Goal: Contribute content: Contribute content

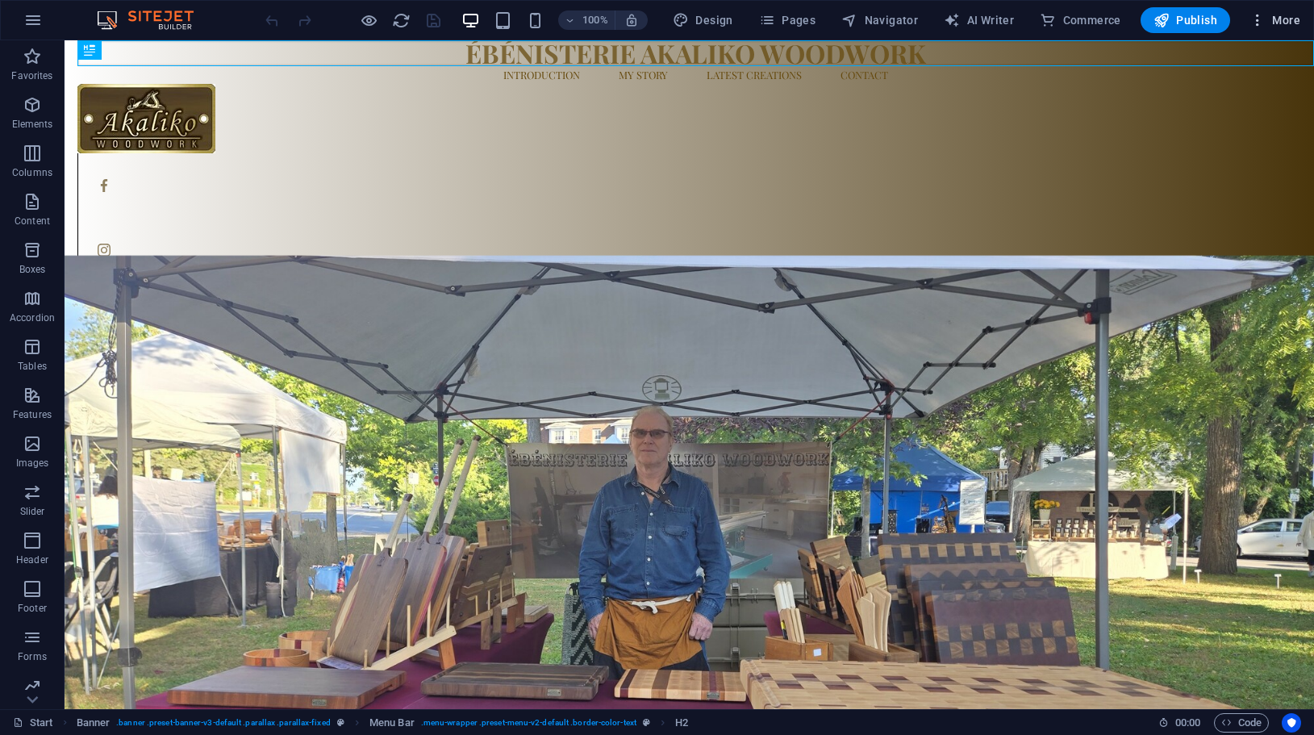
click at [1283, 13] on span "More" at bounding box center [1274, 20] width 51 height 16
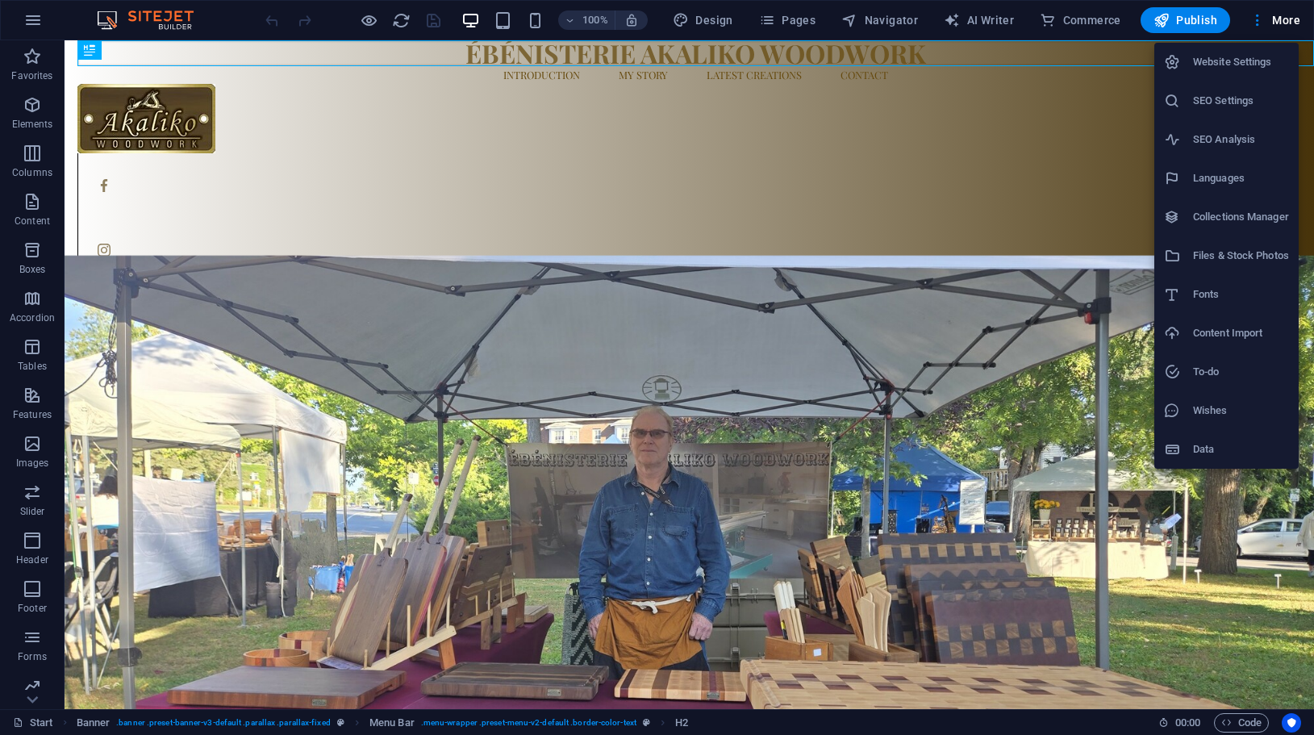
select select "41"
select select "49"
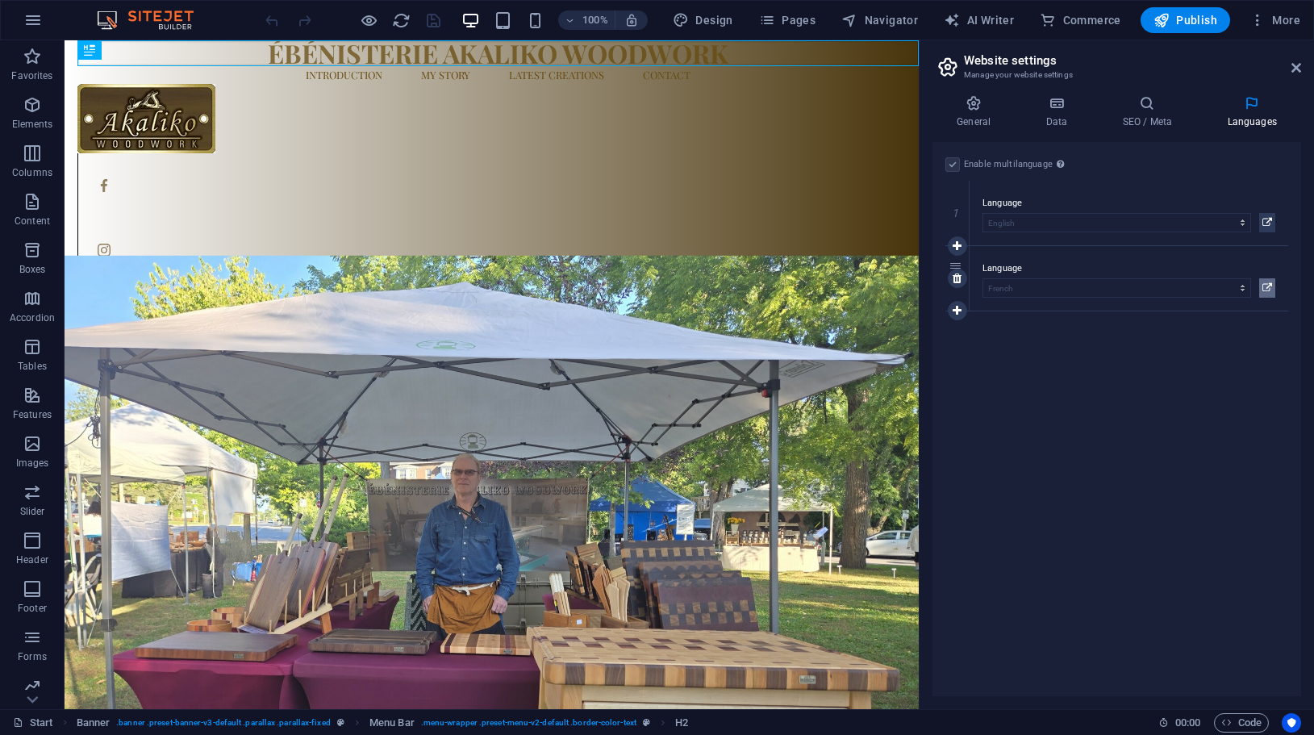
click at [1266, 286] on icon at bounding box center [1267, 287] width 10 height 19
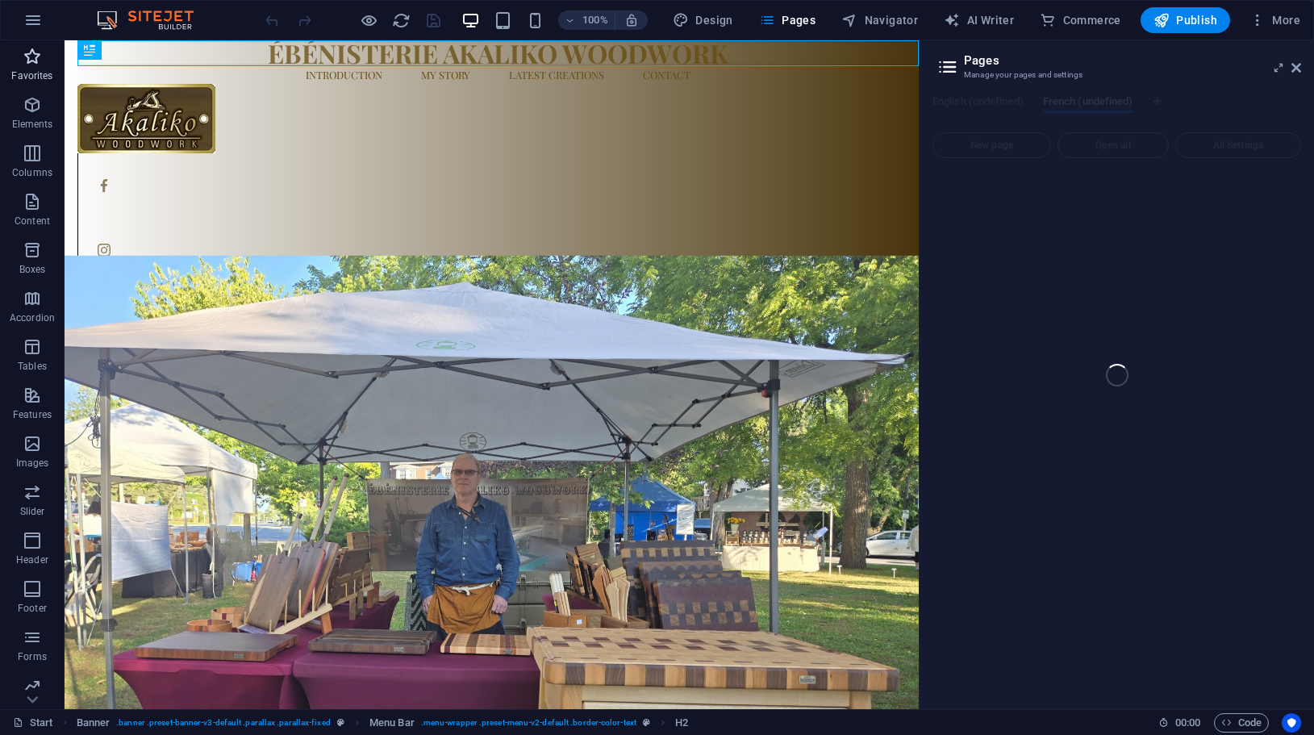
click at [25, 62] on icon "button" at bounding box center [32, 56] width 19 height 19
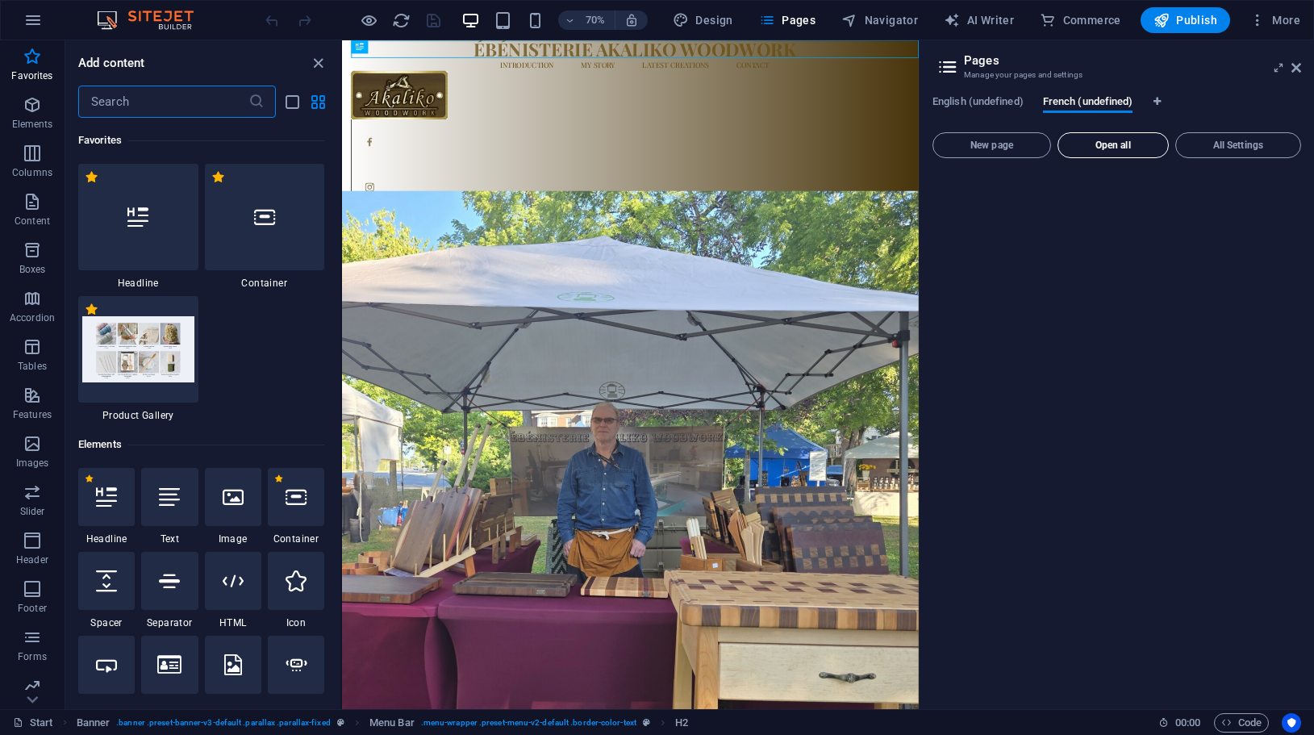
click at [1115, 148] on span "Open all" at bounding box center [1113, 145] width 97 height 10
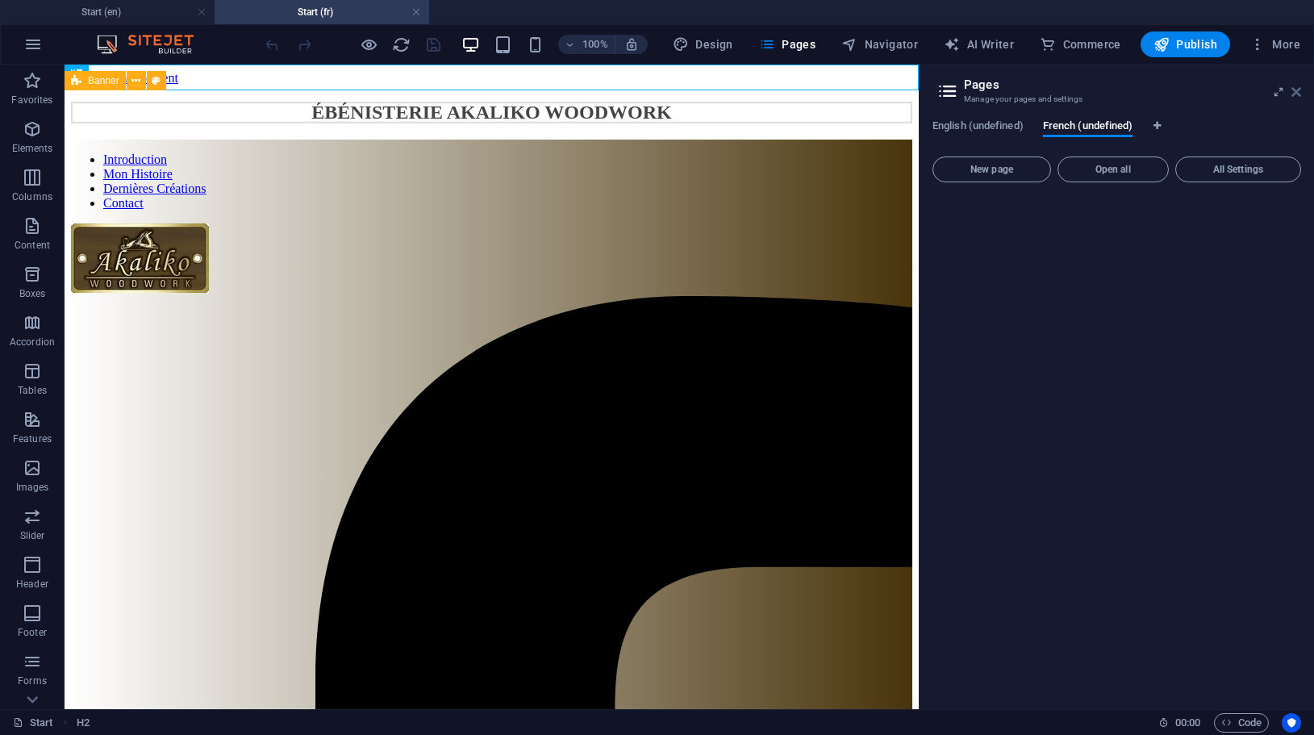
click at [1299, 87] on icon at bounding box center [1296, 92] width 10 height 13
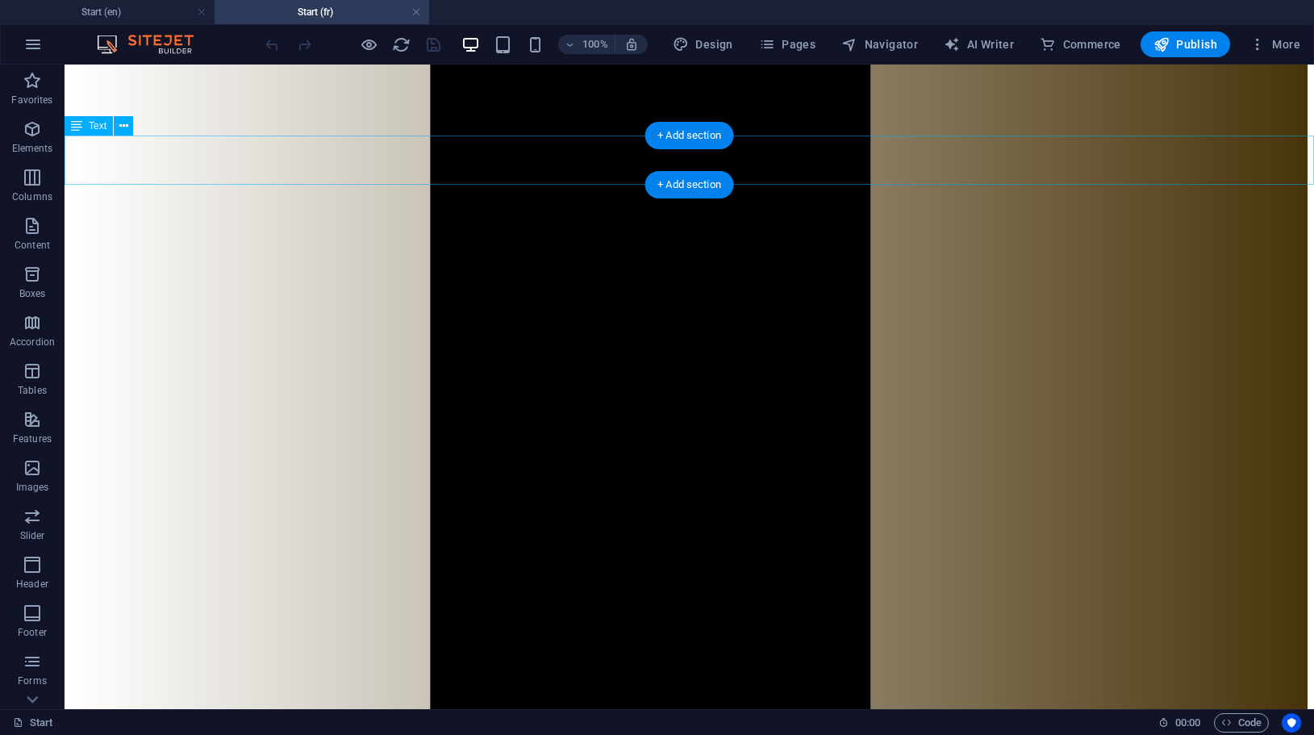
scroll to position [1671, 0]
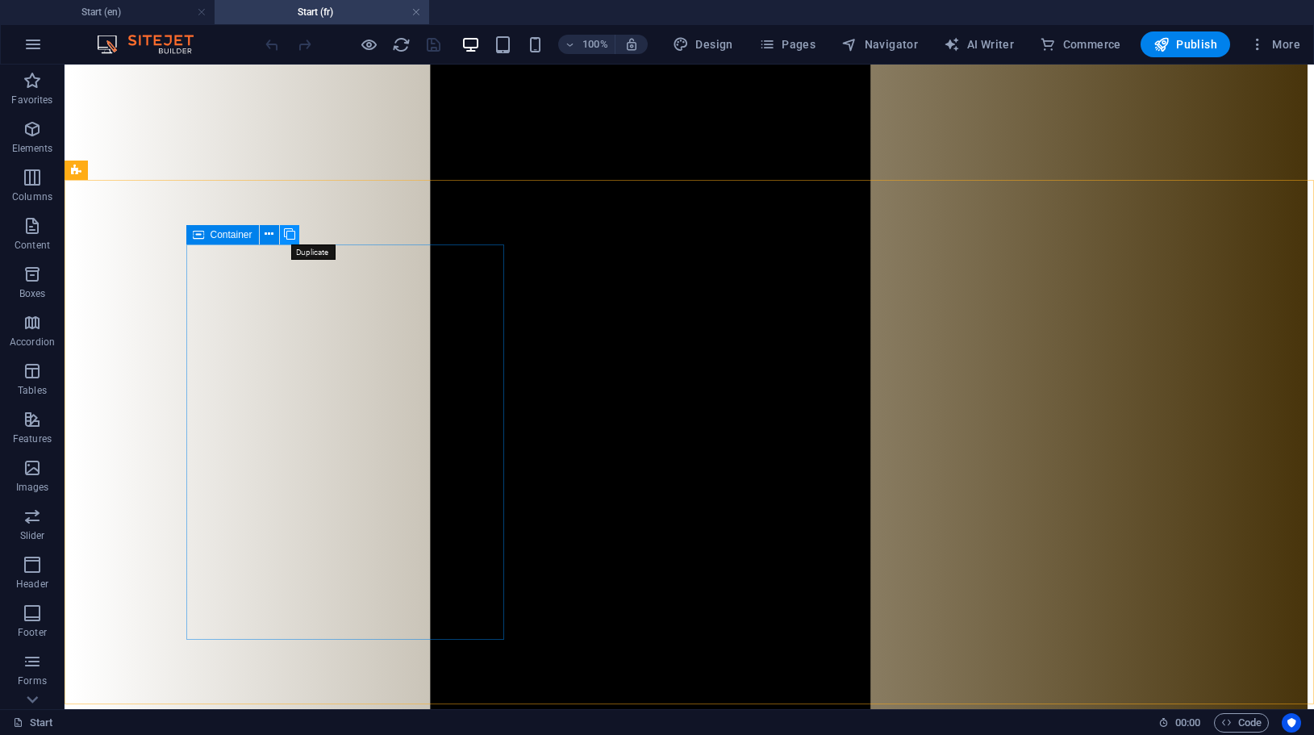
click at [294, 237] on icon at bounding box center [289, 234] width 11 height 17
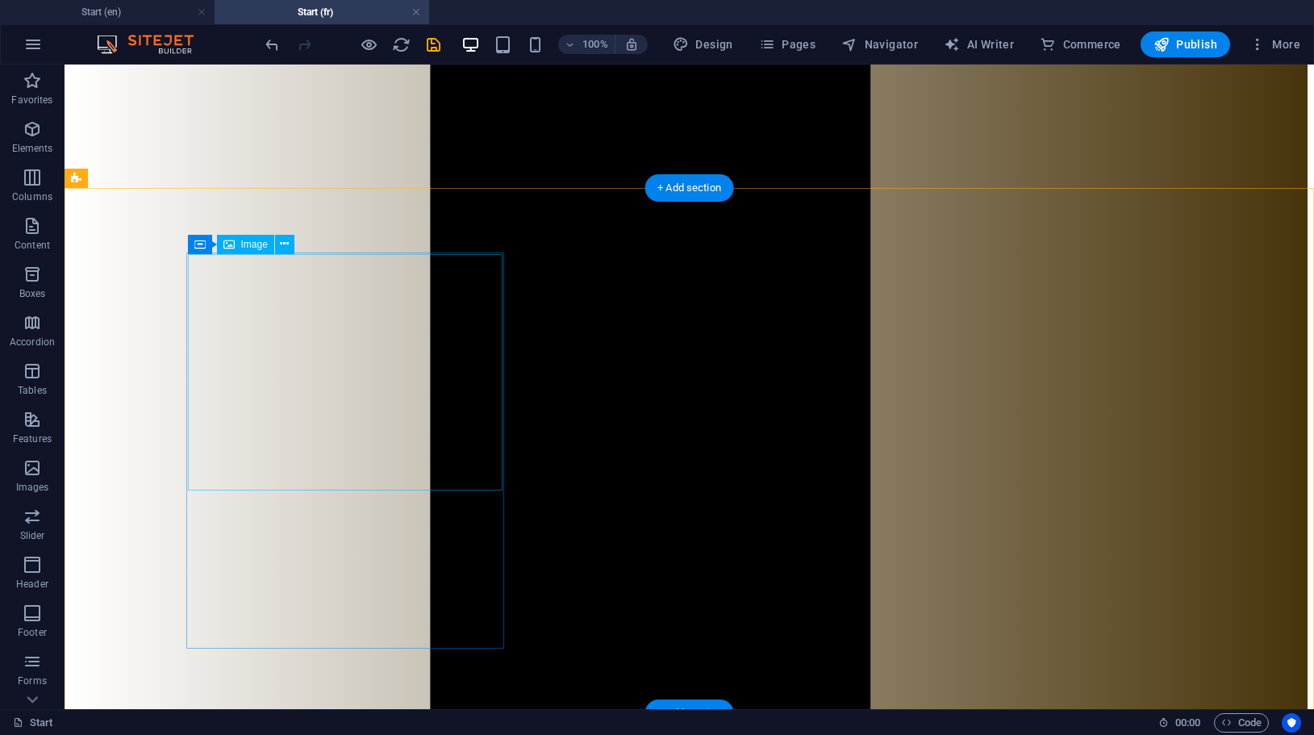
scroll to position [1655, 0]
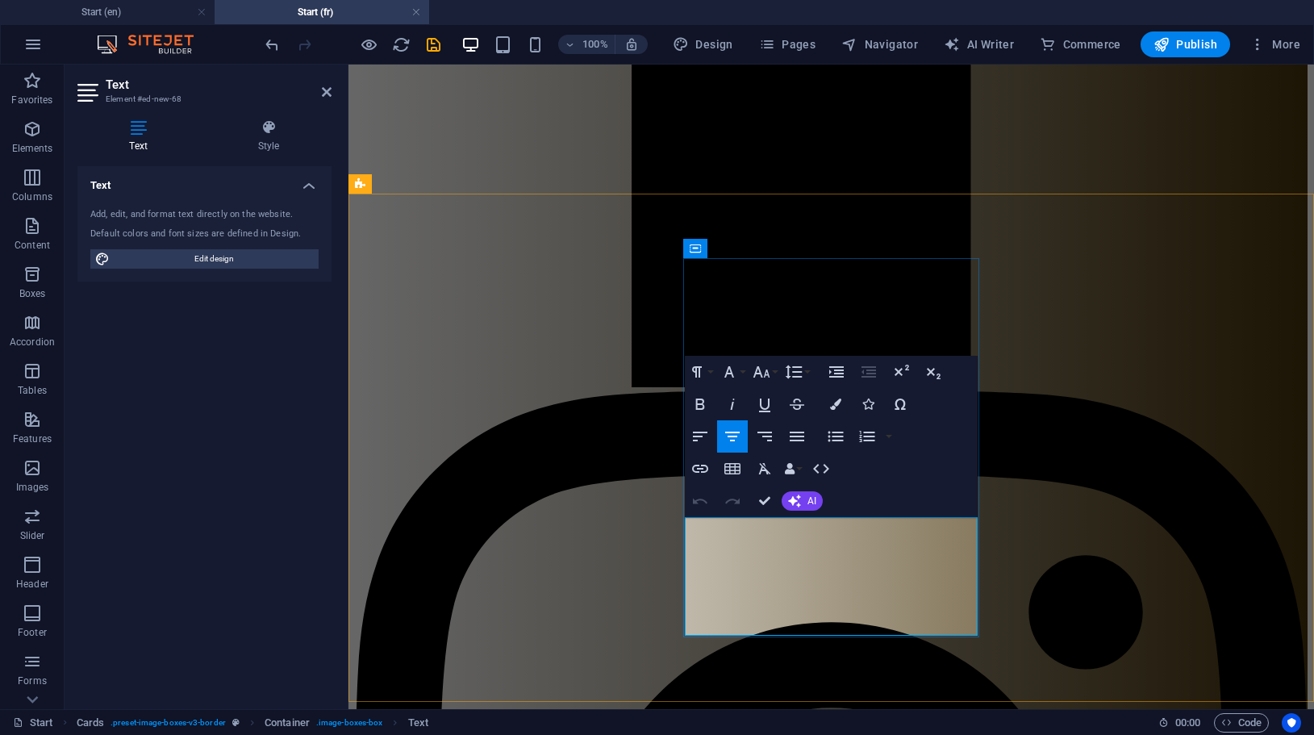
drag, startPoint x: 739, startPoint y: 526, endPoint x: 860, endPoint y: 608, distance: 146.3
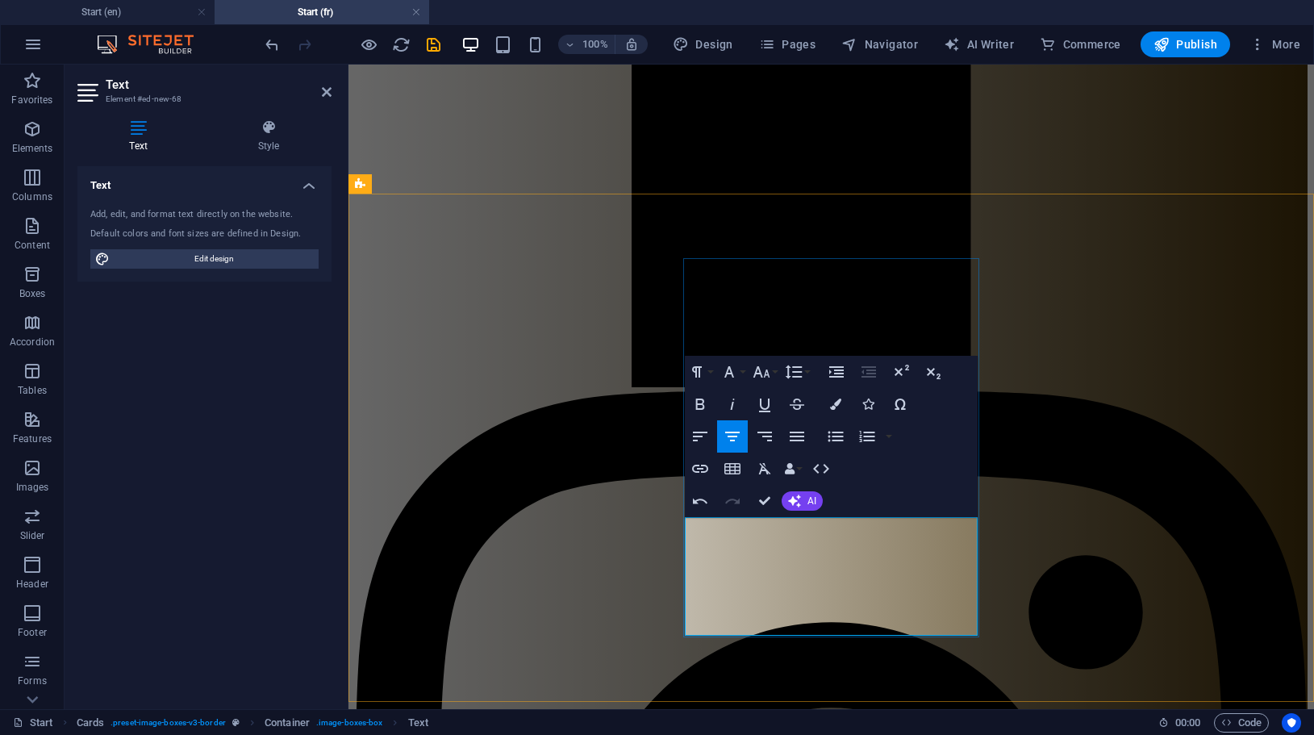
drag, startPoint x: 736, startPoint y: 561, endPoint x: 974, endPoint y: 565, distance: 238.0
drag, startPoint x: 858, startPoint y: 578, endPoint x: 986, endPoint y: 600, distance: 129.4
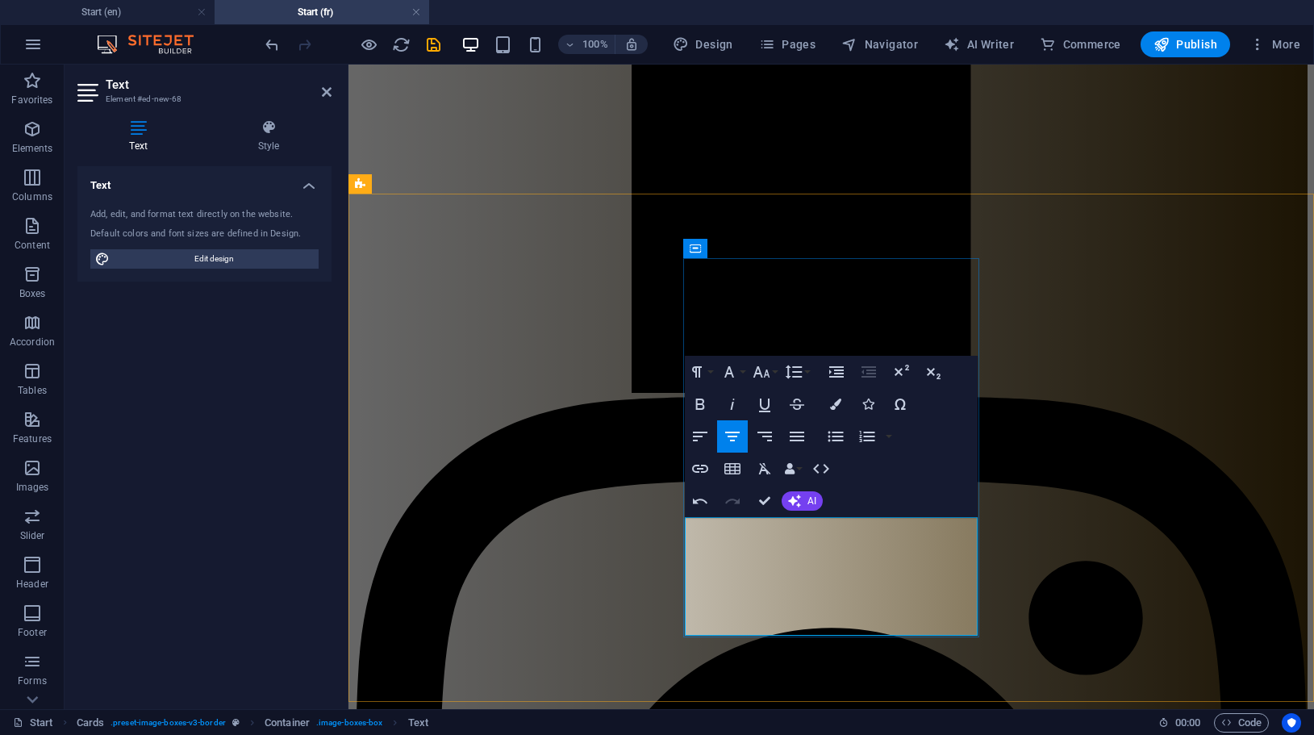
scroll to position [1697, 0]
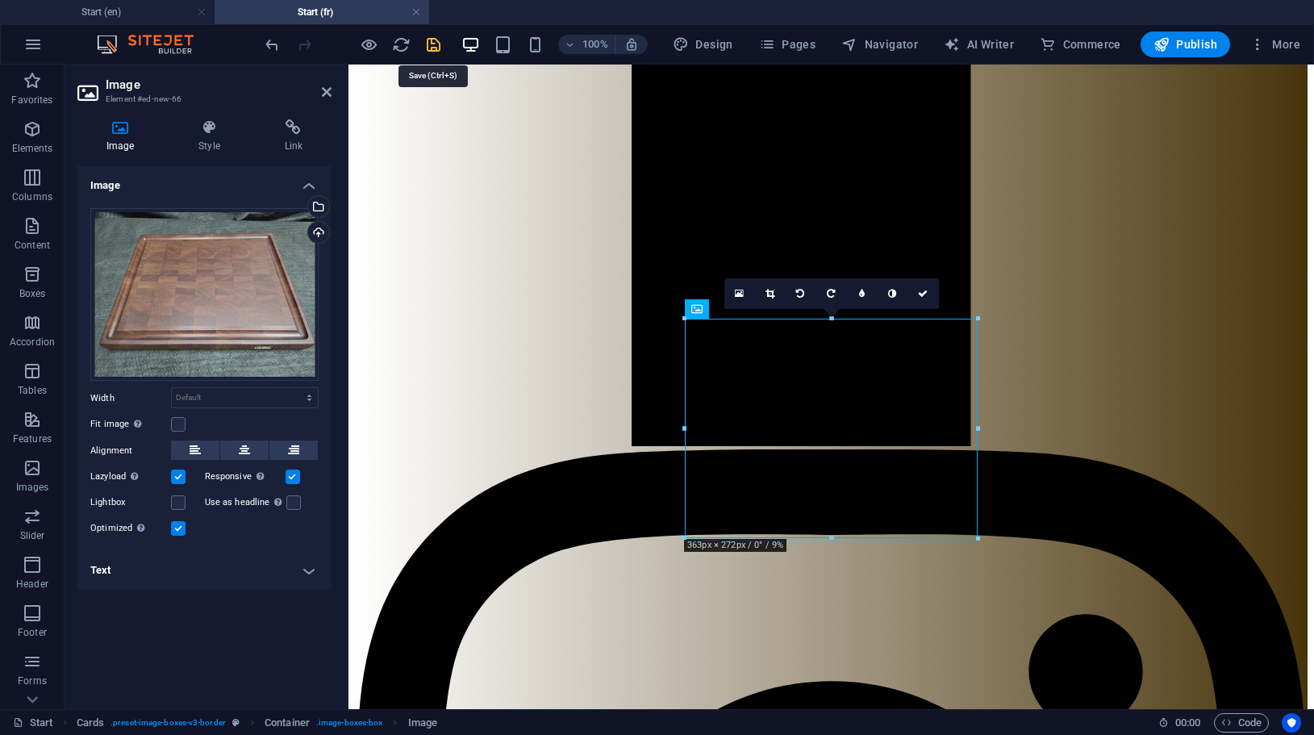
click at [432, 39] on icon "save" at bounding box center [433, 44] width 19 height 19
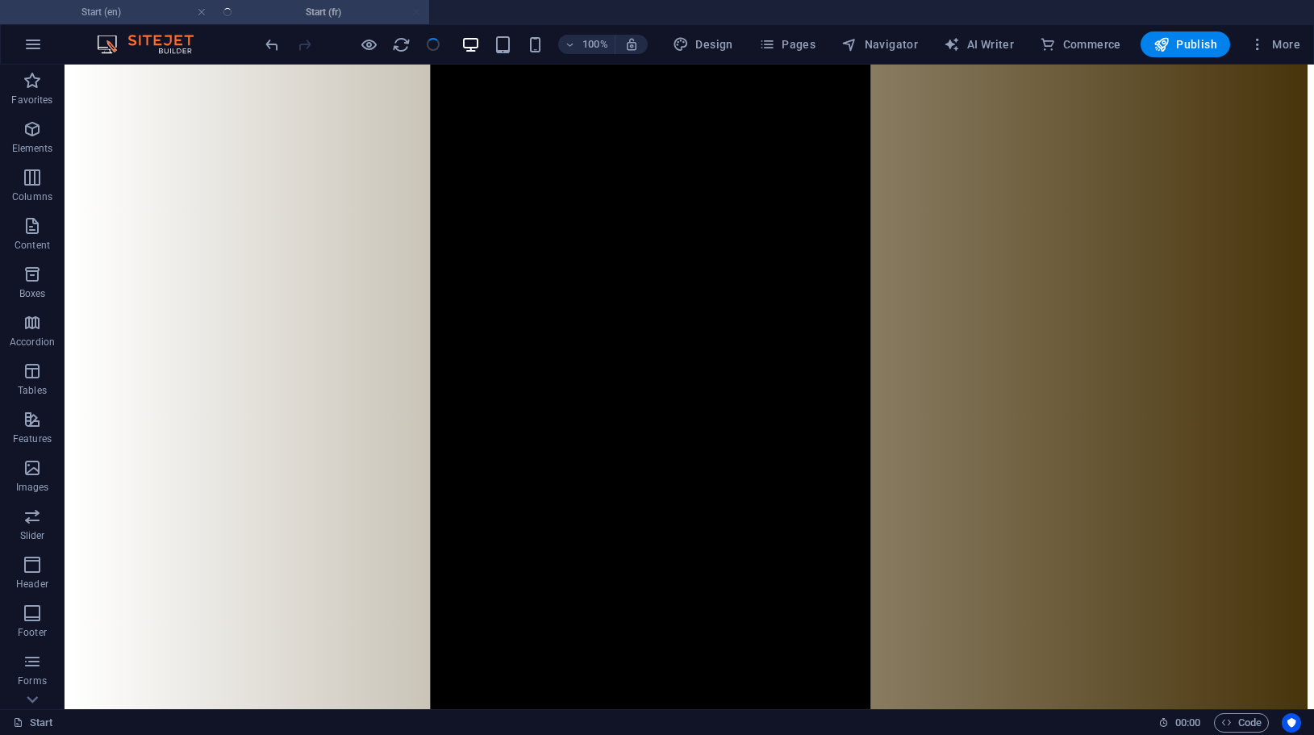
scroll to position [1596, 0]
click at [101, 6] on h4 "Start (en)" at bounding box center [107, 12] width 215 height 18
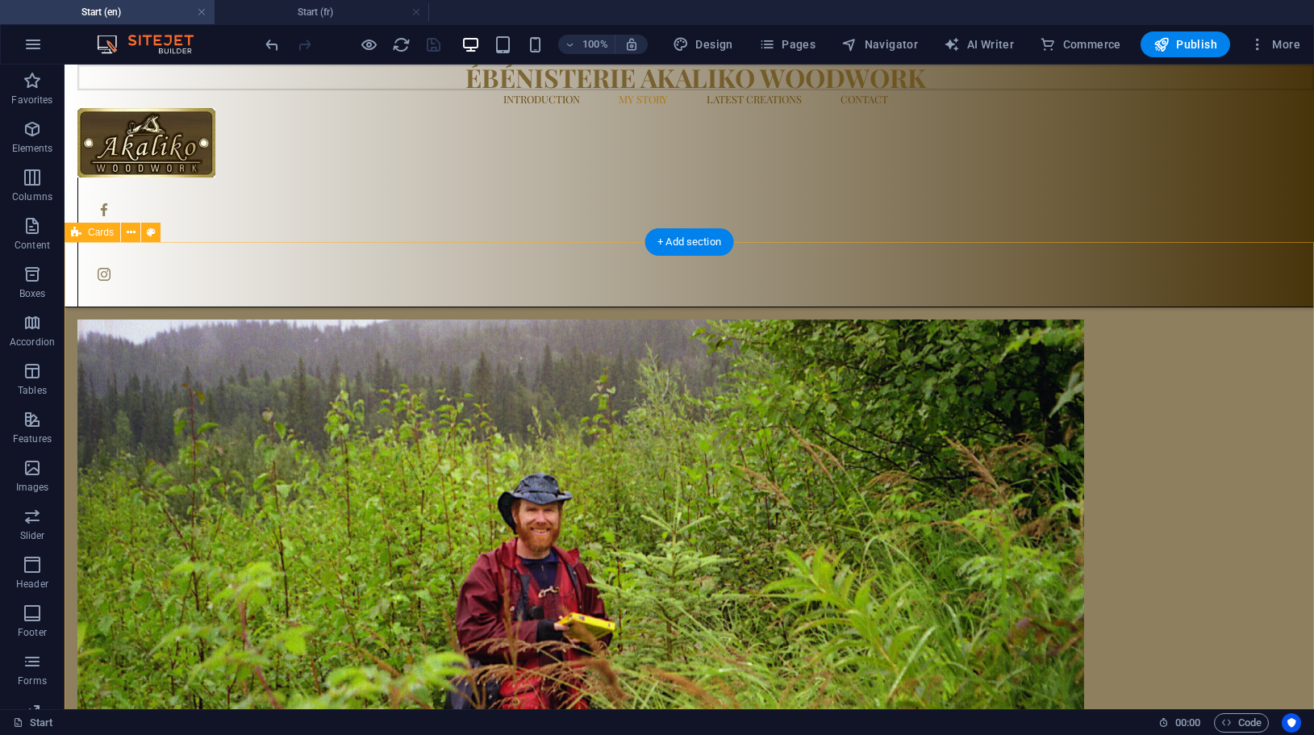
scroll to position [1443, 0]
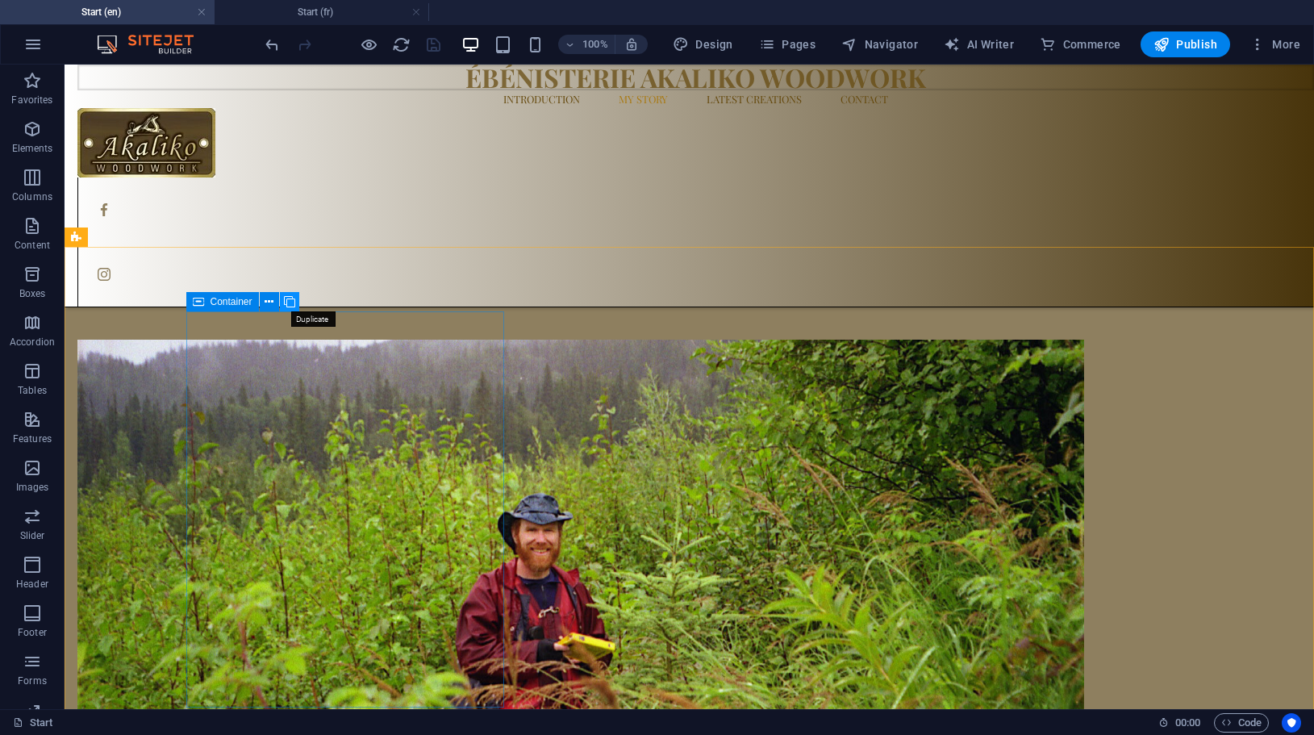
click at [292, 299] on icon at bounding box center [289, 302] width 11 height 17
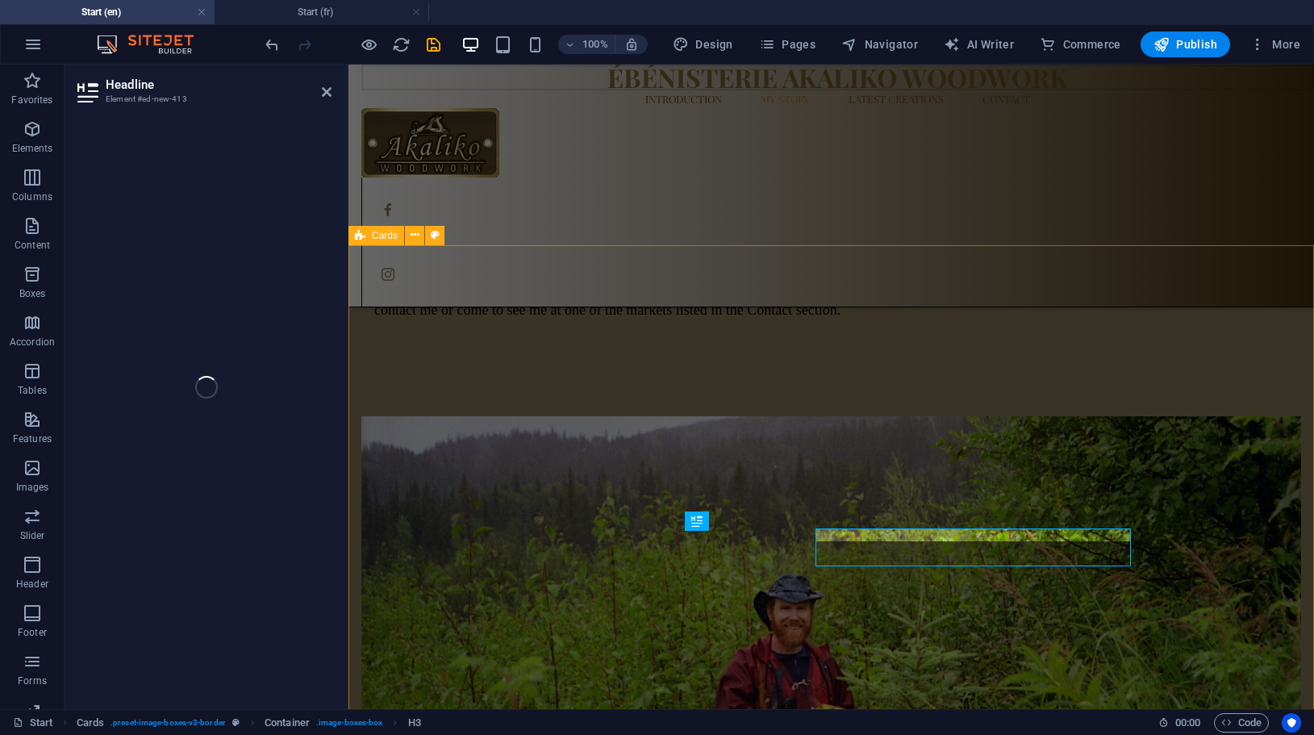
scroll to position [1464, 0]
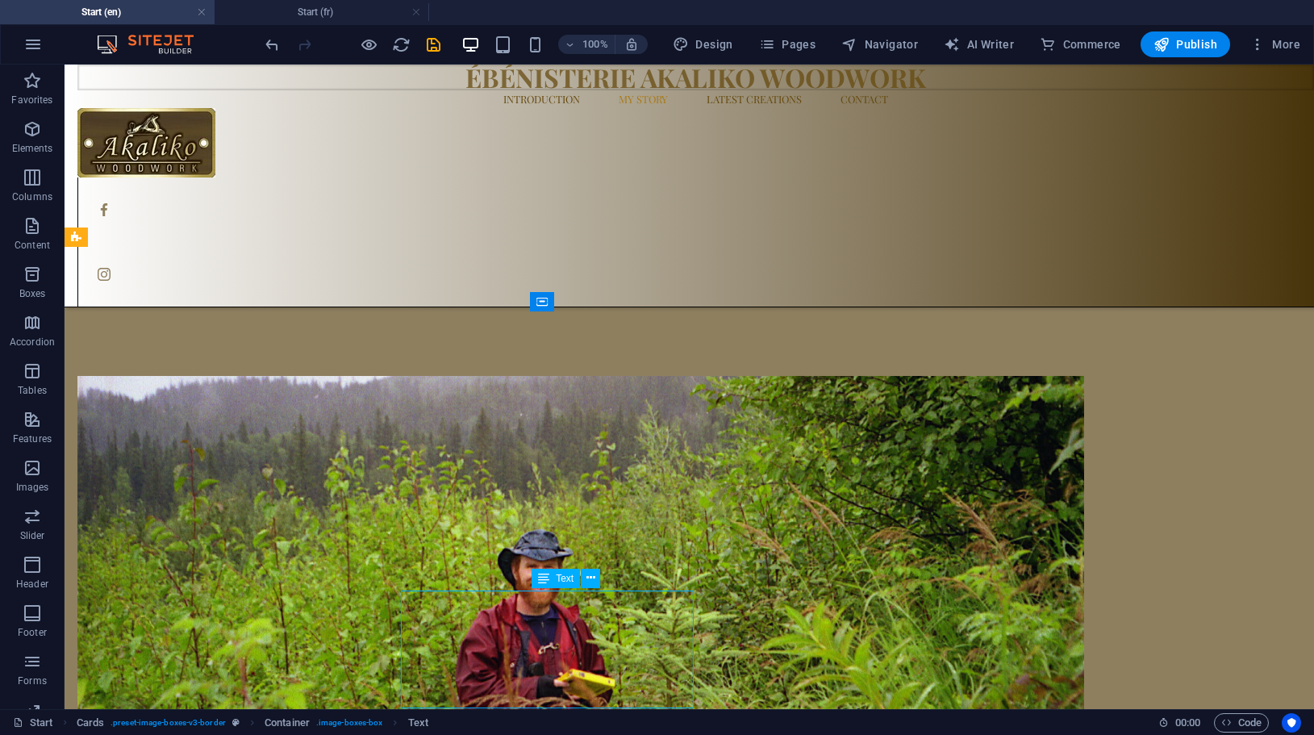
scroll to position [1443, 0]
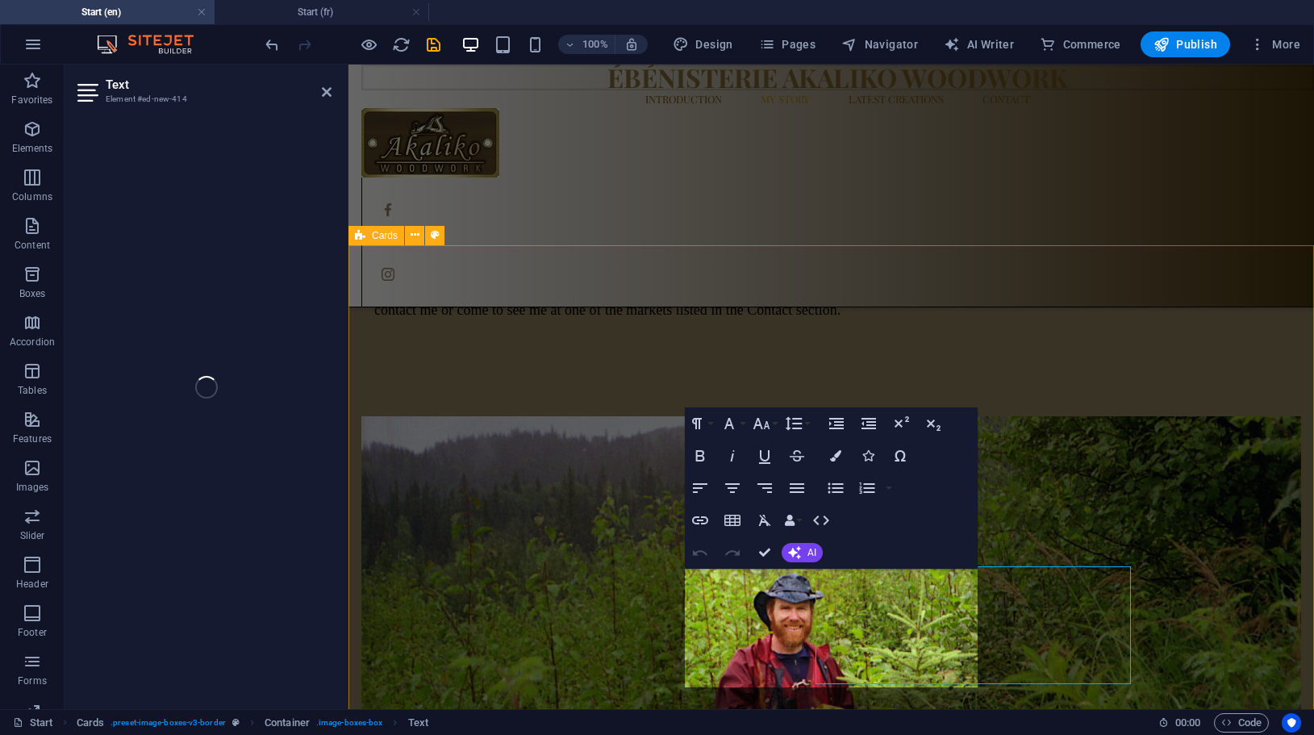
scroll to position [1464, 0]
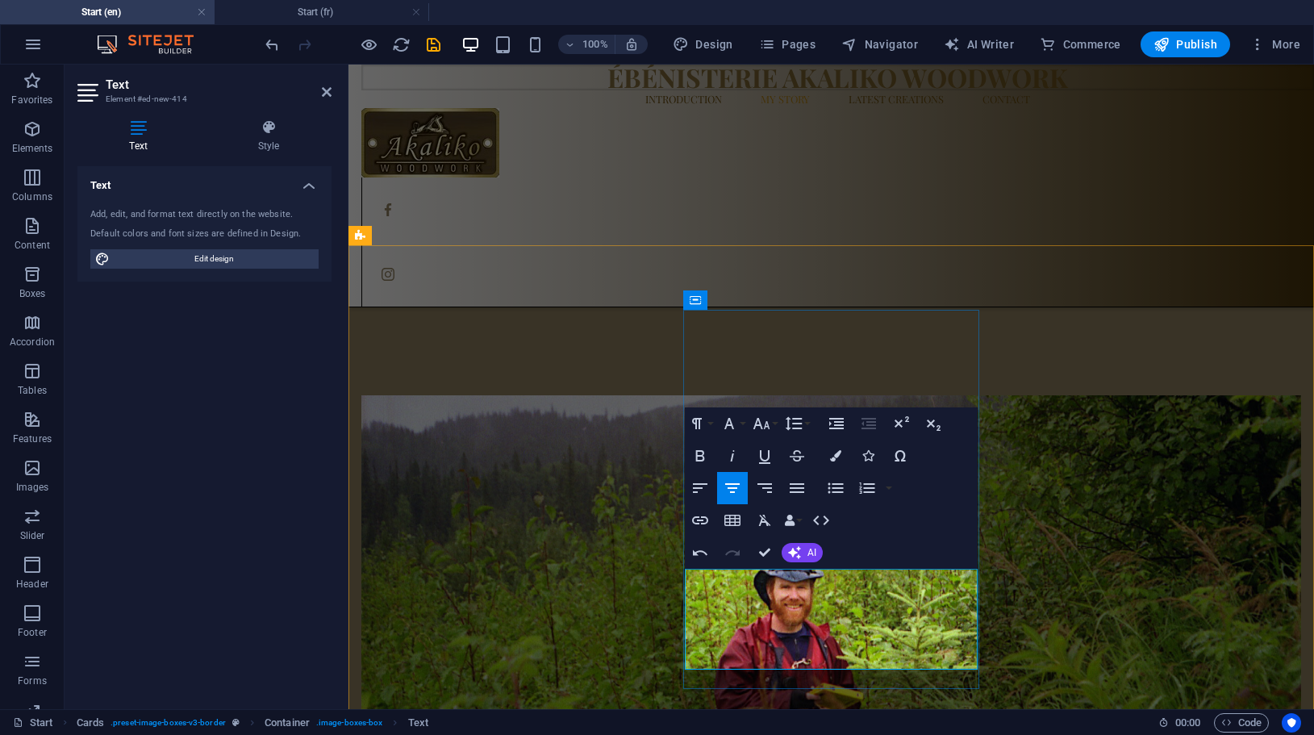
drag, startPoint x: 699, startPoint y: 576, endPoint x: 887, endPoint y: 582, distance: 188.0
drag, startPoint x: 813, startPoint y: 578, endPoint x: 845, endPoint y: 586, distance: 33.1
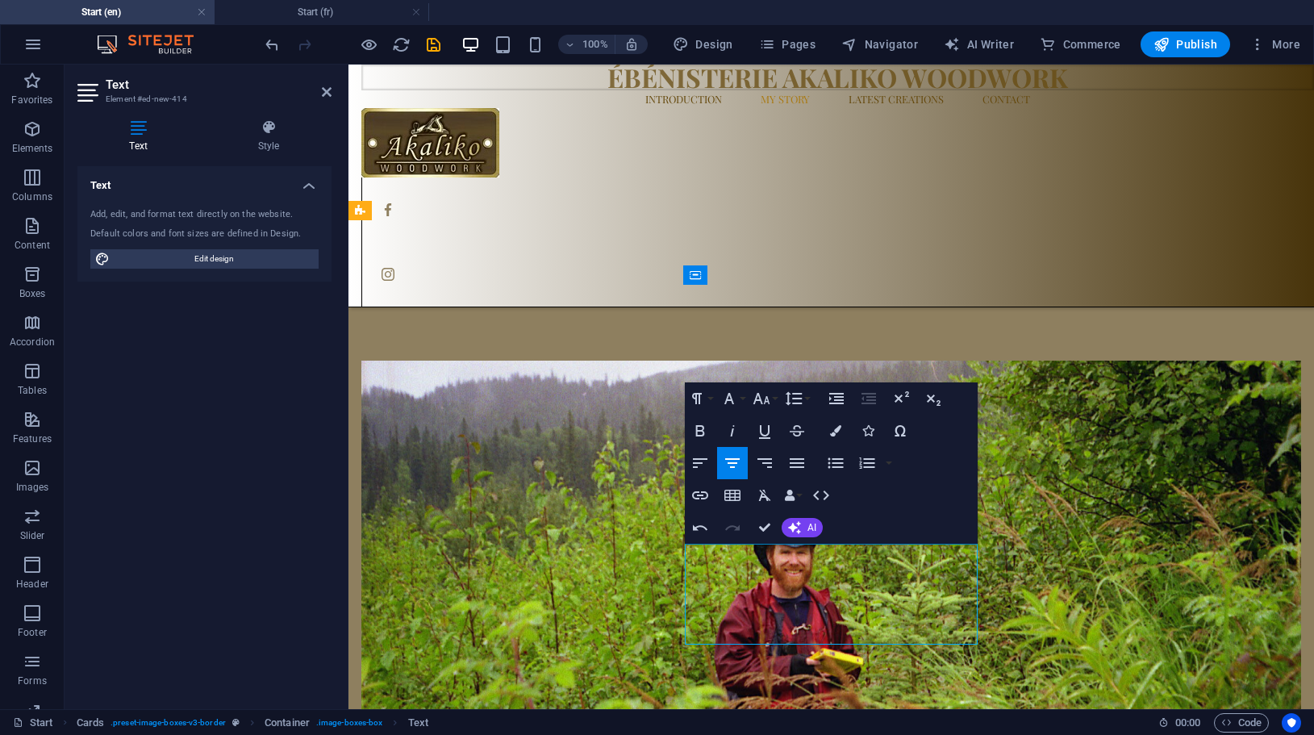
scroll to position [1512, 0]
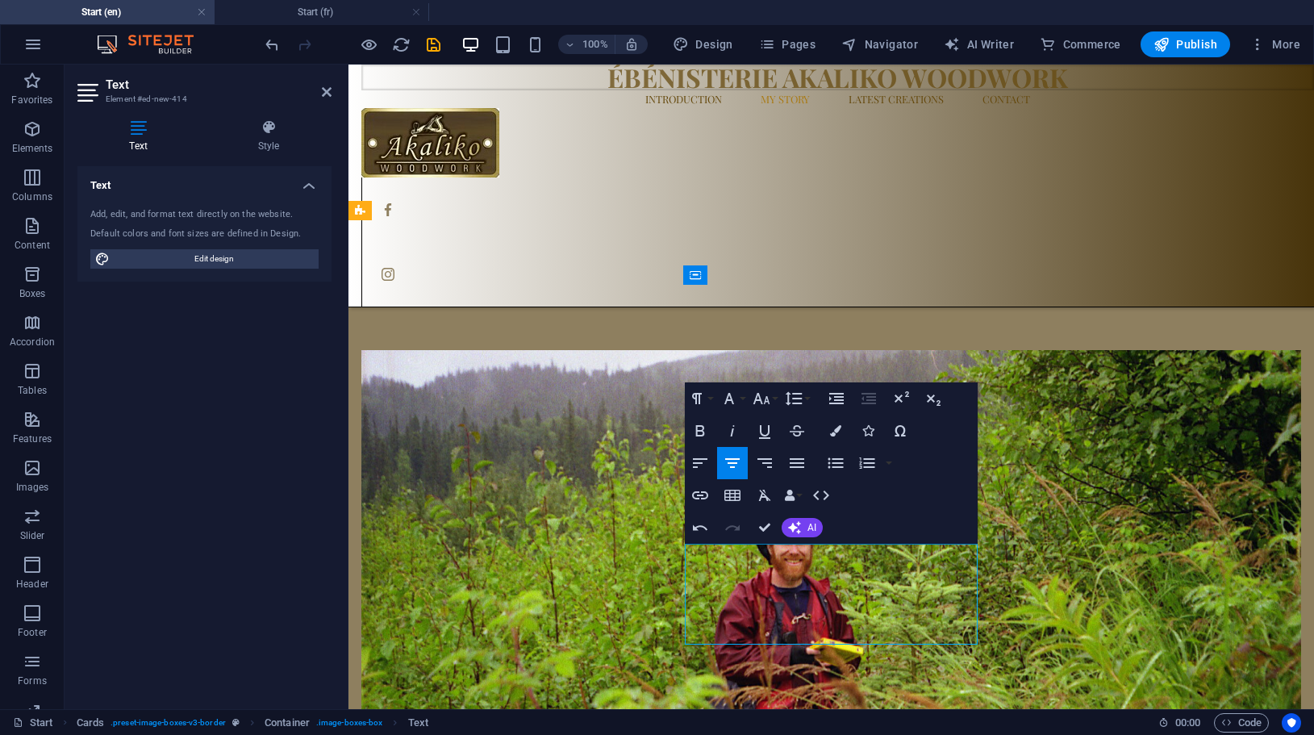
drag, startPoint x: 691, startPoint y: 608, endPoint x: 770, endPoint y: 628, distance: 80.6
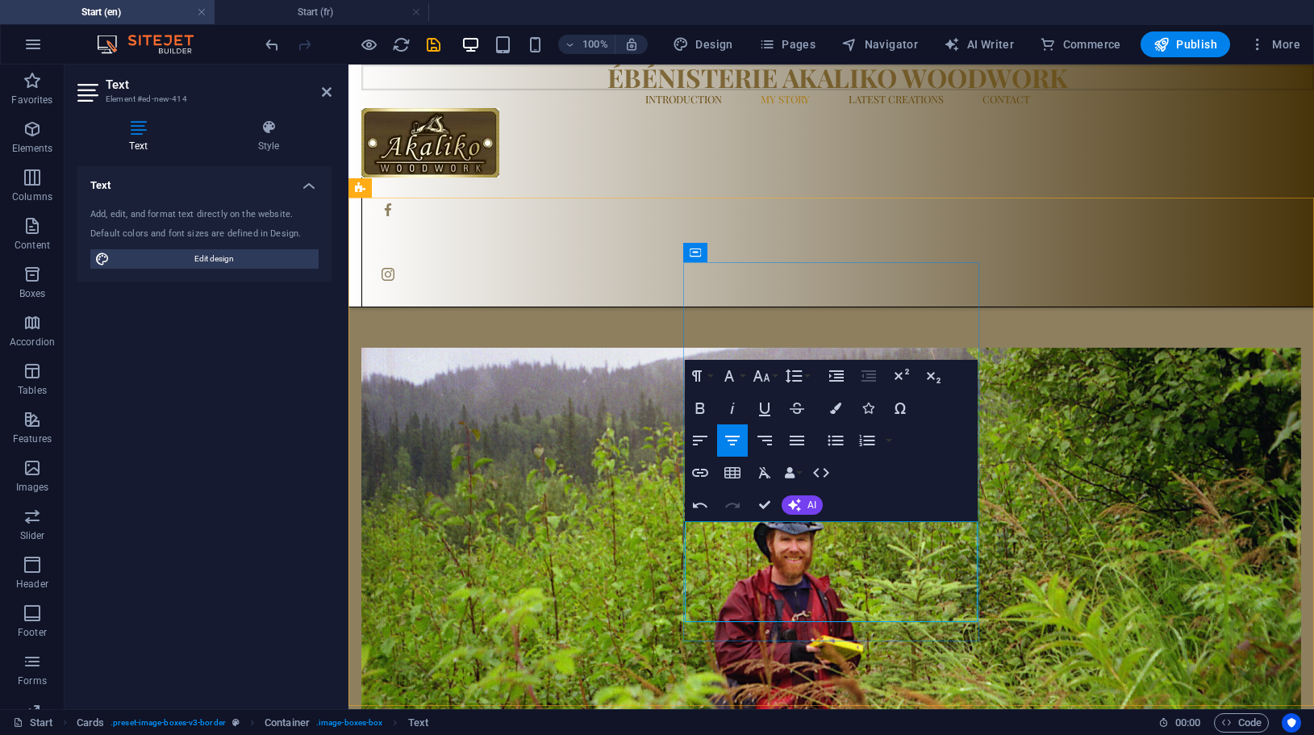
drag, startPoint x: 700, startPoint y: 565, endPoint x: 820, endPoint y: 588, distance: 121.7
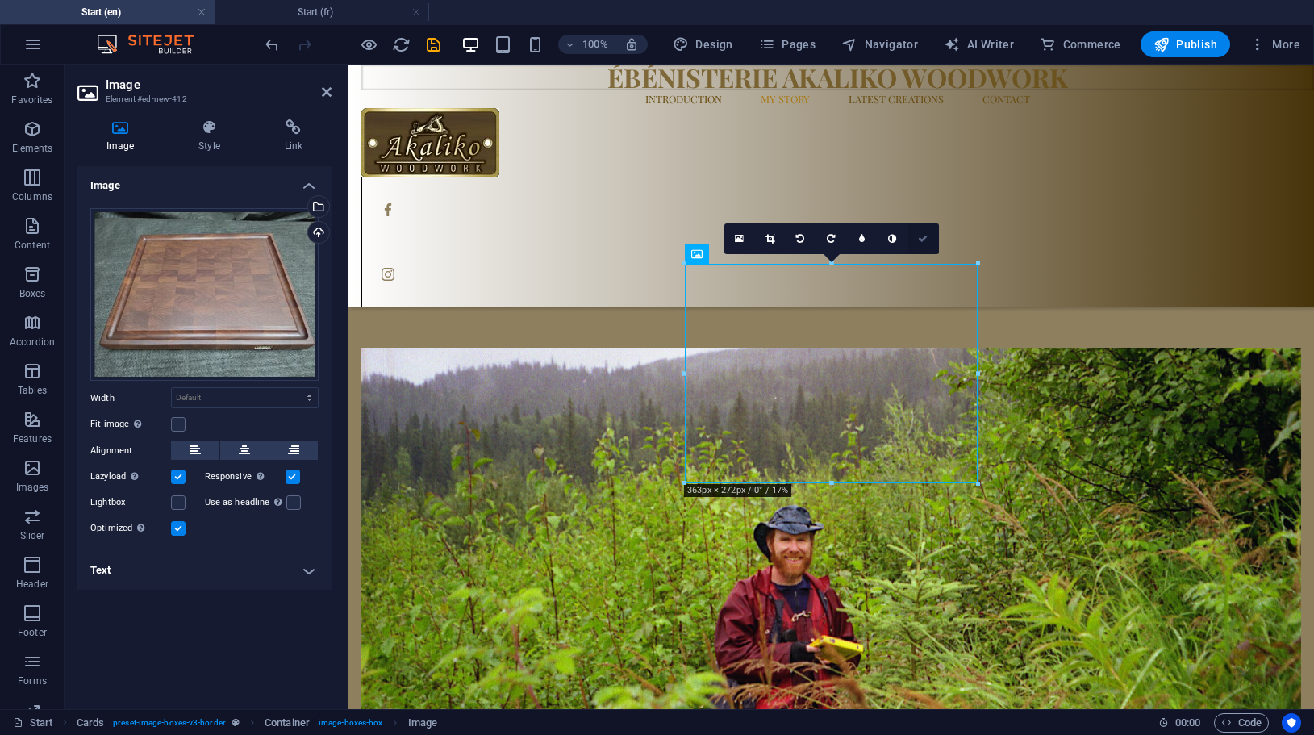
click at [925, 239] on icon at bounding box center [923, 239] width 10 height 10
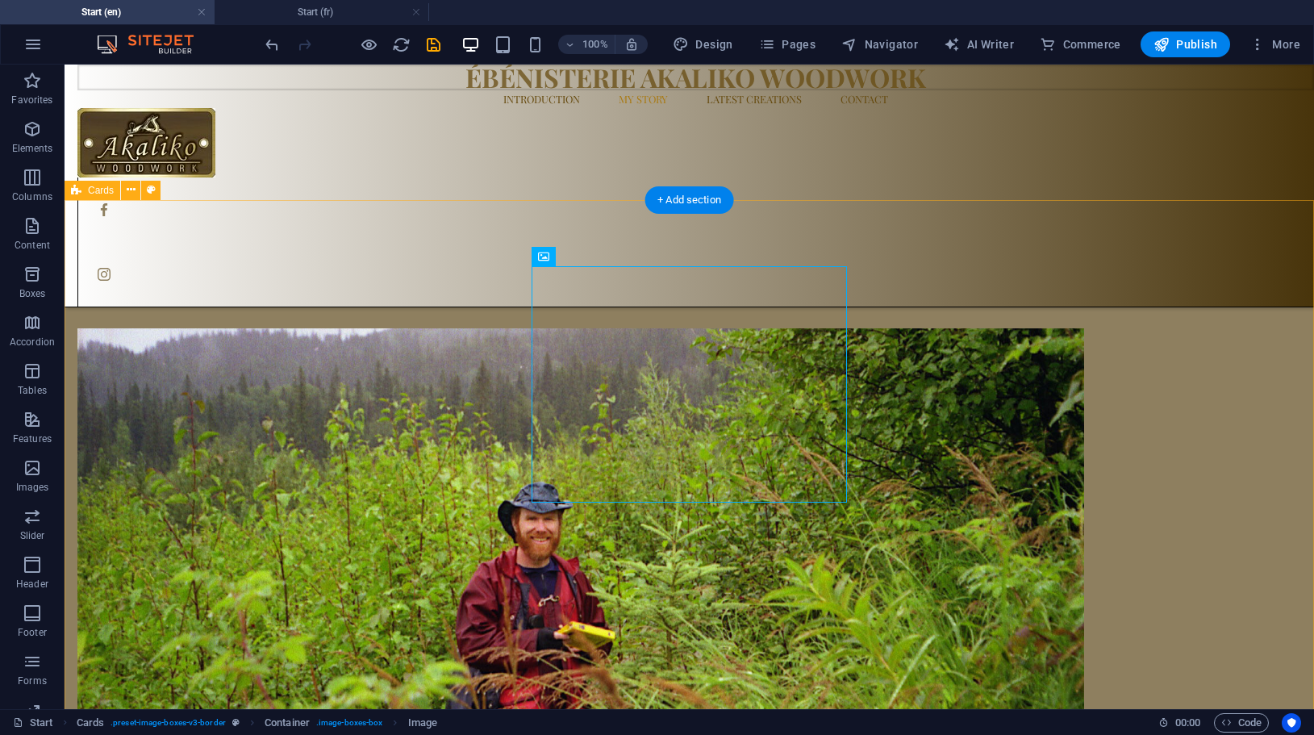
scroll to position [1491, 0]
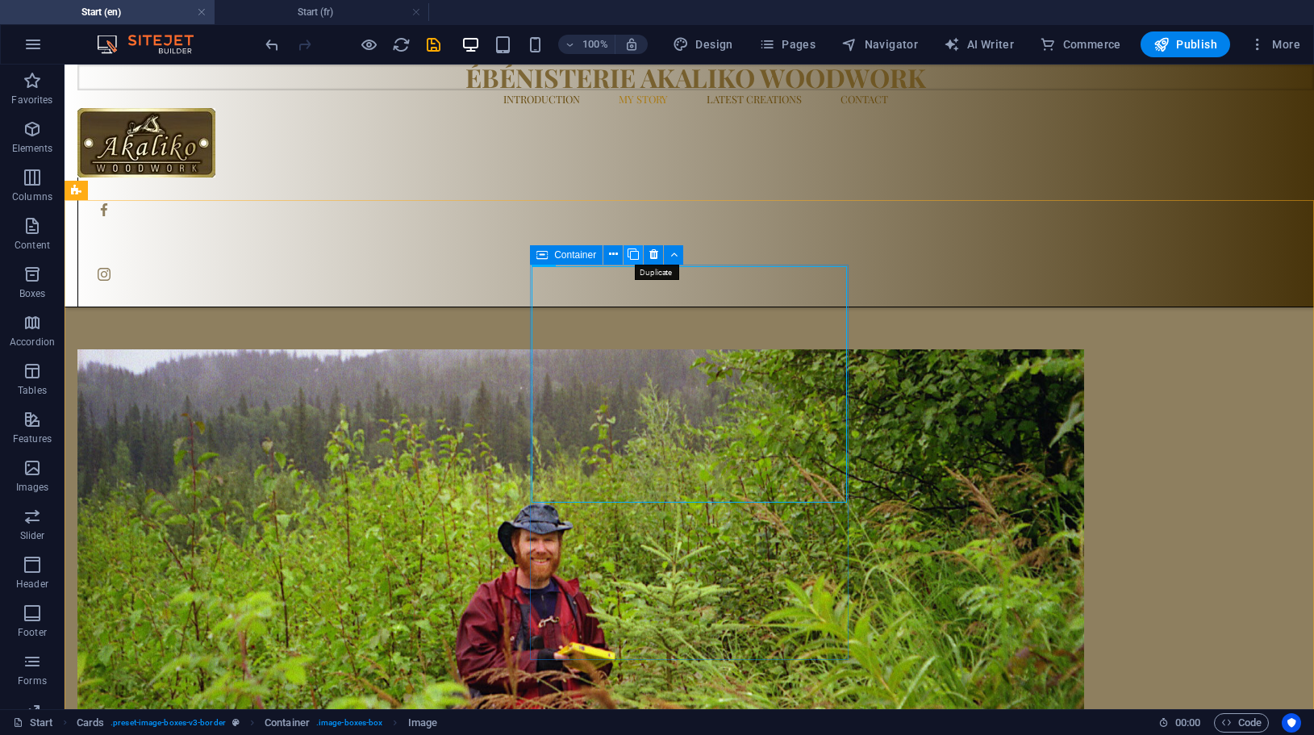
click at [632, 254] on icon at bounding box center [633, 254] width 11 height 17
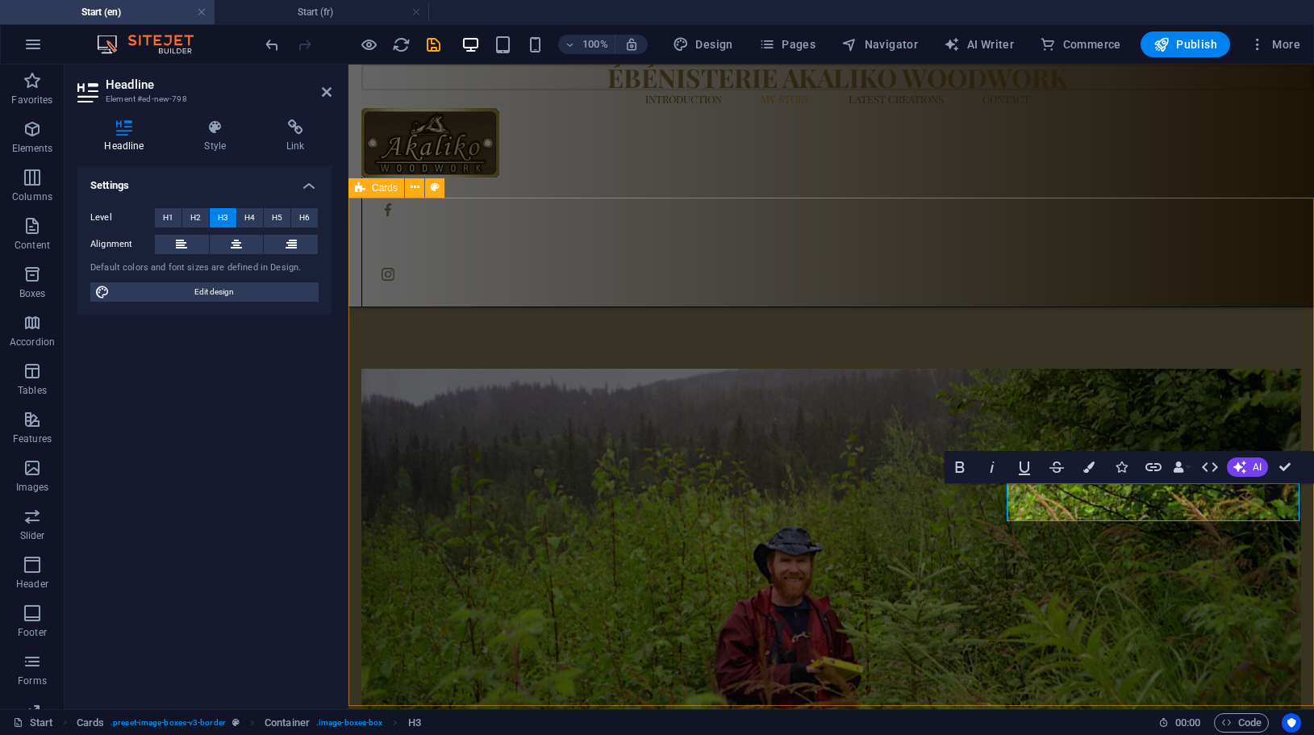
scroll to position [1512, 0]
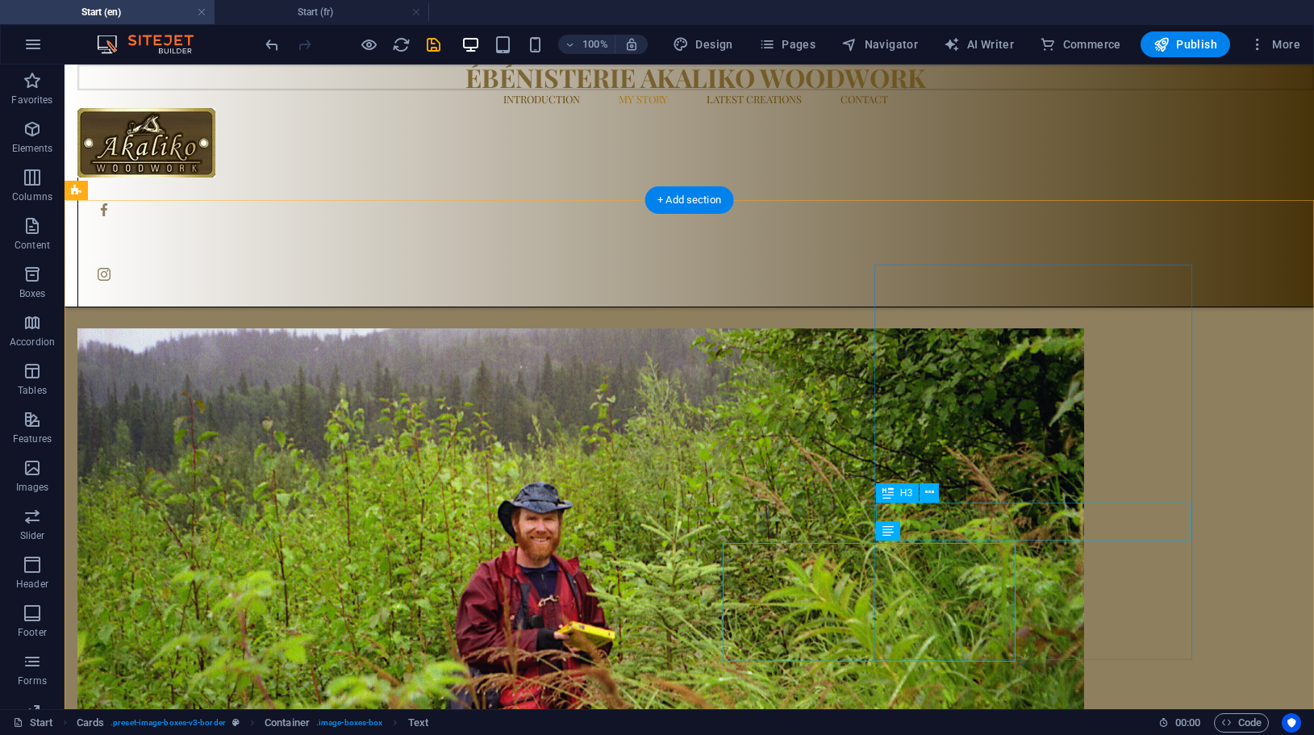
scroll to position [1491, 0]
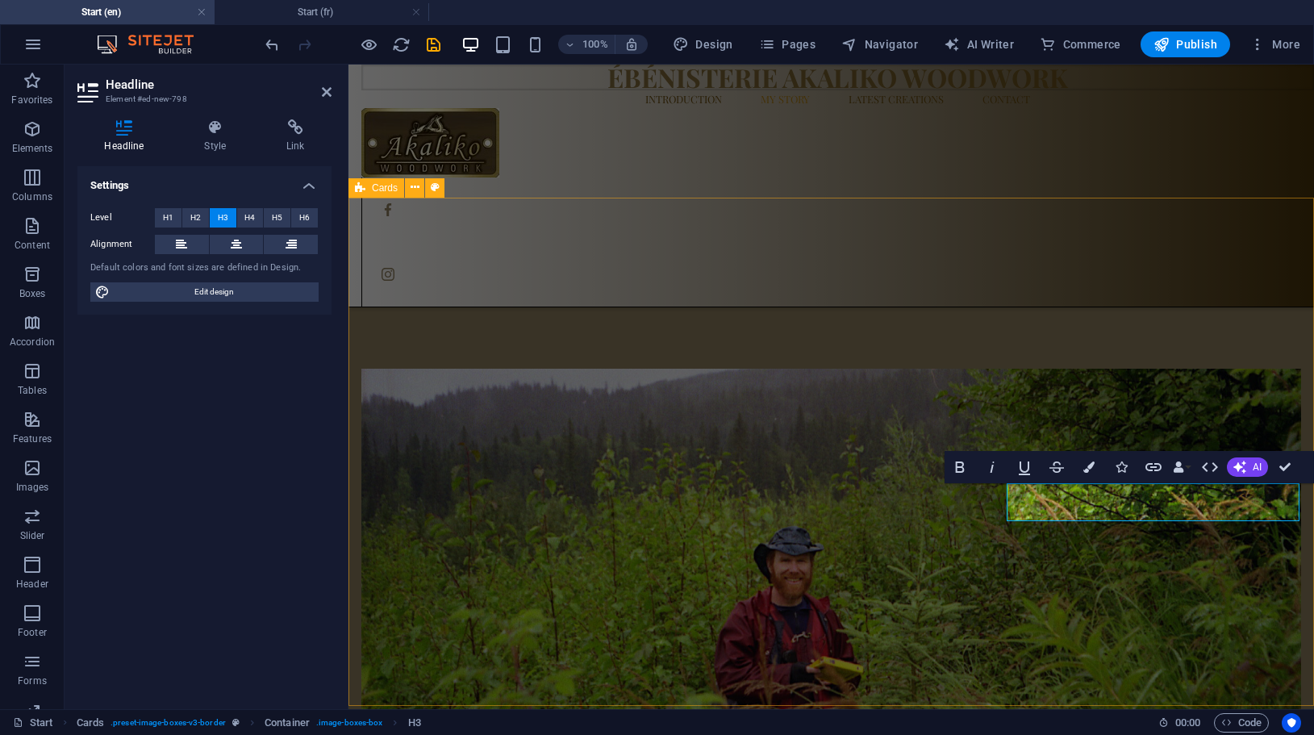
scroll to position [1512, 0]
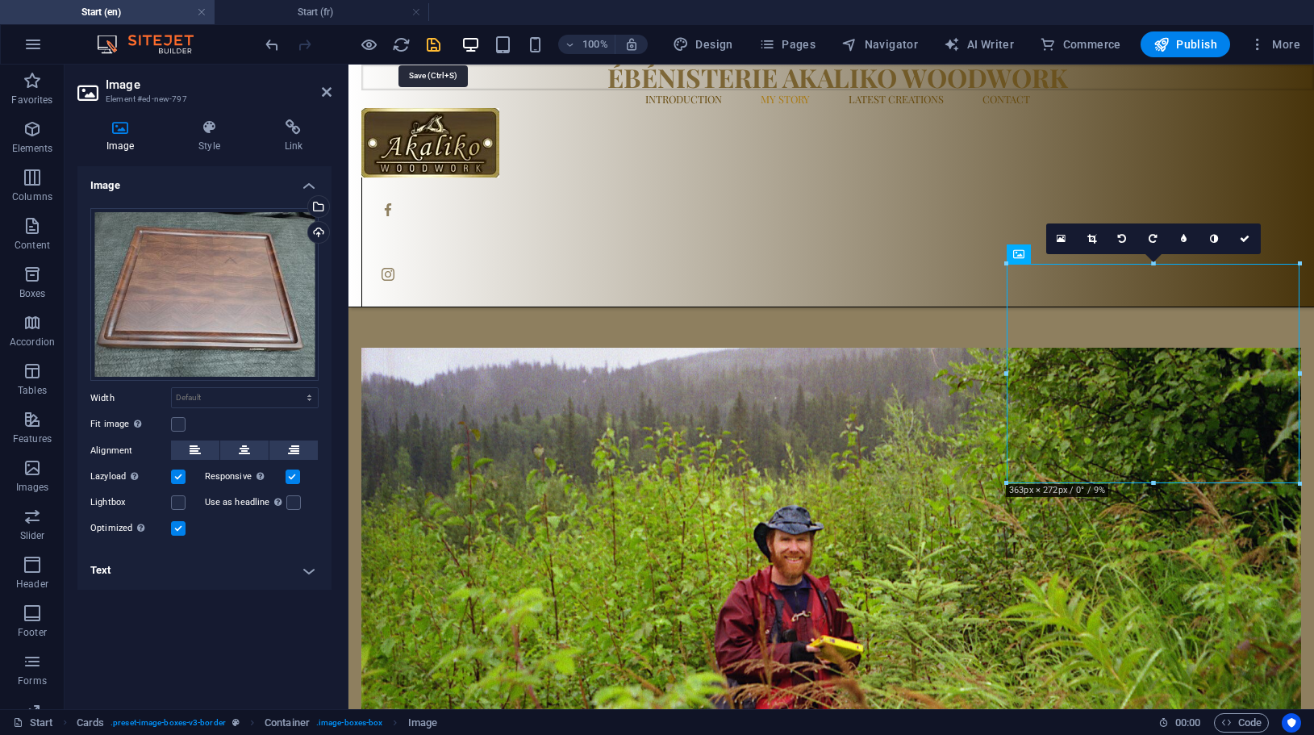
click at [428, 44] on icon "save" at bounding box center [433, 44] width 19 height 19
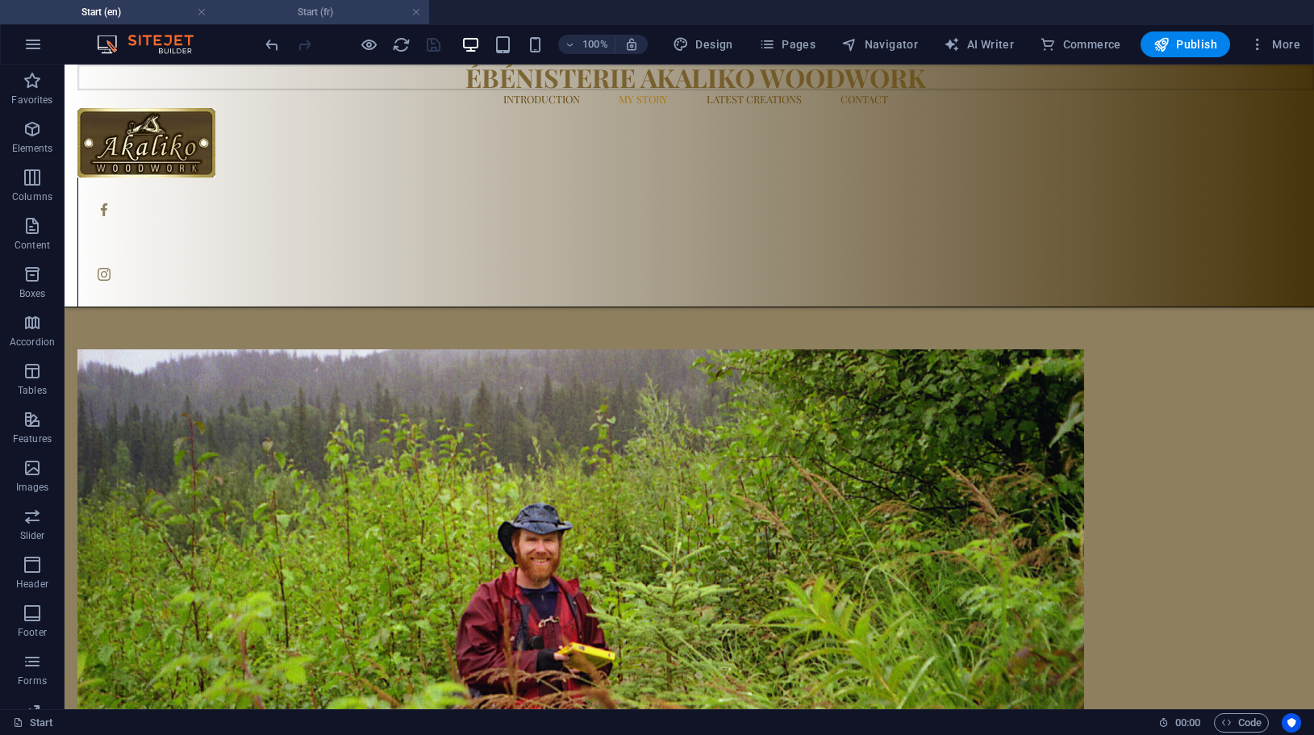
click at [315, 10] on h4 "Start (fr)" at bounding box center [322, 12] width 215 height 18
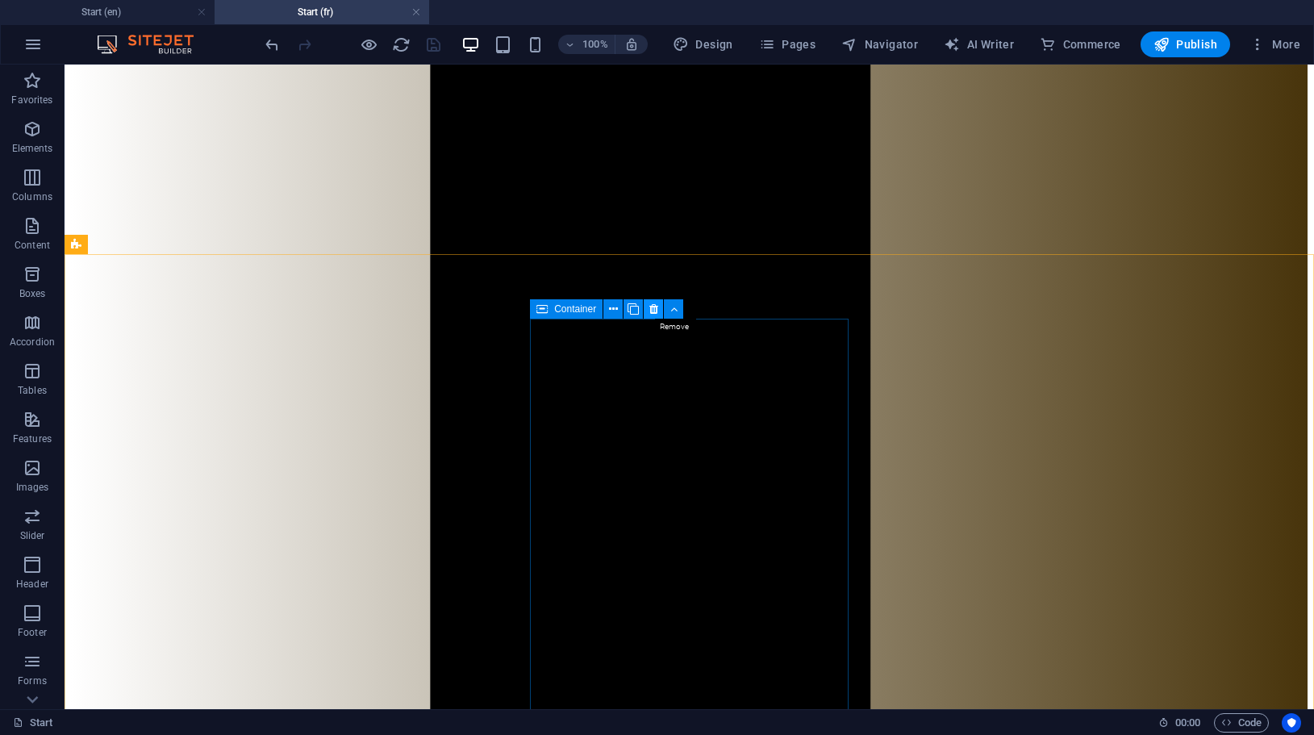
click at [649, 306] on button at bounding box center [653, 308] width 19 height 19
click at [611, 308] on icon at bounding box center [613, 309] width 9 height 17
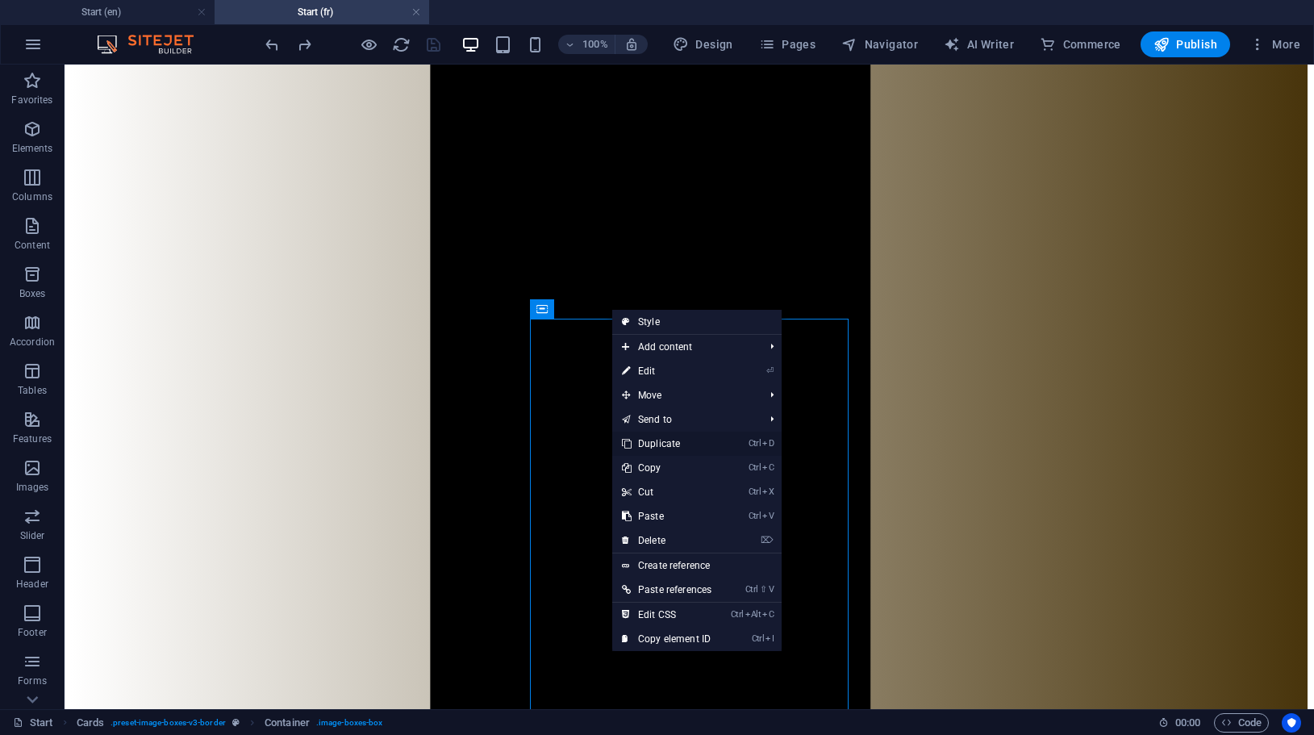
click at [666, 437] on link "Ctrl D Duplicate" at bounding box center [666, 444] width 109 height 24
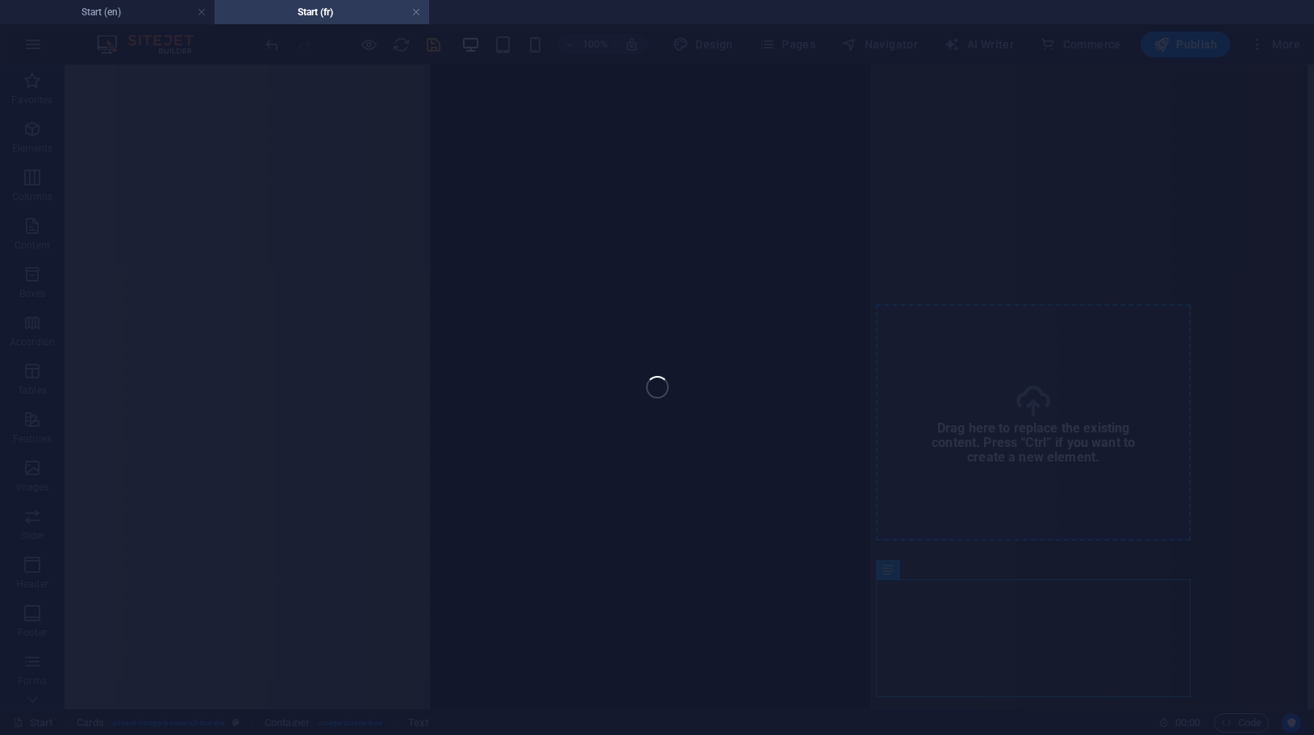
scroll to position [1713, 0]
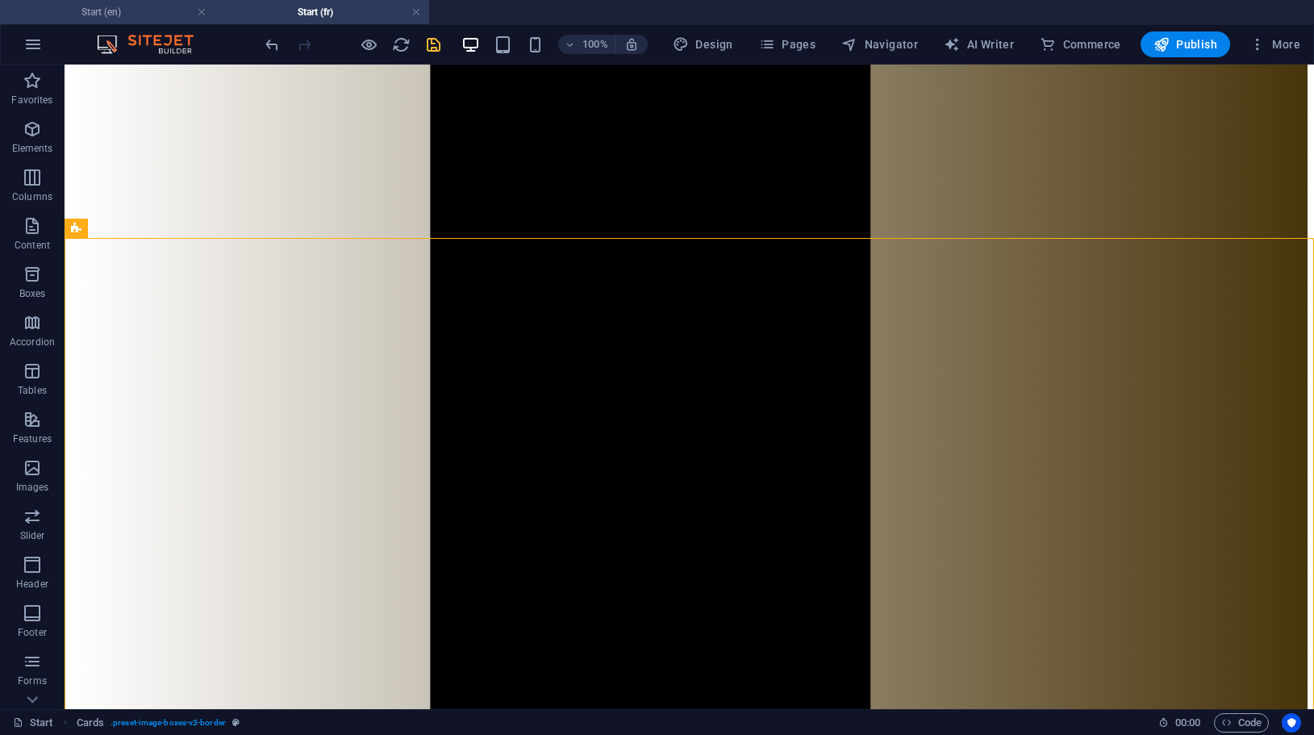
click at [109, 11] on h4 "Start (en)" at bounding box center [107, 12] width 215 height 18
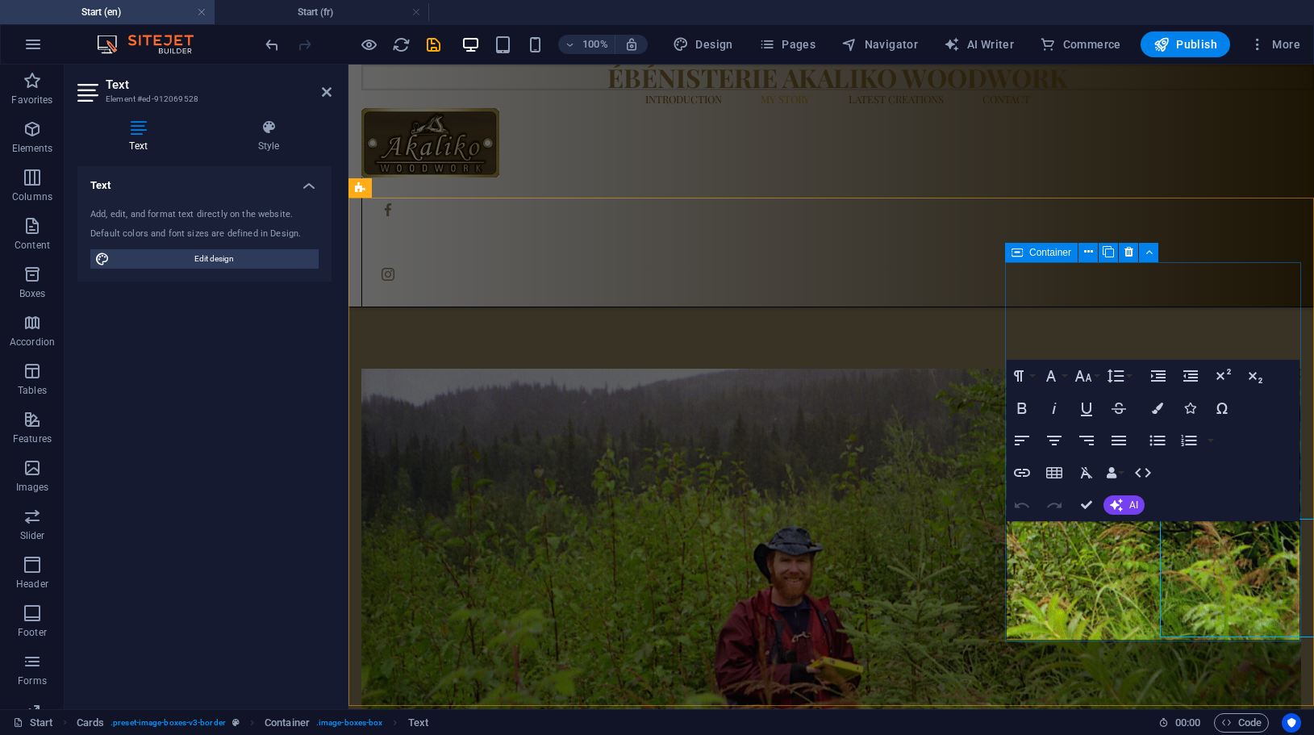
scroll to position [1512, 0]
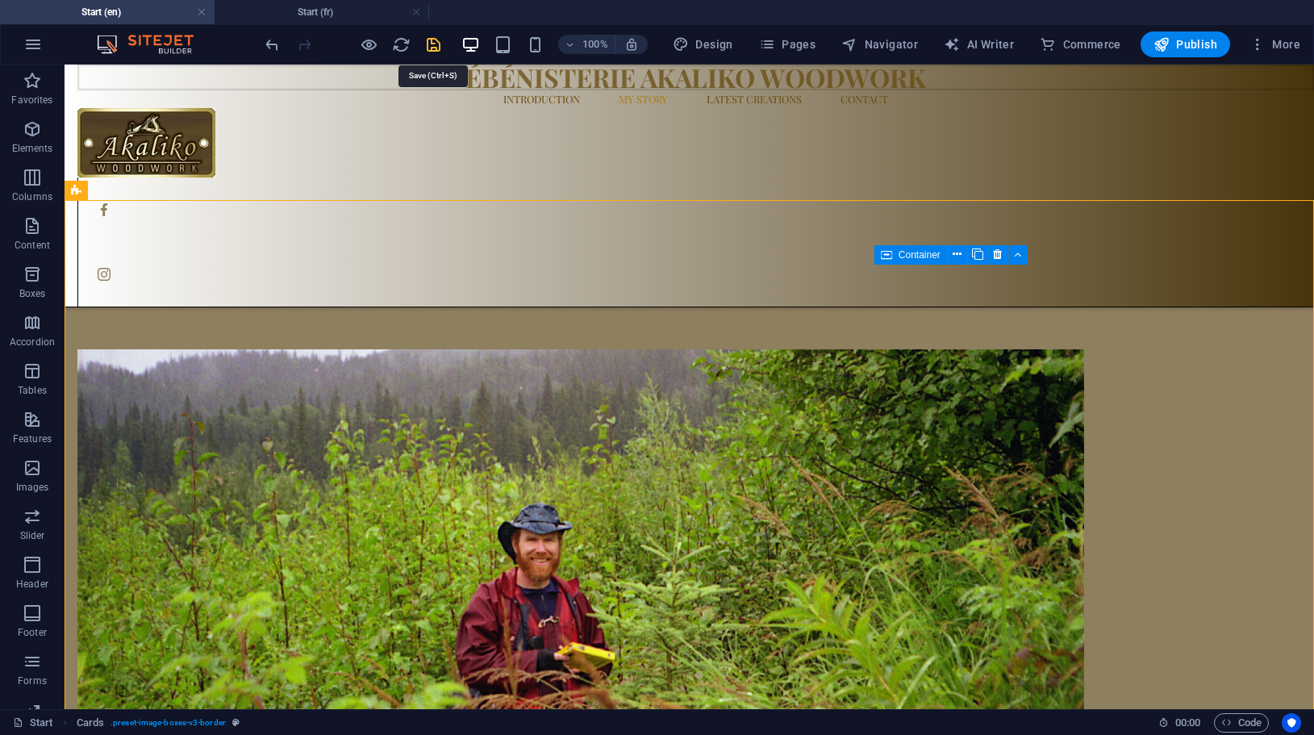
click at [441, 48] on icon "save" at bounding box center [433, 44] width 19 height 19
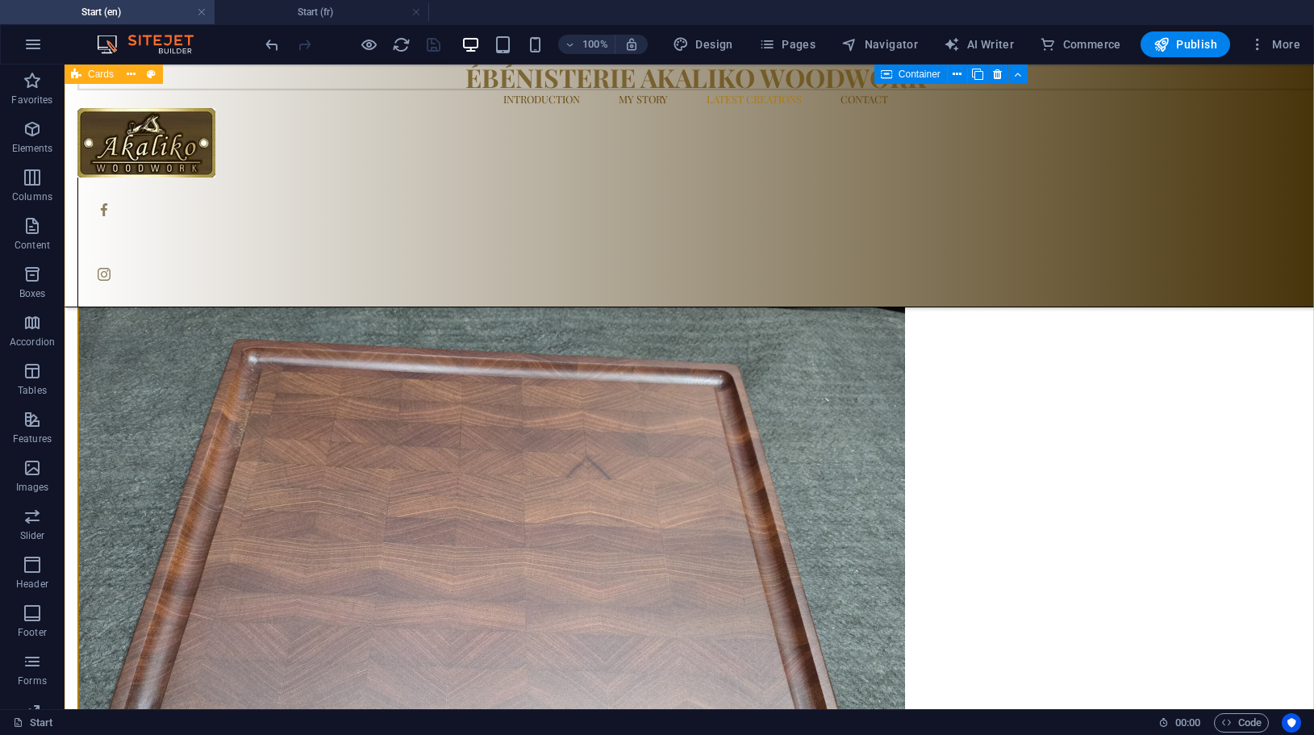
scroll to position [3856, 0]
click at [631, 302] on icon at bounding box center [633, 304] width 11 height 17
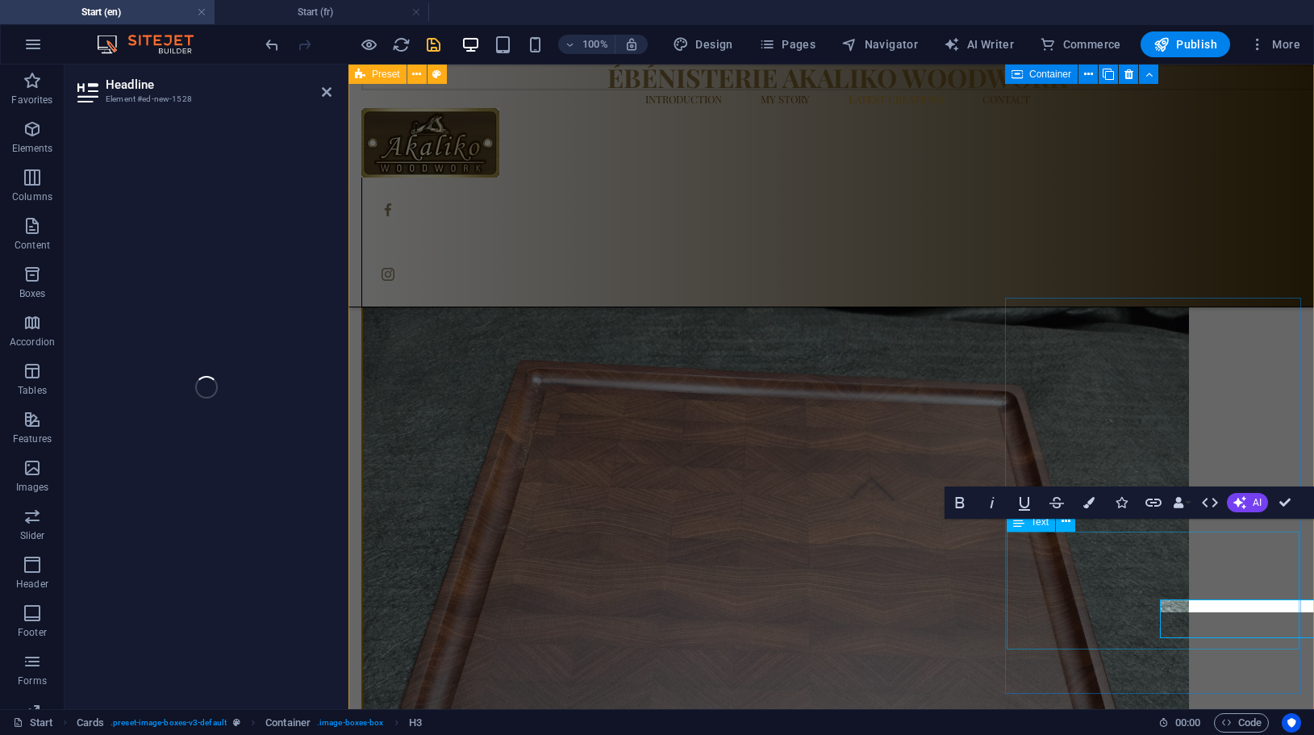
scroll to position [3809, 0]
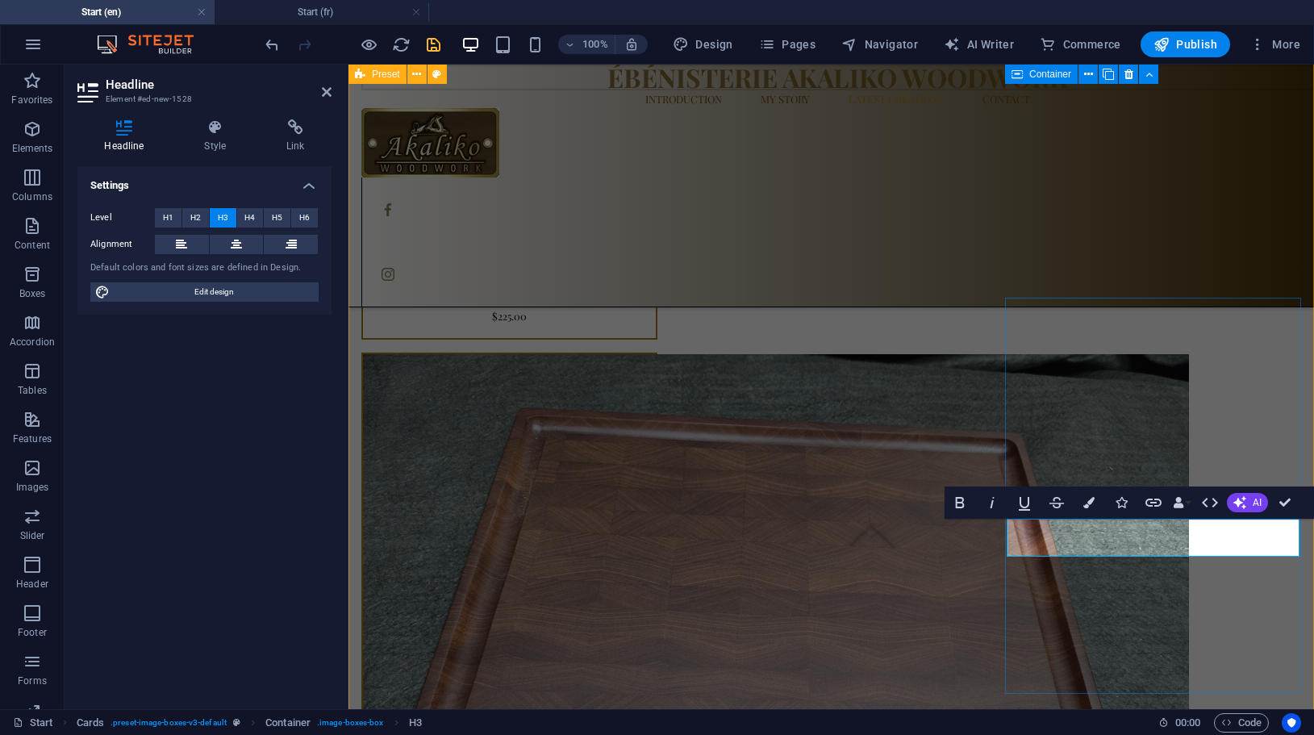
drag, startPoint x: 1129, startPoint y: 540, endPoint x: 1187, endPoint y: 543, distance: 57.3
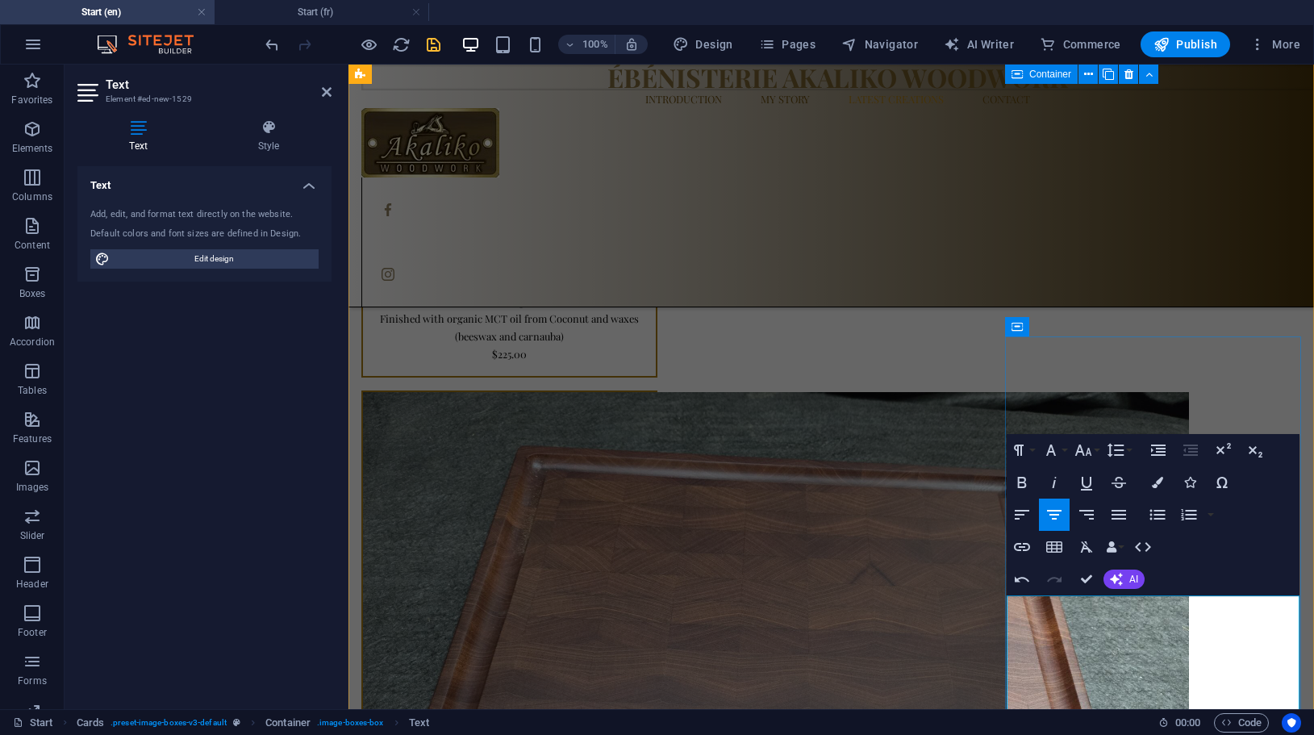
scroll to position [3770, 0]
drag, startPoint x: 1027, startPoint y: 606, endPoint x: 1151, endPoint y: 613, distance: 124.4
drag, startPoint x: 1087, startPoint y: 625, endPoint x: 1085, endPoint y: 644, distance: 18.7
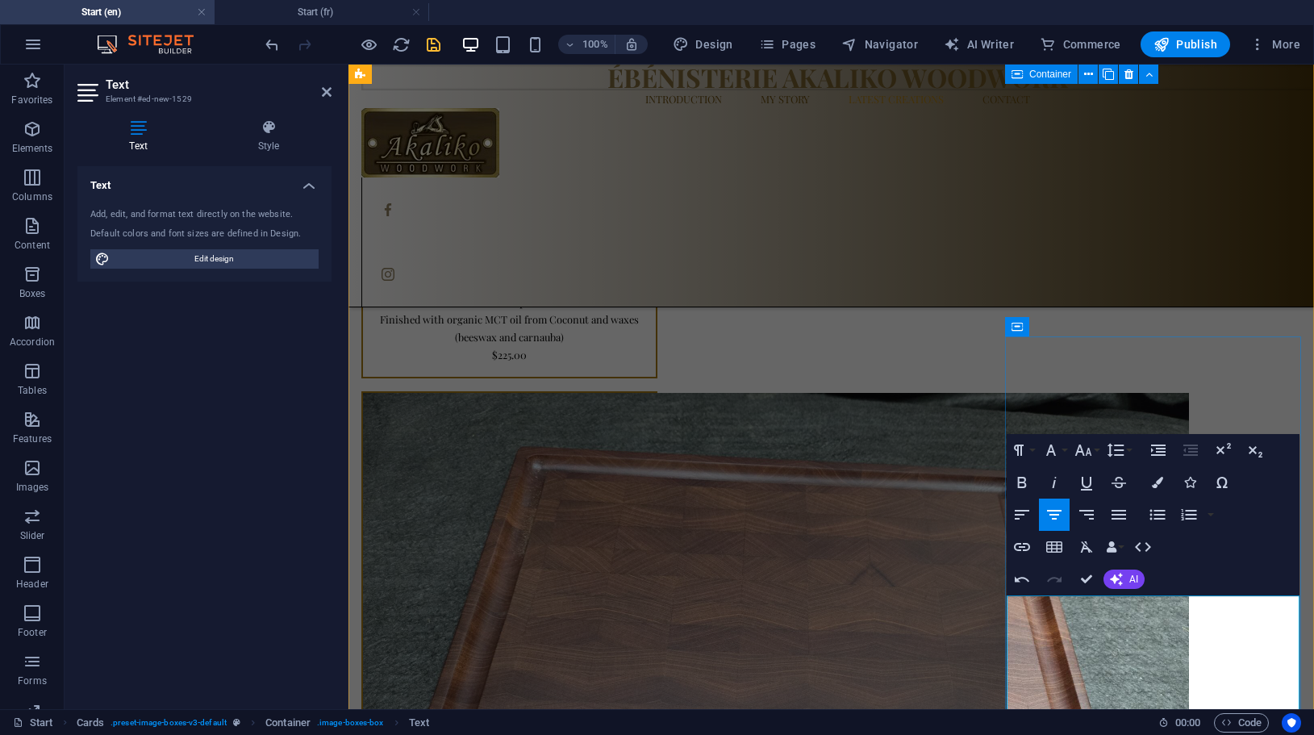
drag, startPoint x: 1023, startPoint y: 656, endPoint x: 1140, endPoint y: 677, distance: 118.8
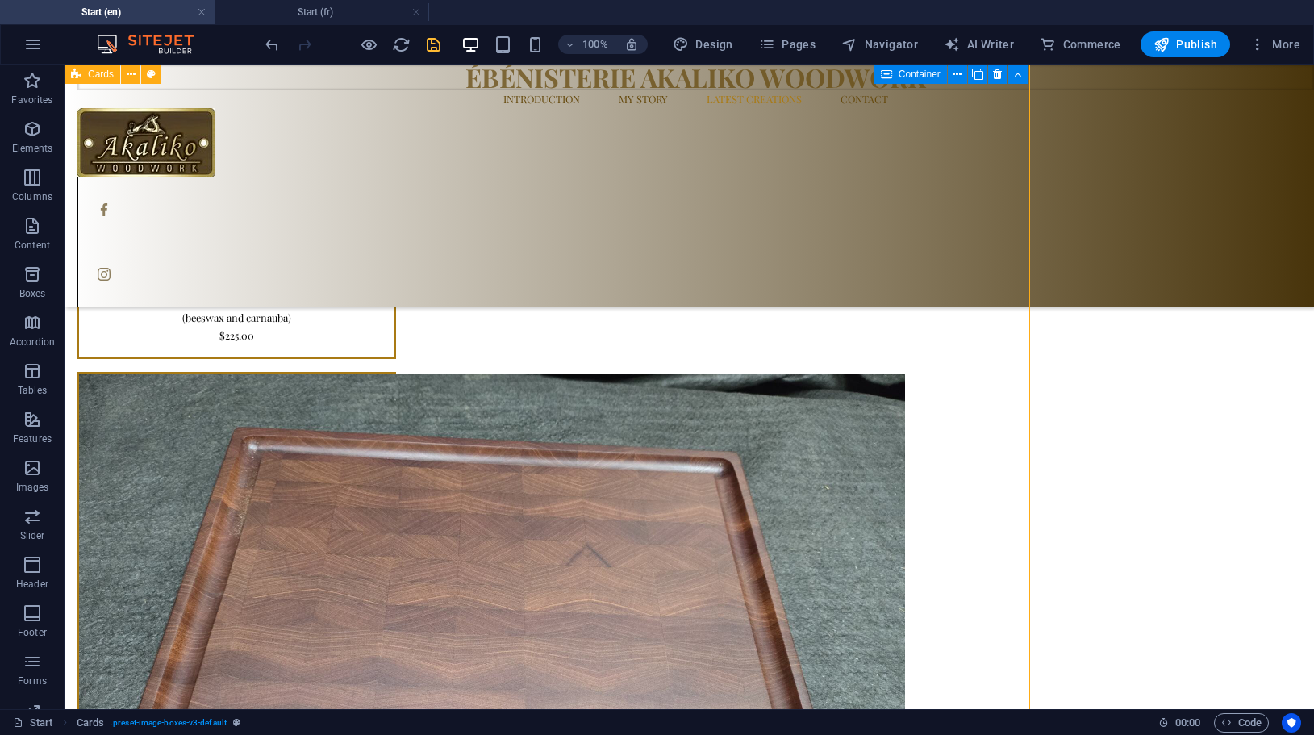
scroll to position [3818, 0]
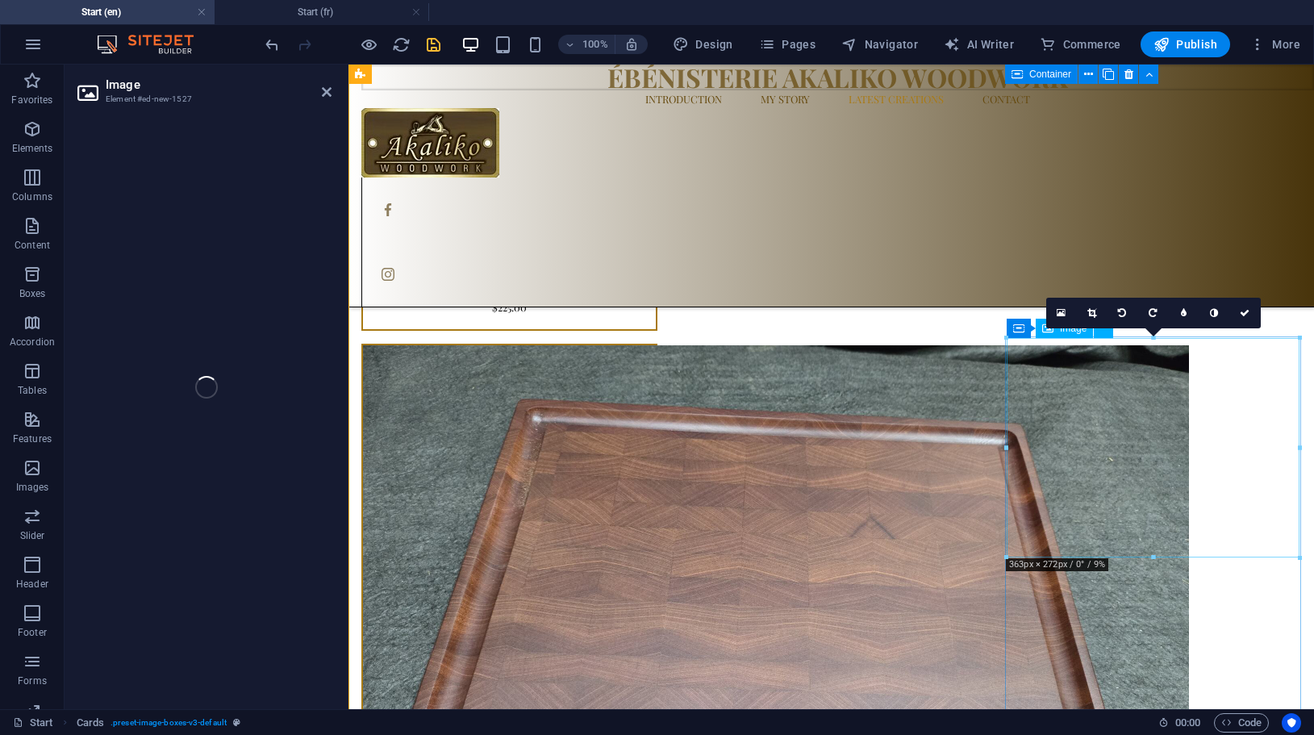
select select "%"
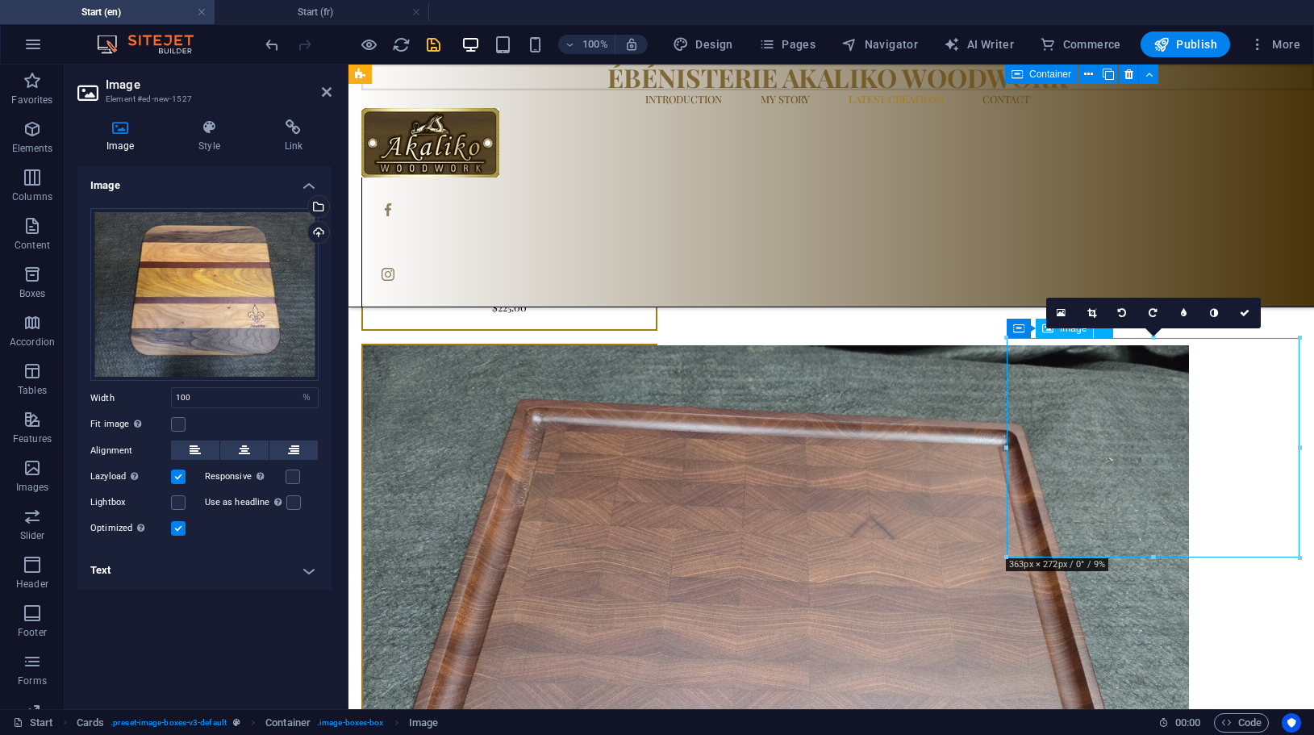
scroll to position [3770, 0]
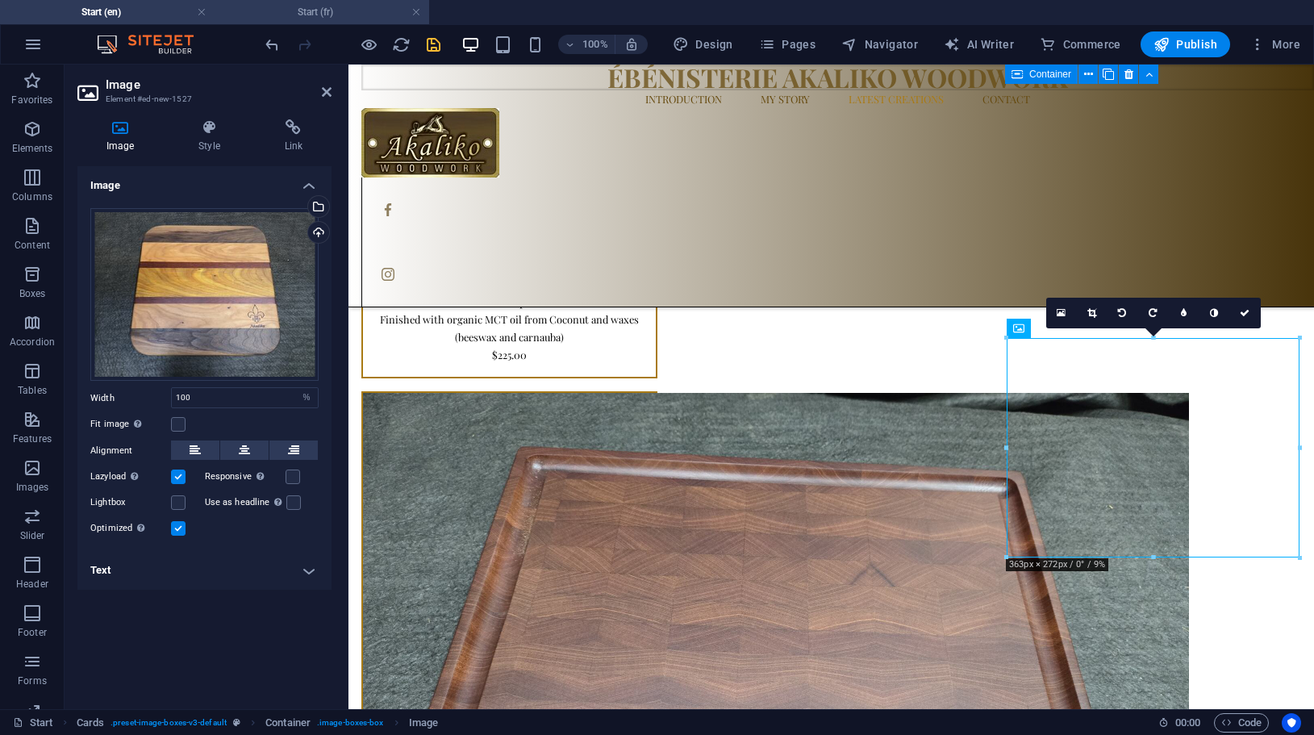
click at [315, 9] on h4 "Start (fr)" at bounding box center [322, 12] width 215 height 18
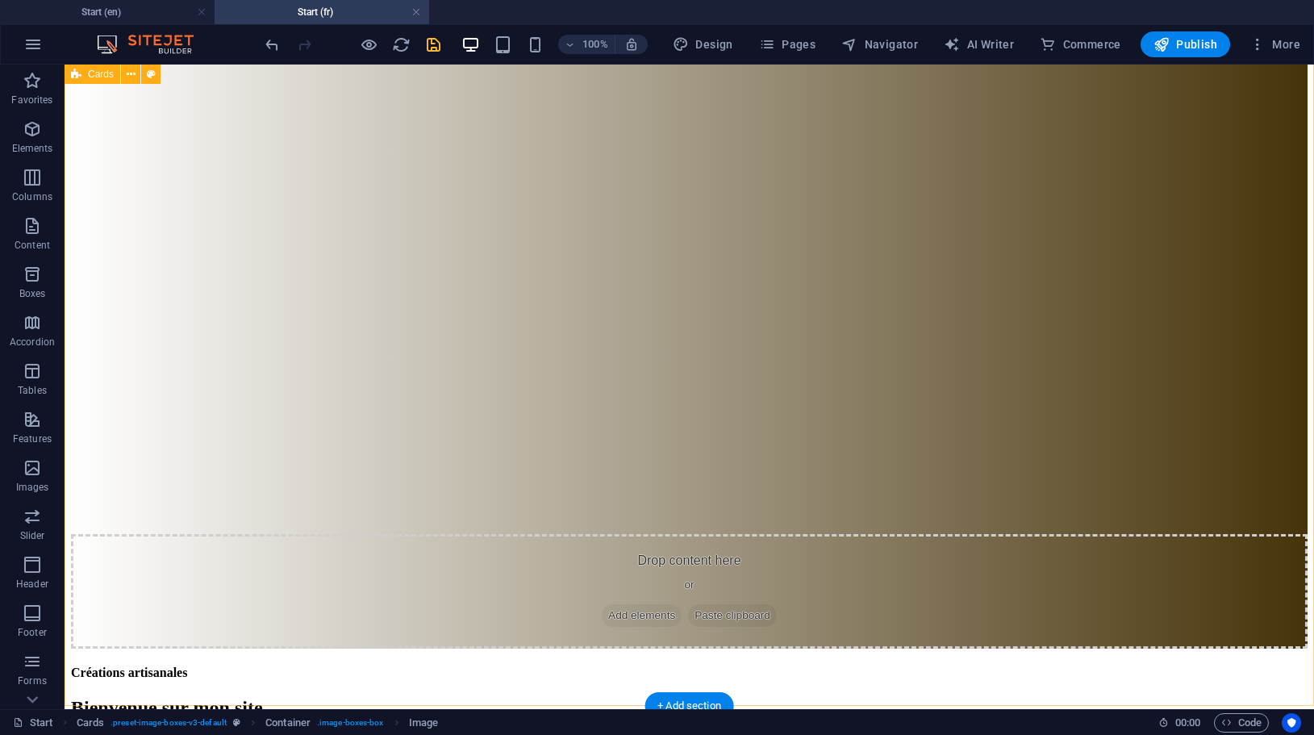
scroll to position [4029, 0]
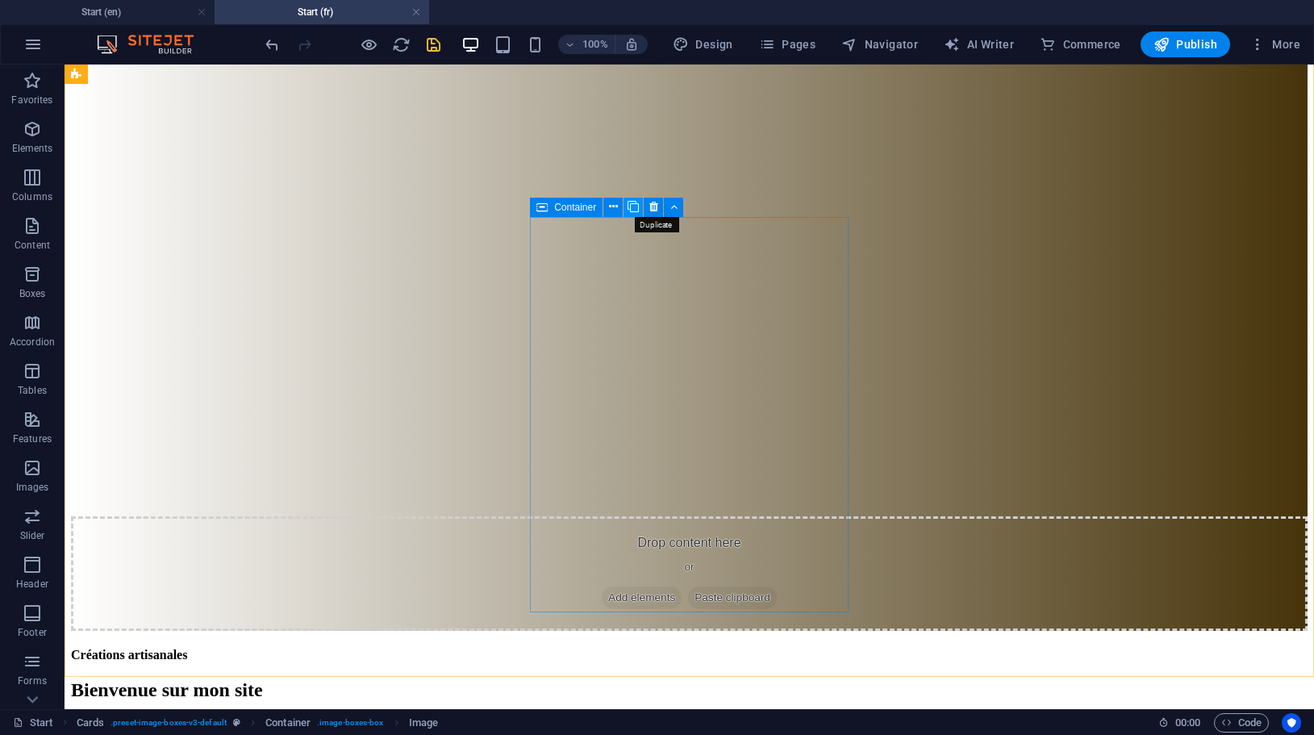
click at [636, 203] on icon at bounding box center [633, 206] width 11 height 17
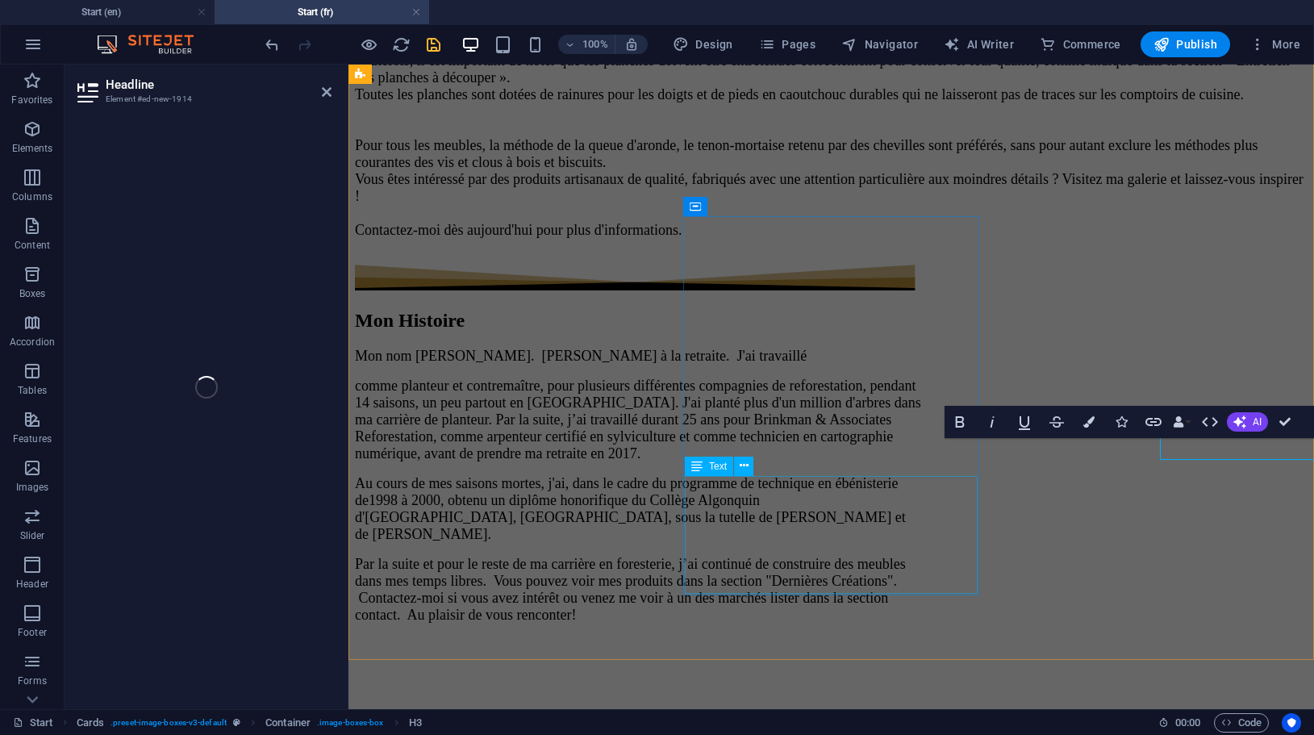
scroll to position [4061, 0]
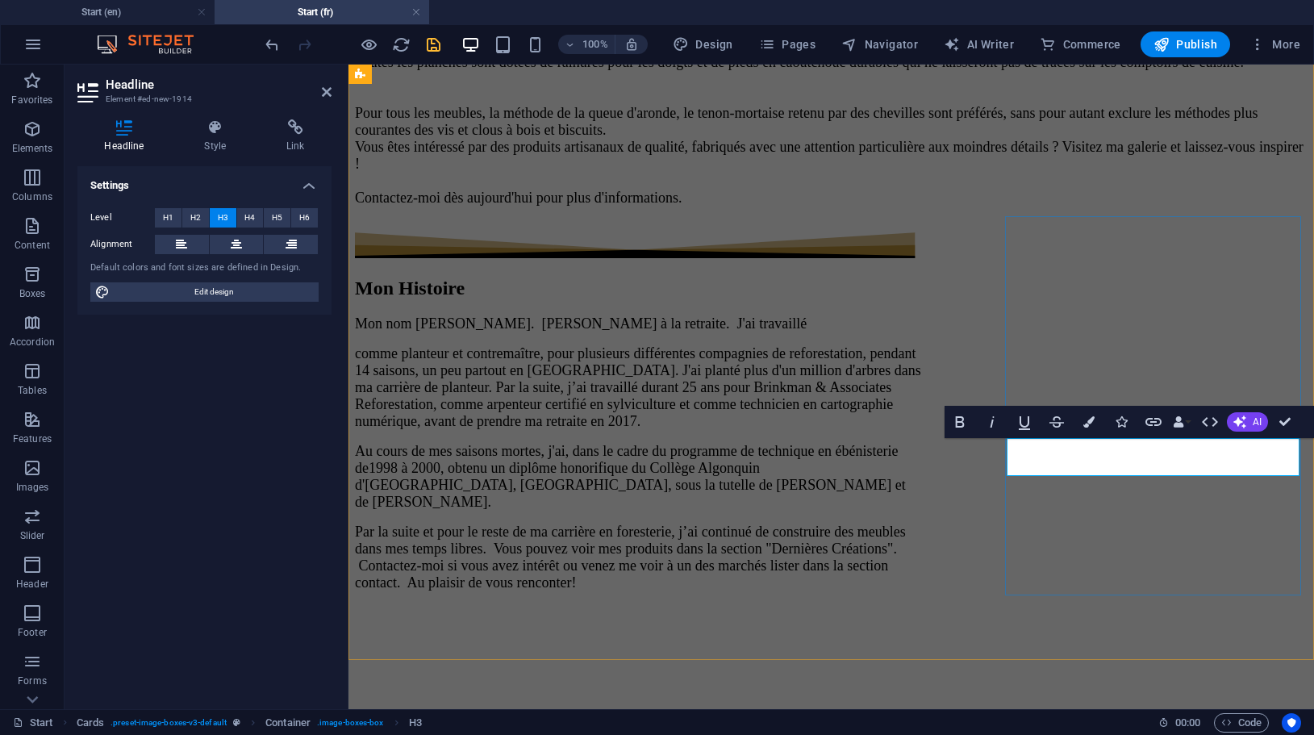
drag, startPoint x: 1170, startPoint y: 466, endPoint x: 1093, endPoint y: 467, distance: 77.4
drag, startPoint x: 1123, startPoint y: 464, endPoint x: 1264, endPoint y: 465, distance: 141.2
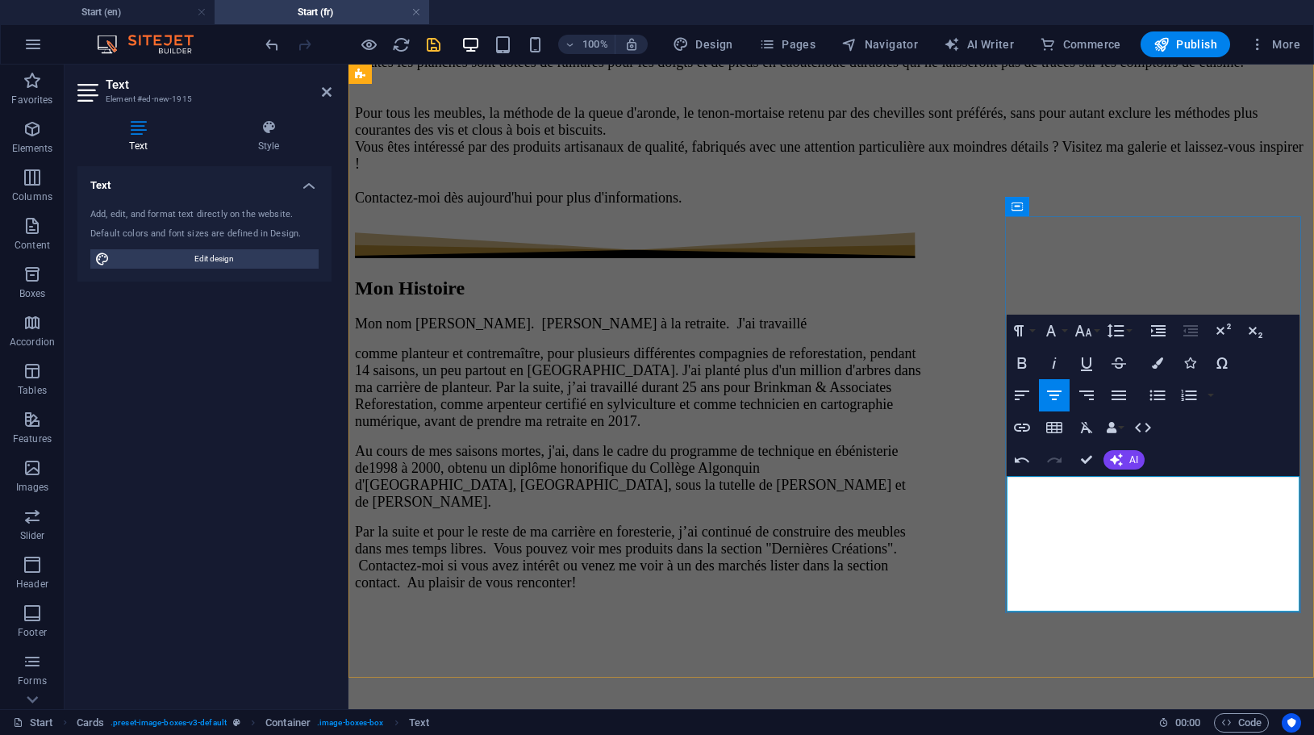
drag, startPoint x: 1149, startPoint y: 482, endPoint x: 1260, endPoint y: 486, distance: 110.6
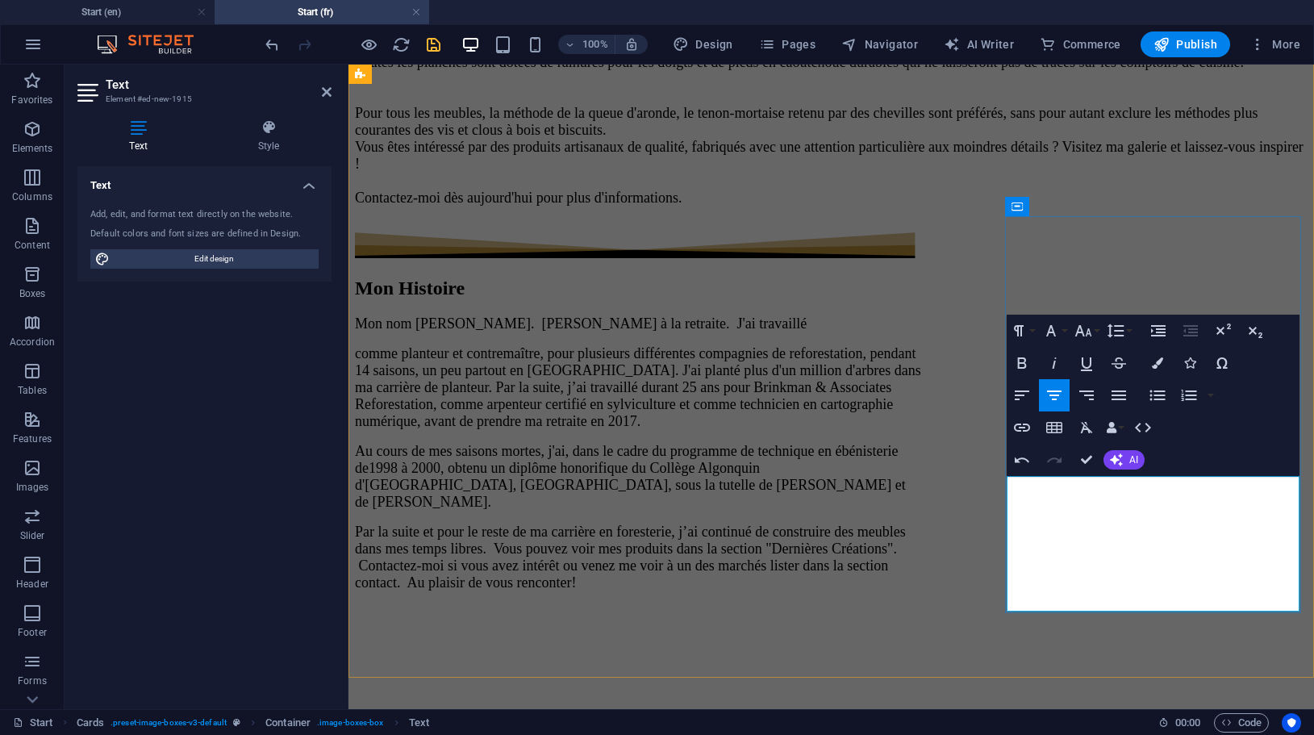
drag, startPoint x: 1036, startPoint y: 537, endPoint x: 1294, endPoint y: 540, distance: 258.1
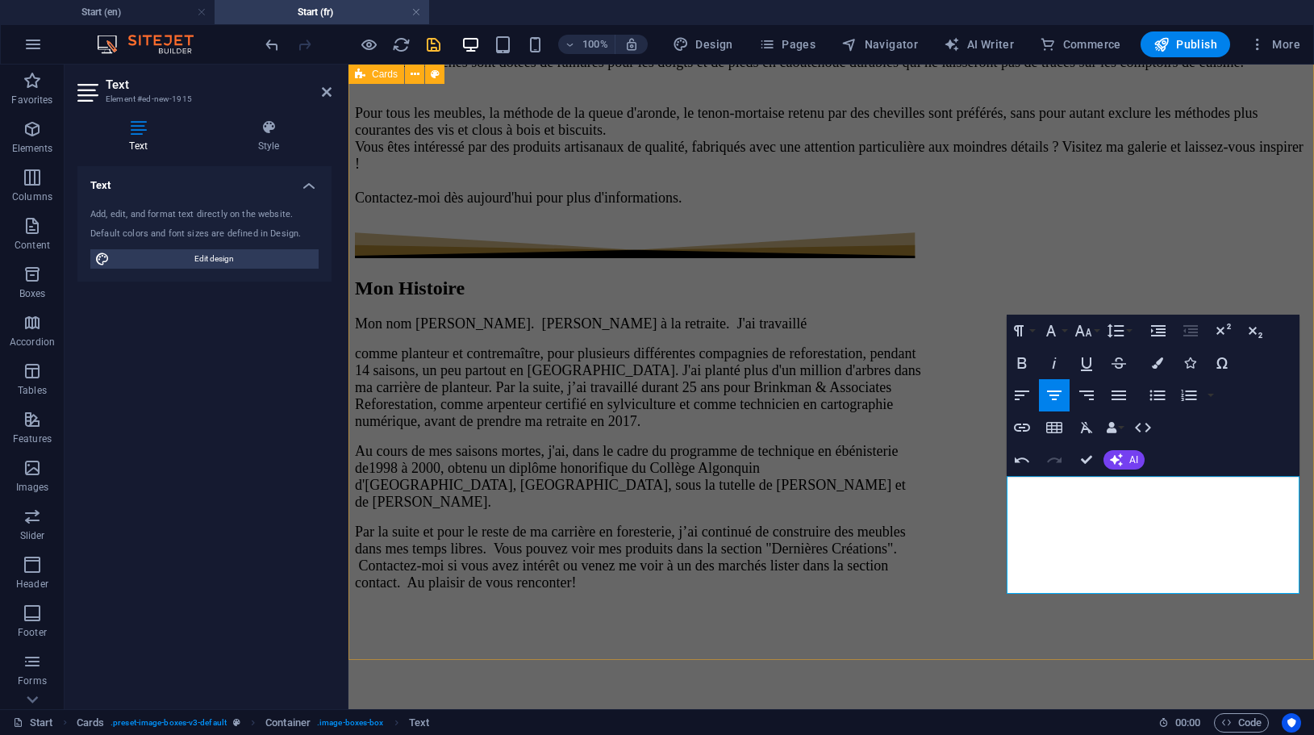
drag, startPoint x: 1143, startPoint y: 556, endPoint x: 1310, endPoint y: 563, distance: 167.1
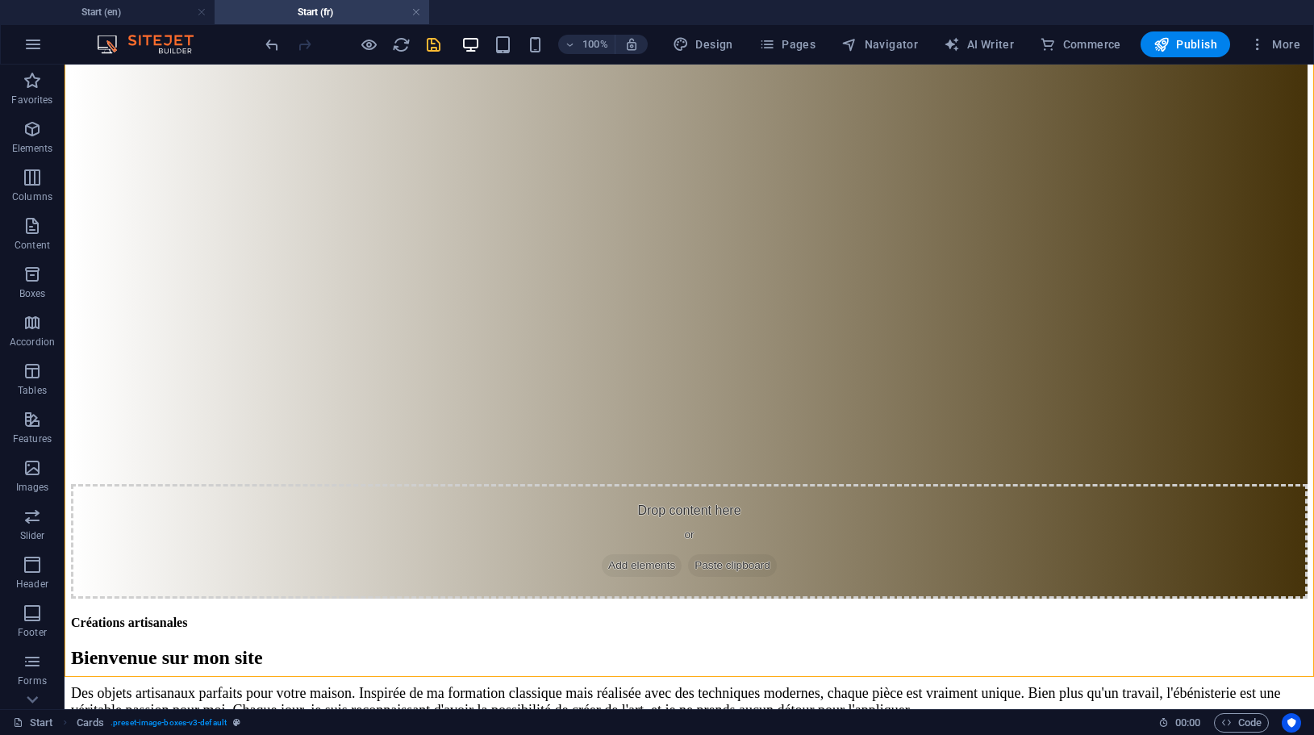
scroll to position [4029, 0]
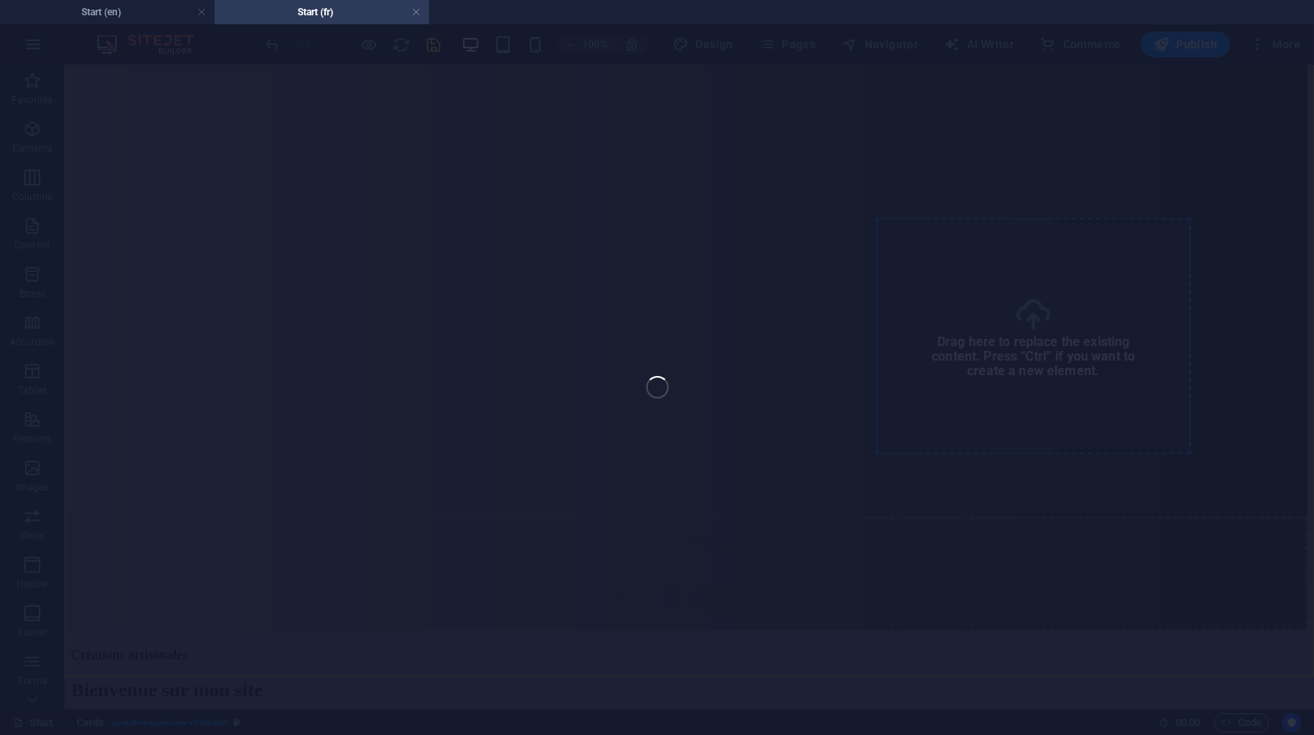
select select "%"
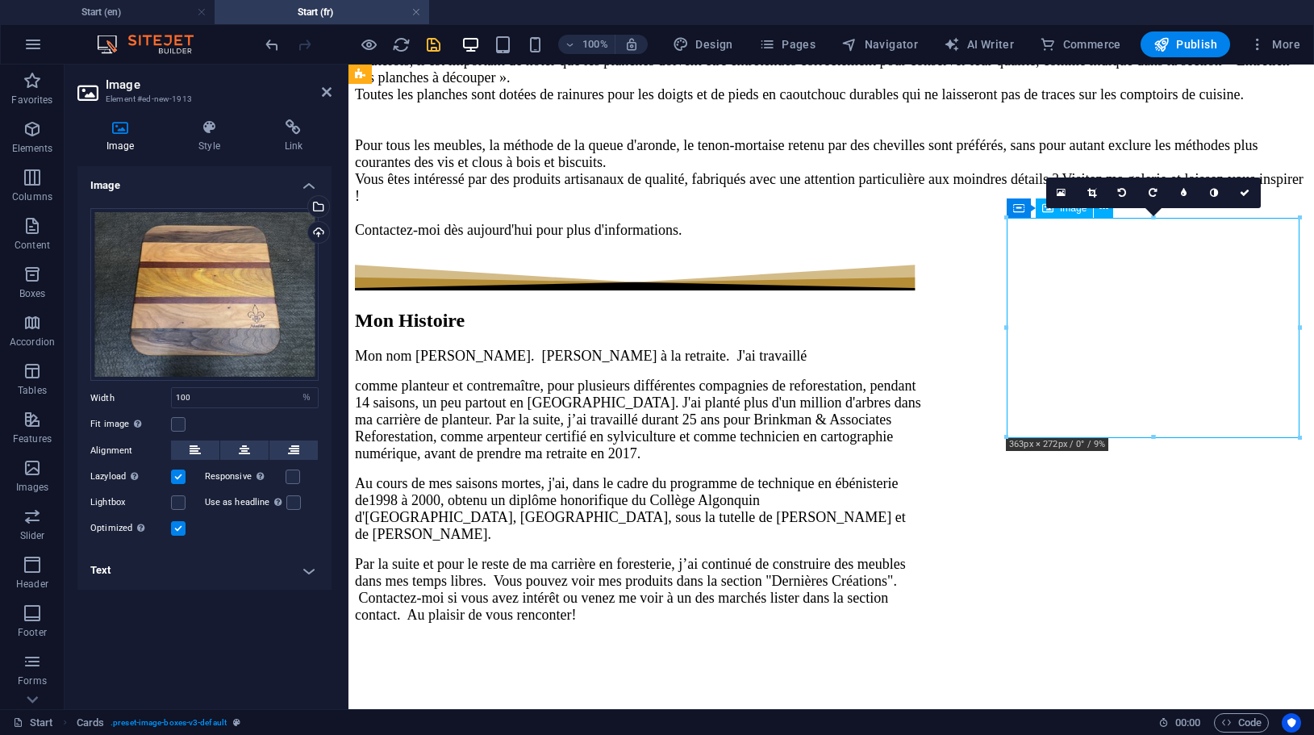
scroll to position [4061, 0]
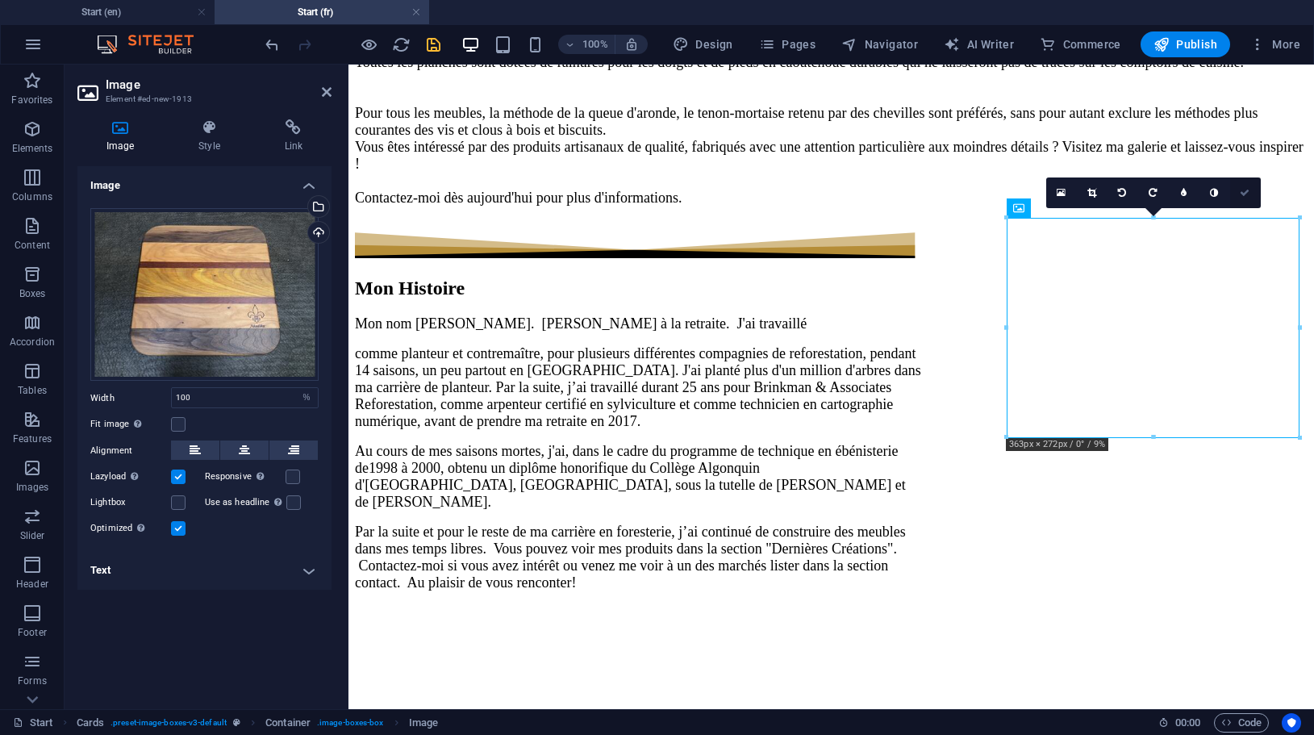
click at [1252, 192] on link at bounding box center [1245, 192] width 31 height 31
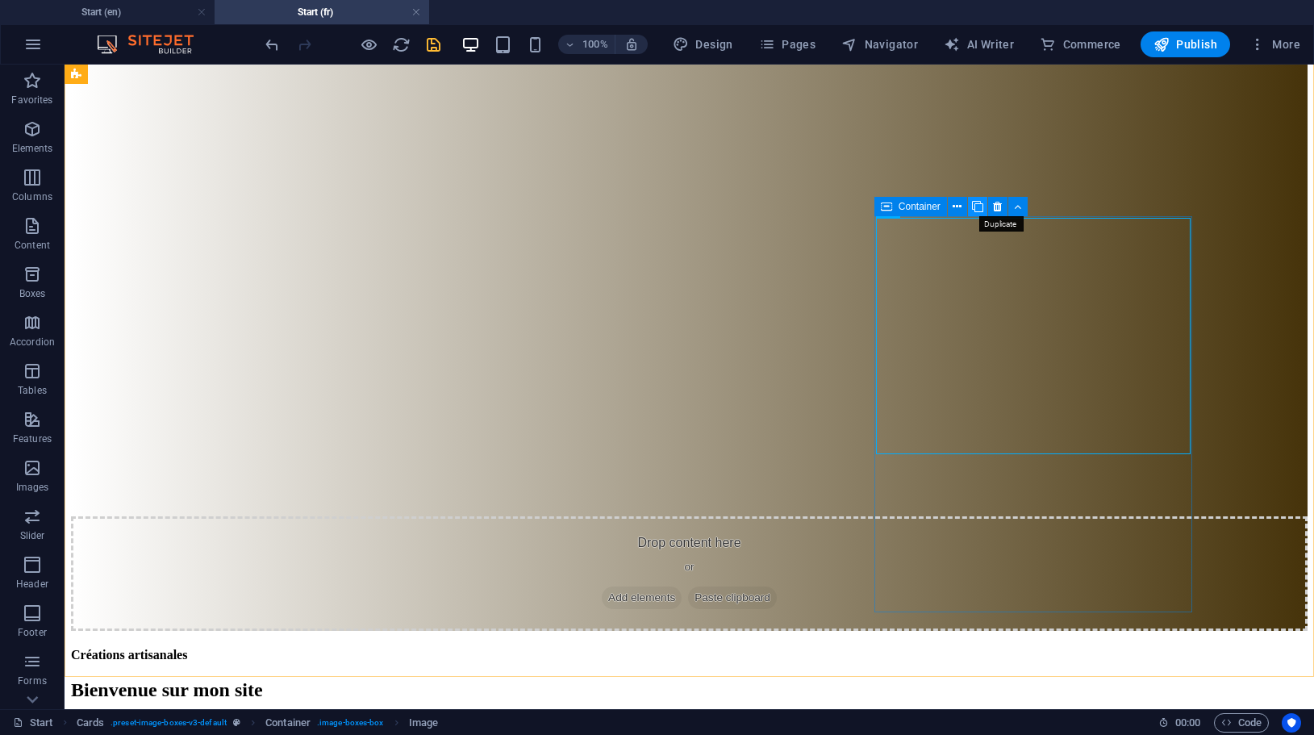
click at [982, 206] on icon at bounding box center [977, 206] width 11 height 17
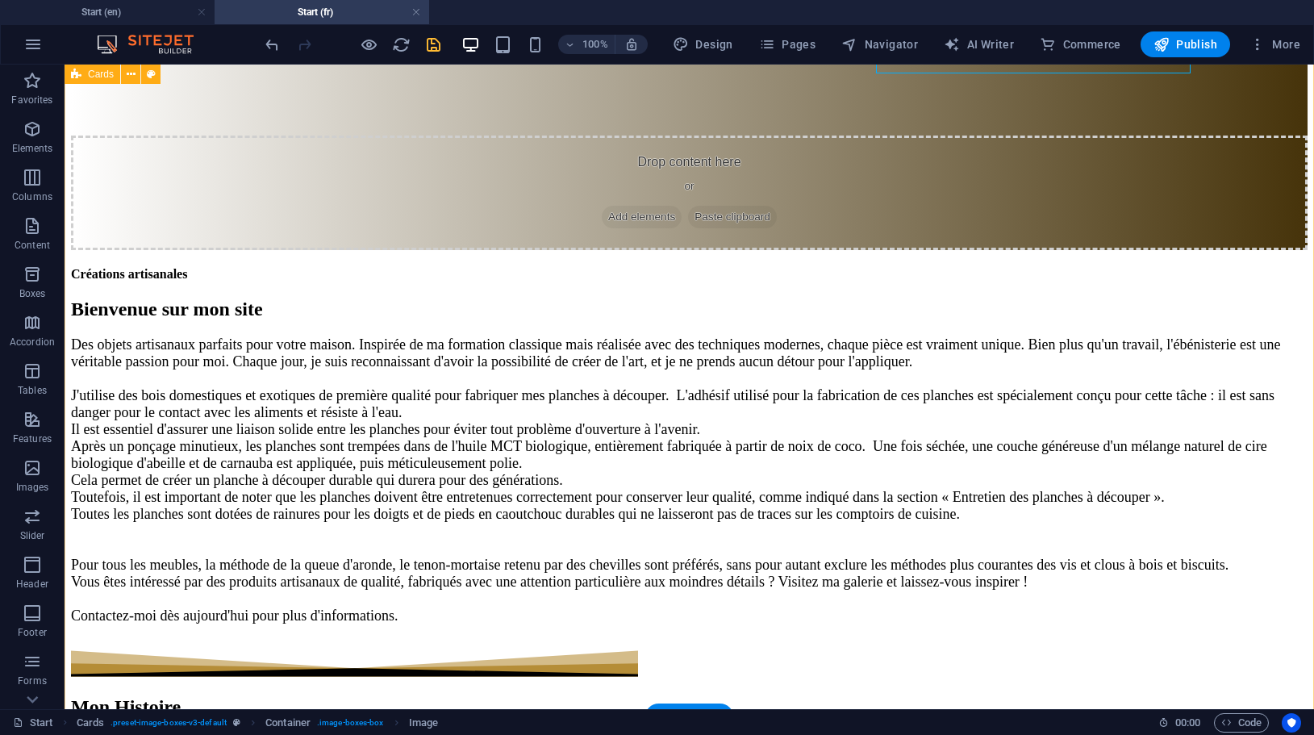
scroll to position [4411, 0]
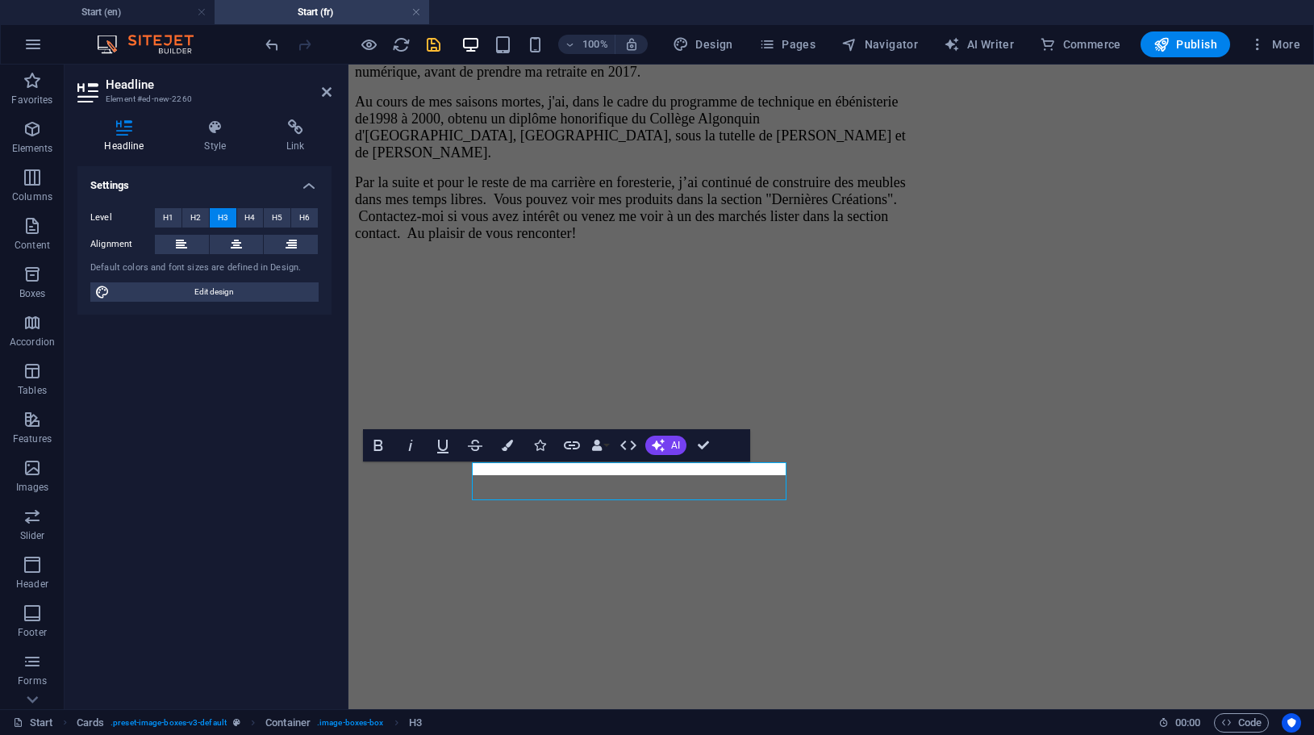
scroll to position [4443, 0]
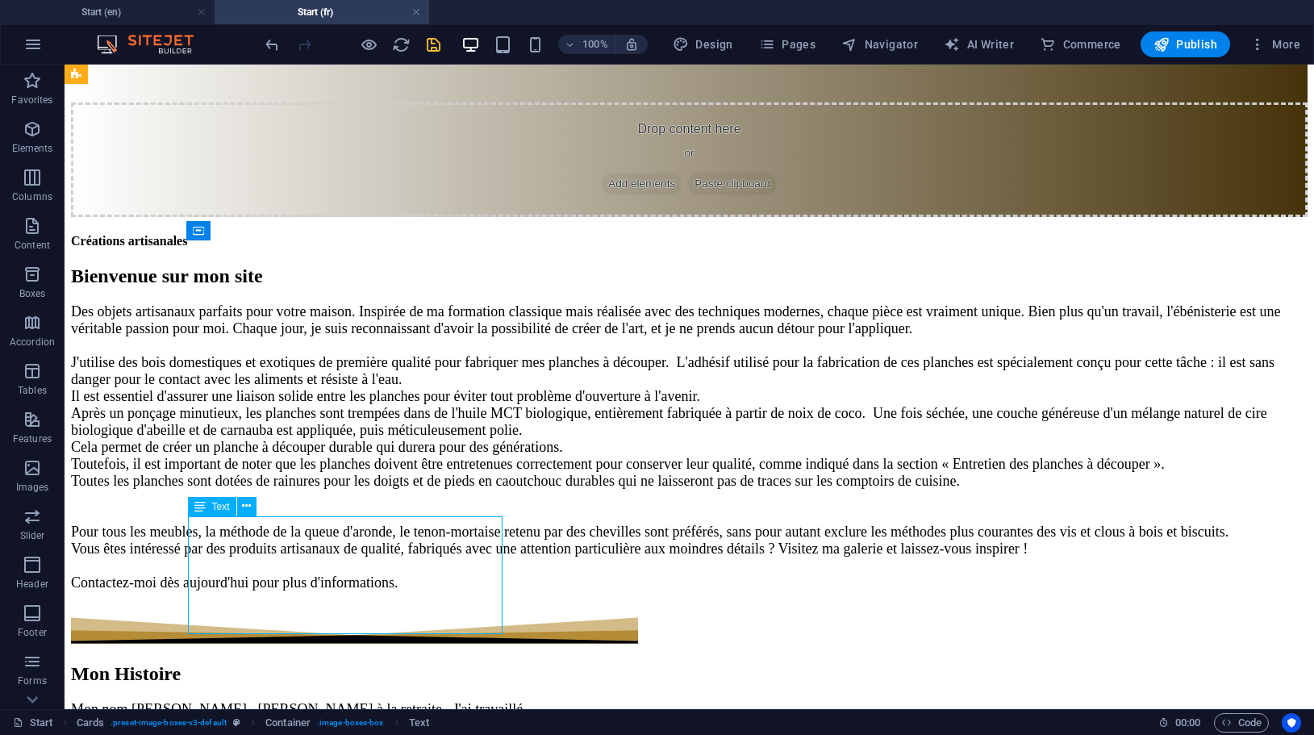
scroll to position [4427, 0]
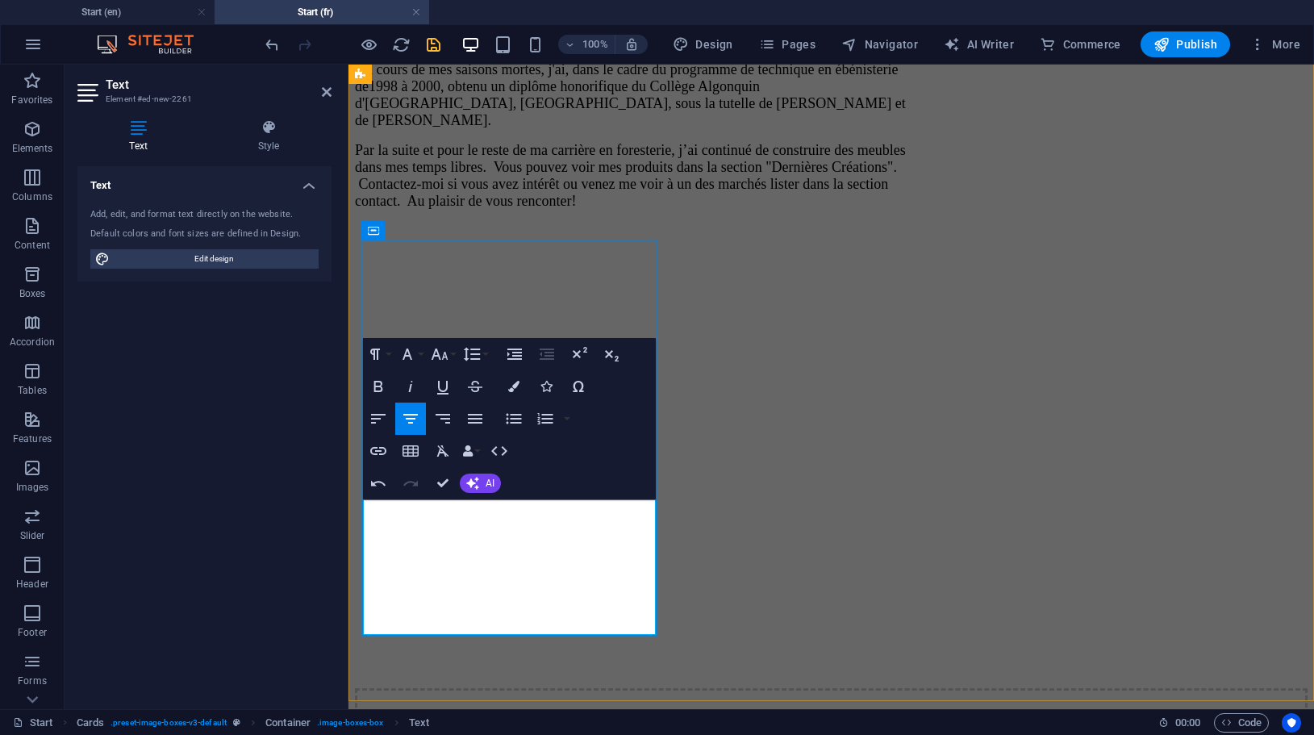
drag, startPoint x: 502, startPoint y: 509, endPoint x: 612, endPoint y: 511, distance: 110.5
drag, startPoint x: 382, startPoint y: 561, endPoint x: 412, endPoint y: 582, distance: 36.0
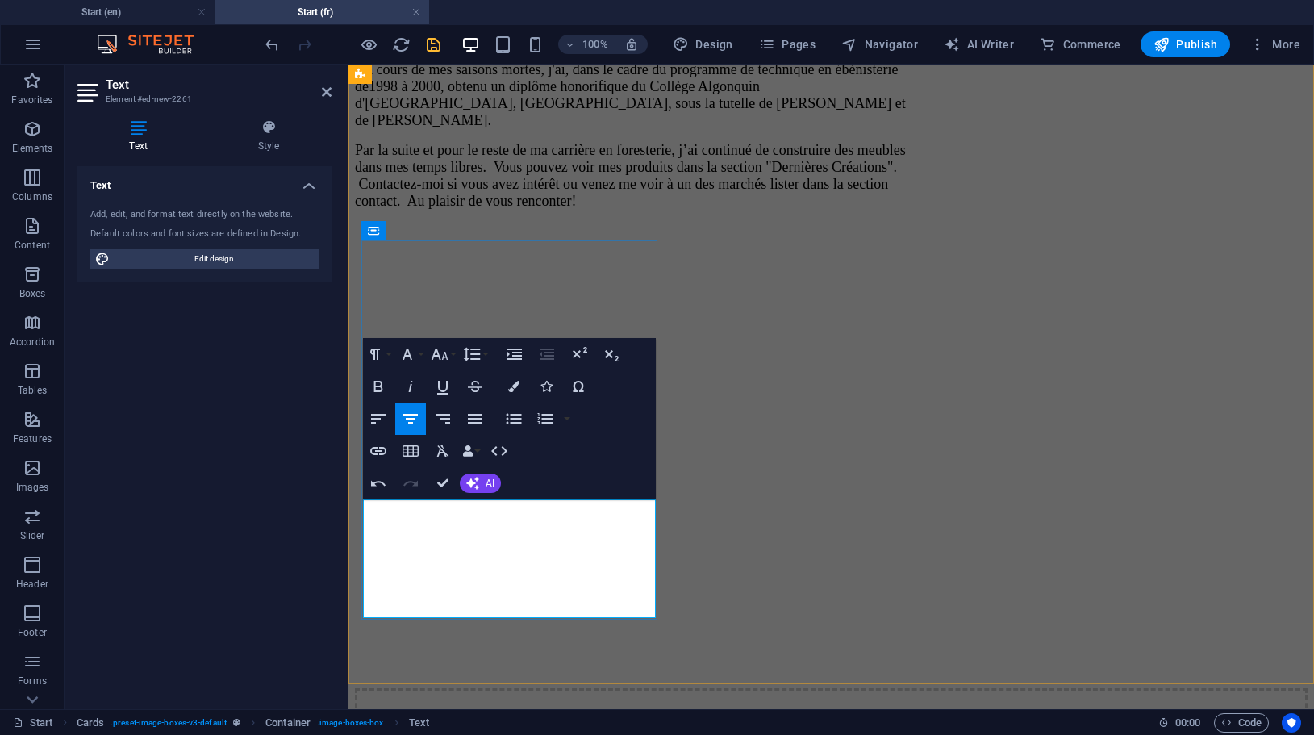
drag, startPoint x: 499, startPoint y: 578, endPoint x: 642, endPoint y: 594, distance: 143.7
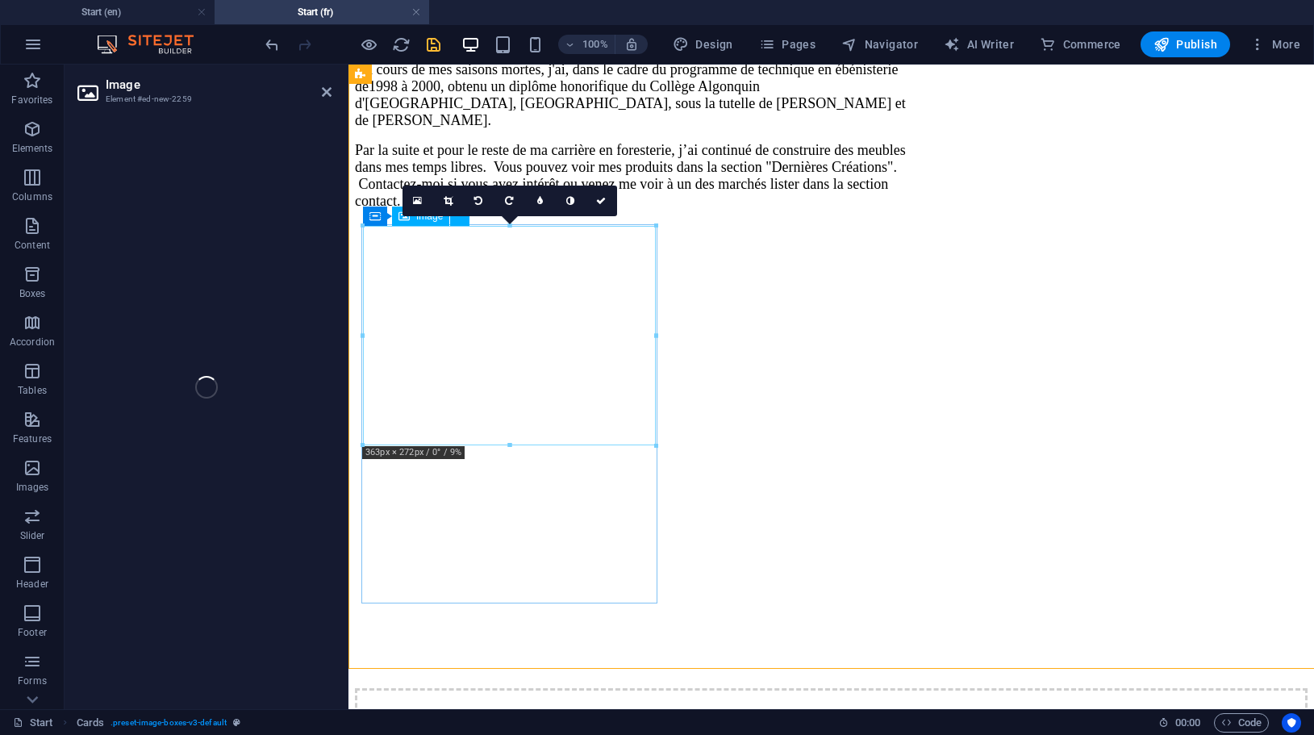
select select "%"
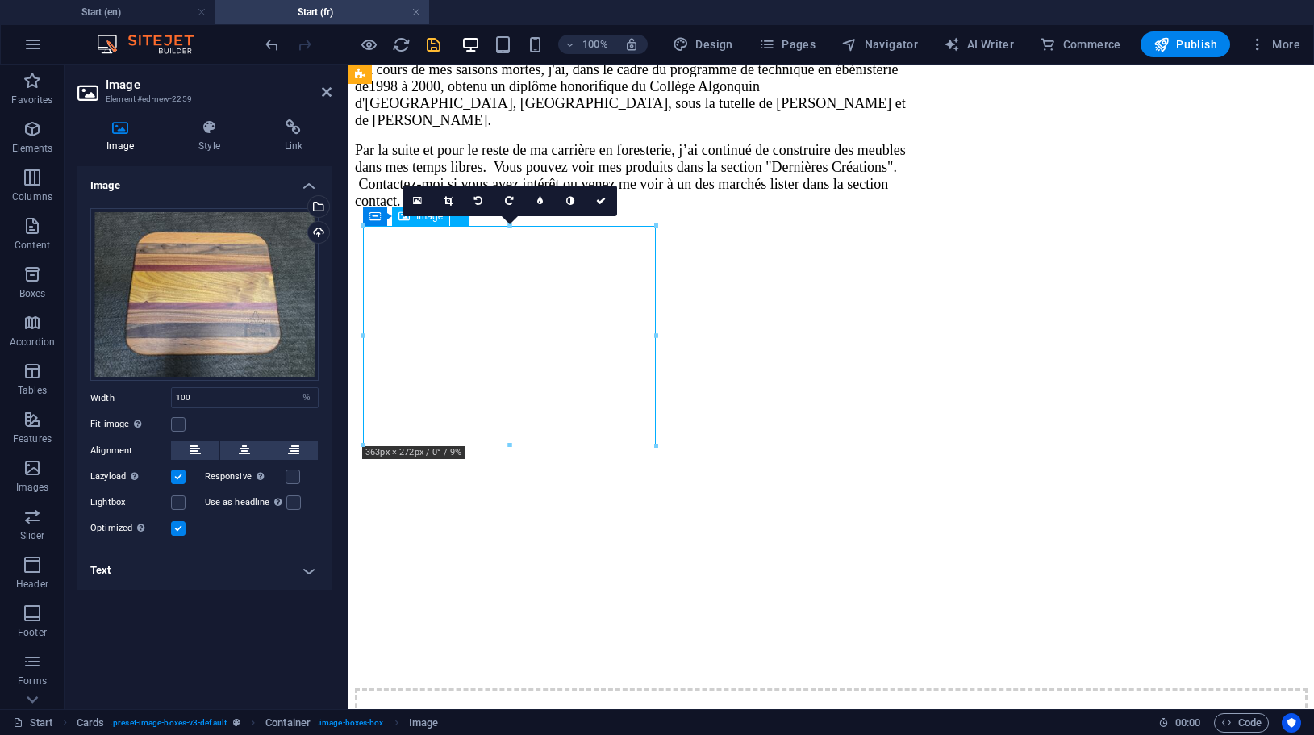
scroll to position [4459, 0]
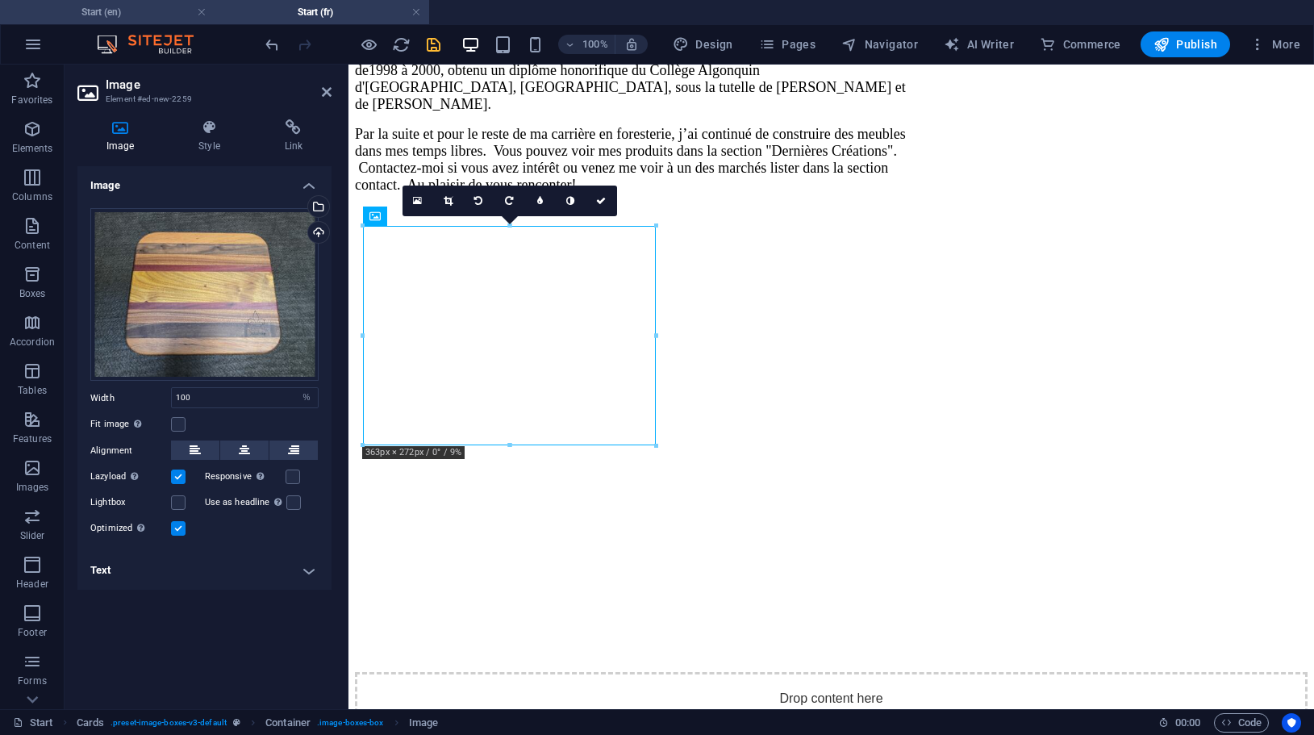
click at [125, 13] on h4 "Start (en)" at bounding box center [107, 12] width 215 height 18
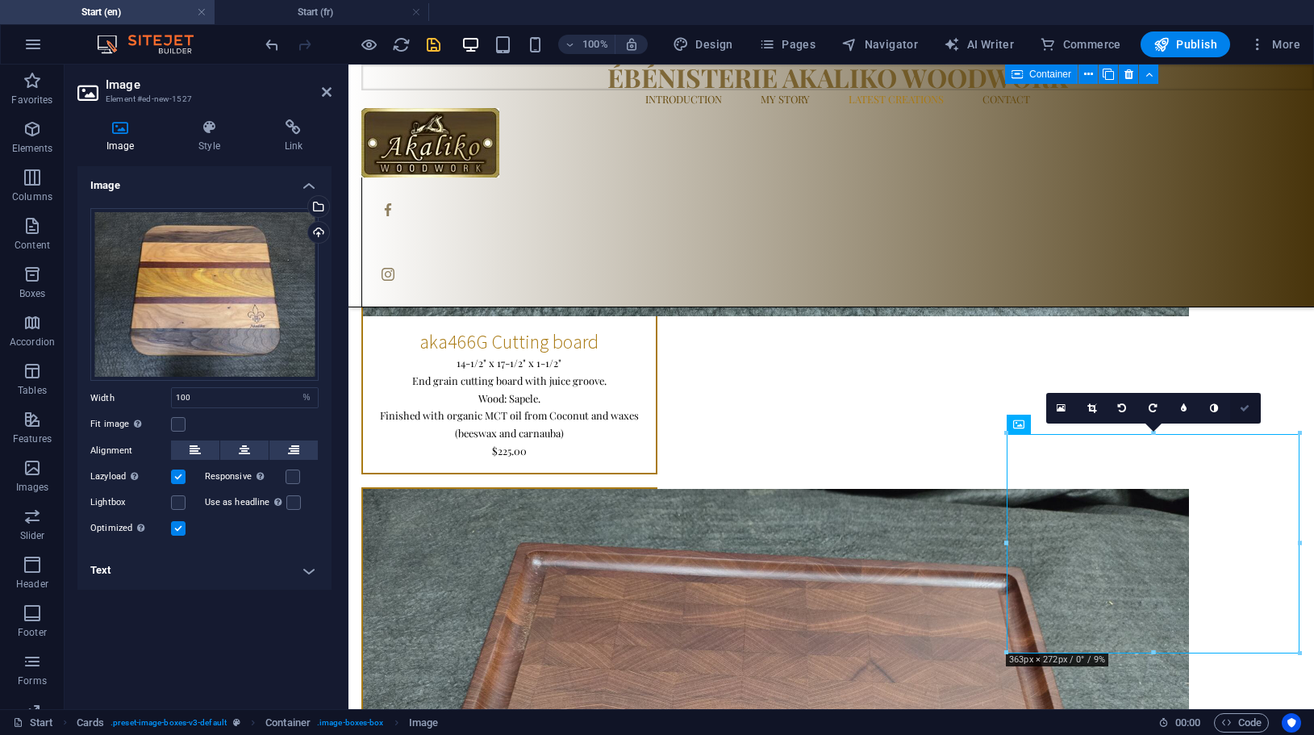
click at [1248, 405] on icon at bounding box center [1245, 408] width 10 height 10
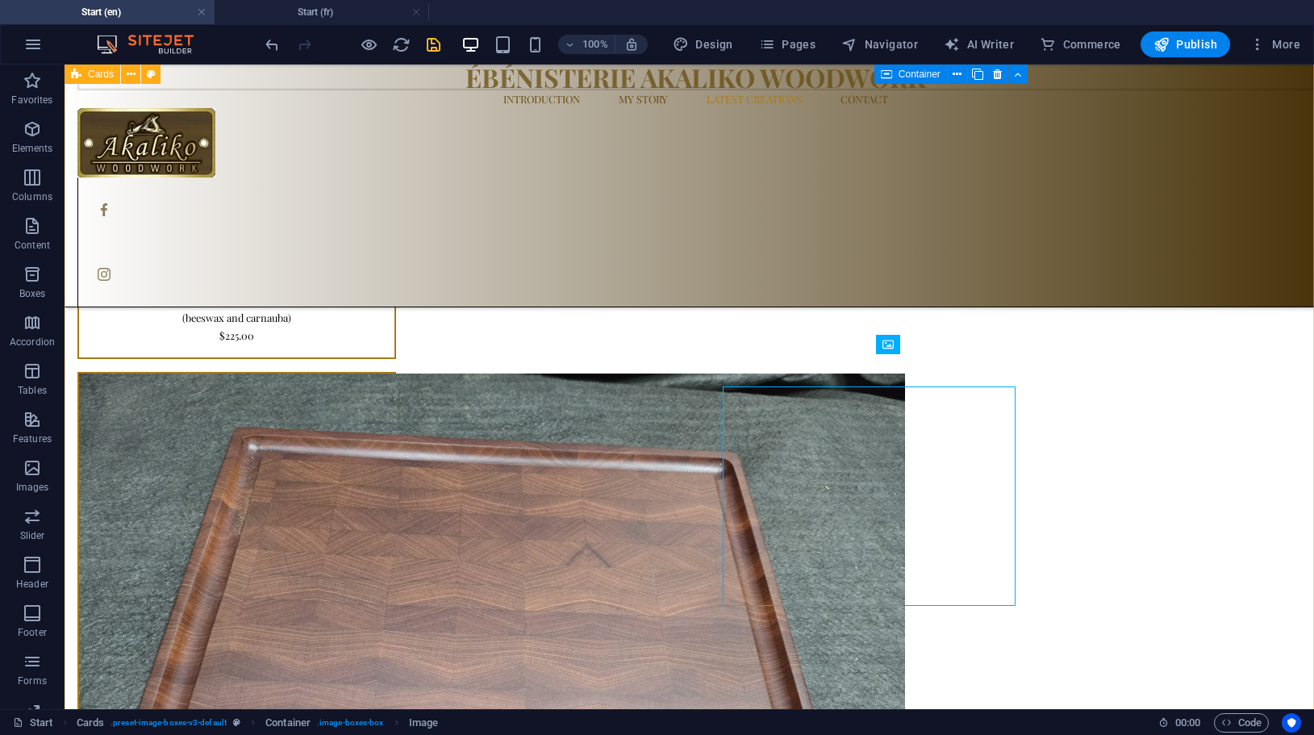
scroll to position [3818, 0]
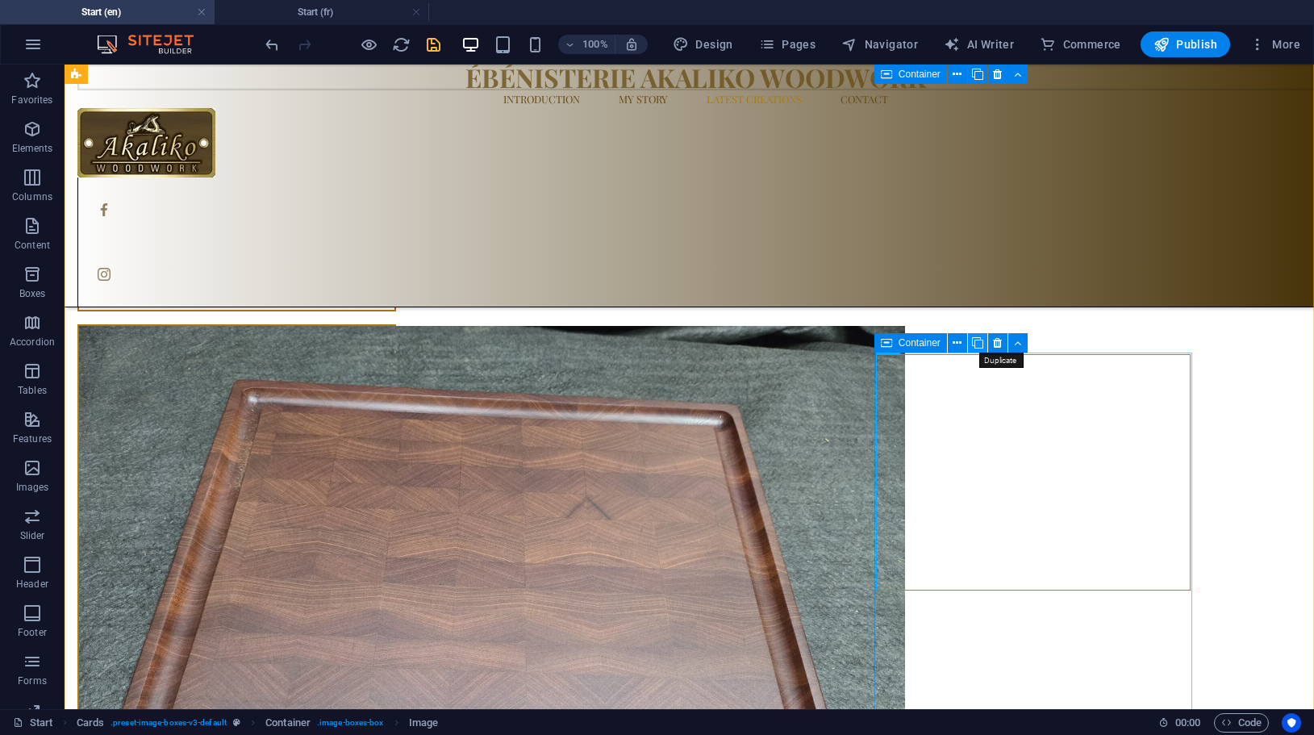
click at [978, 339] on icon at bounding box center [977, 343] width 11 height 17
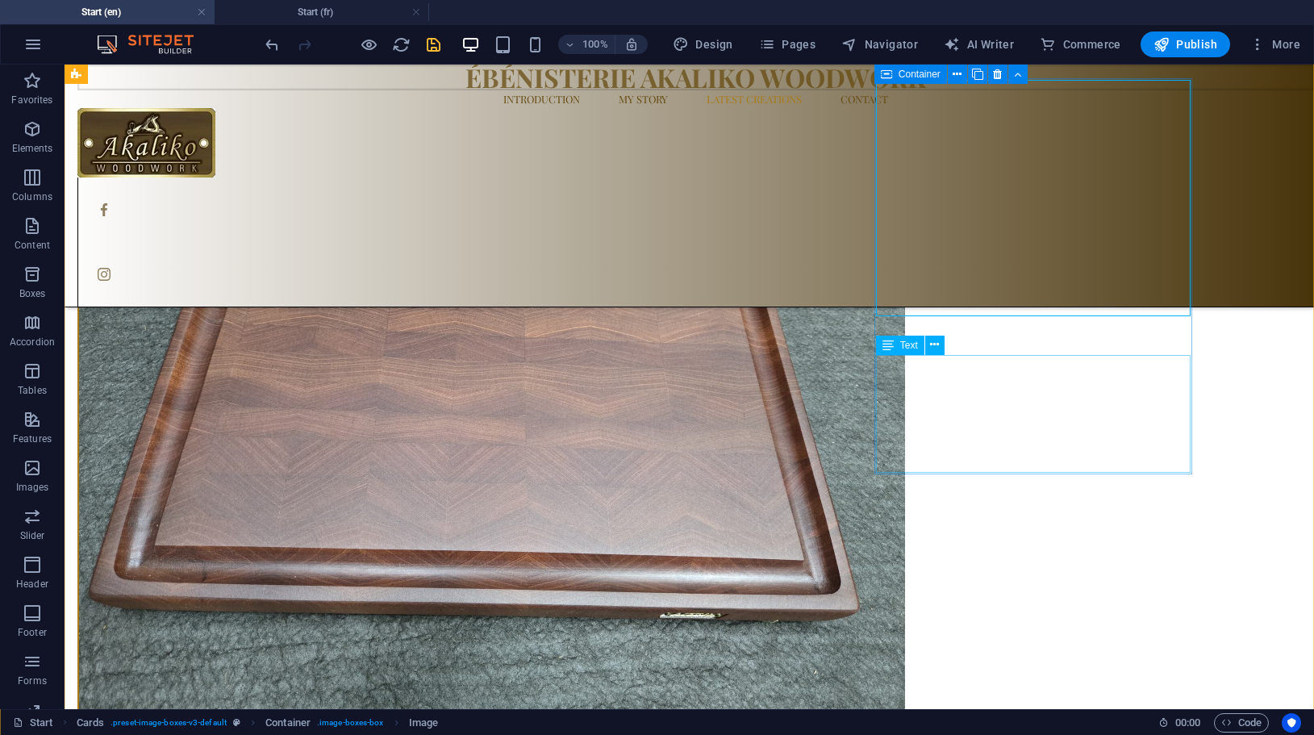
scroll to position [4403, 0]
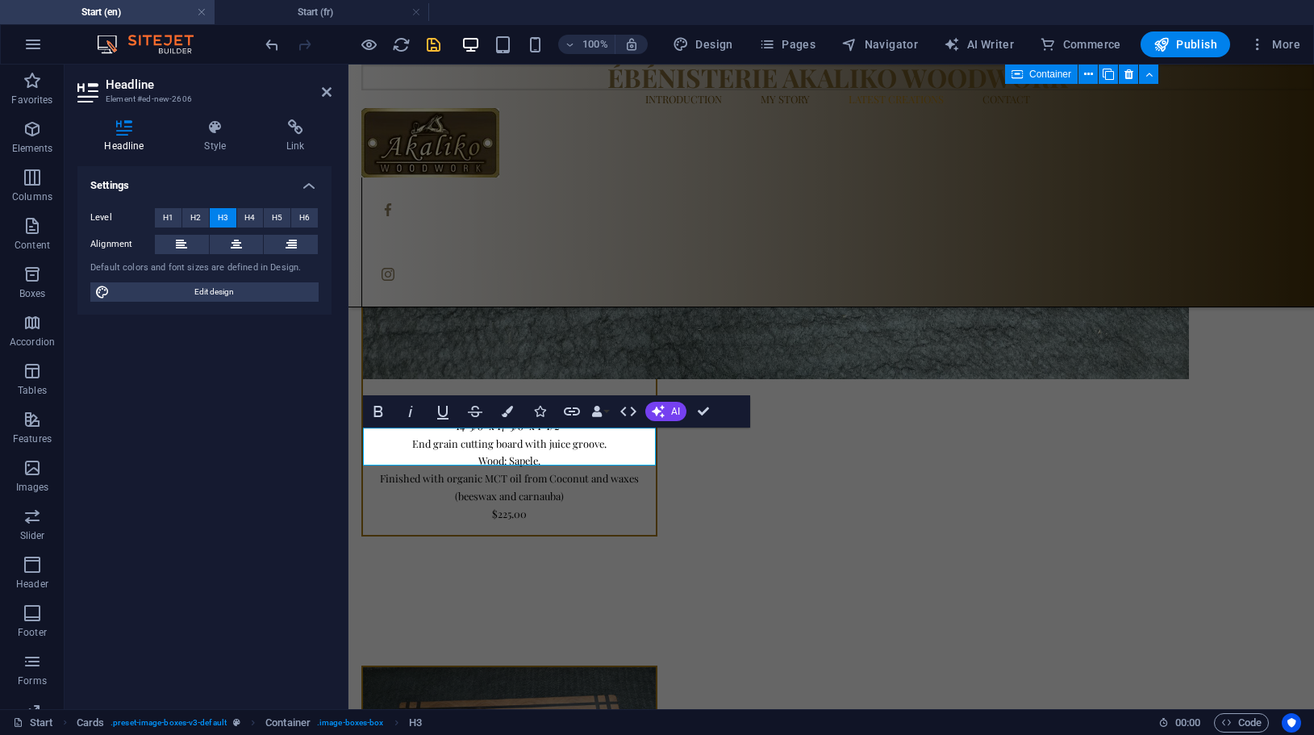
scroll to position [4322, 0]
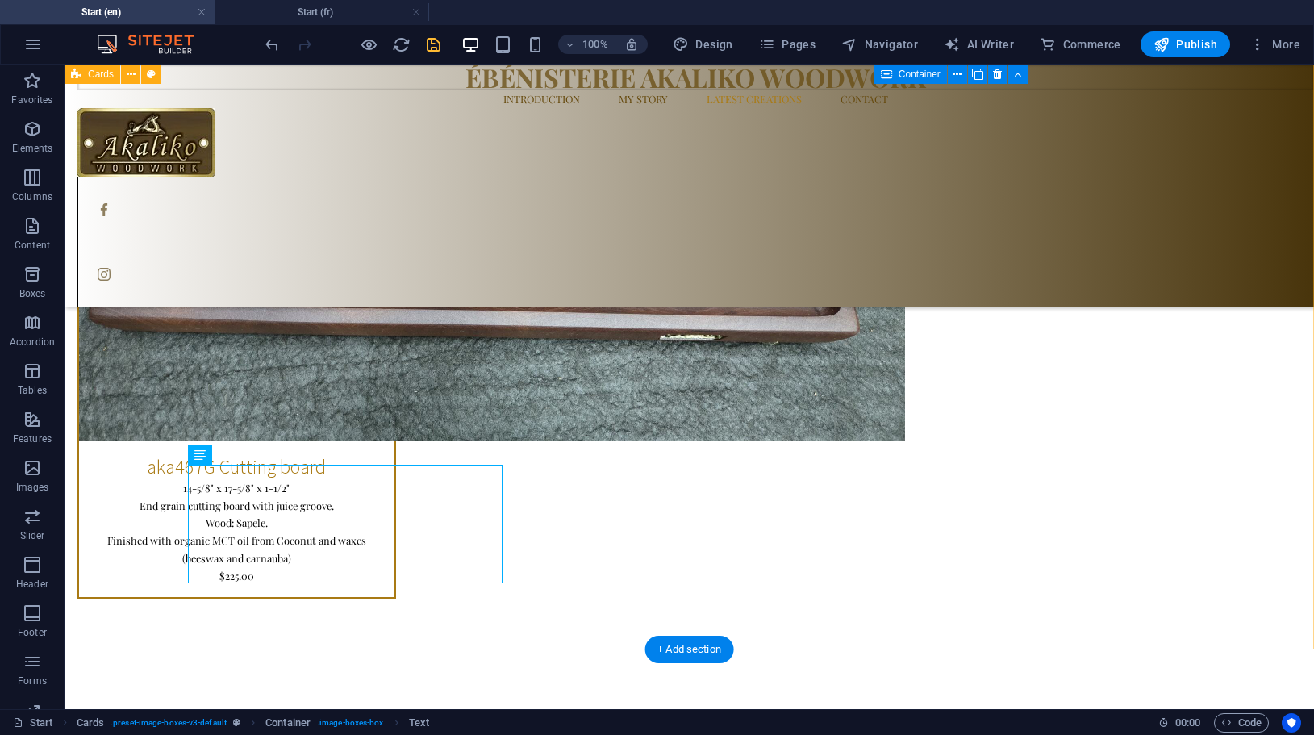
scroll to position [4403, 0]
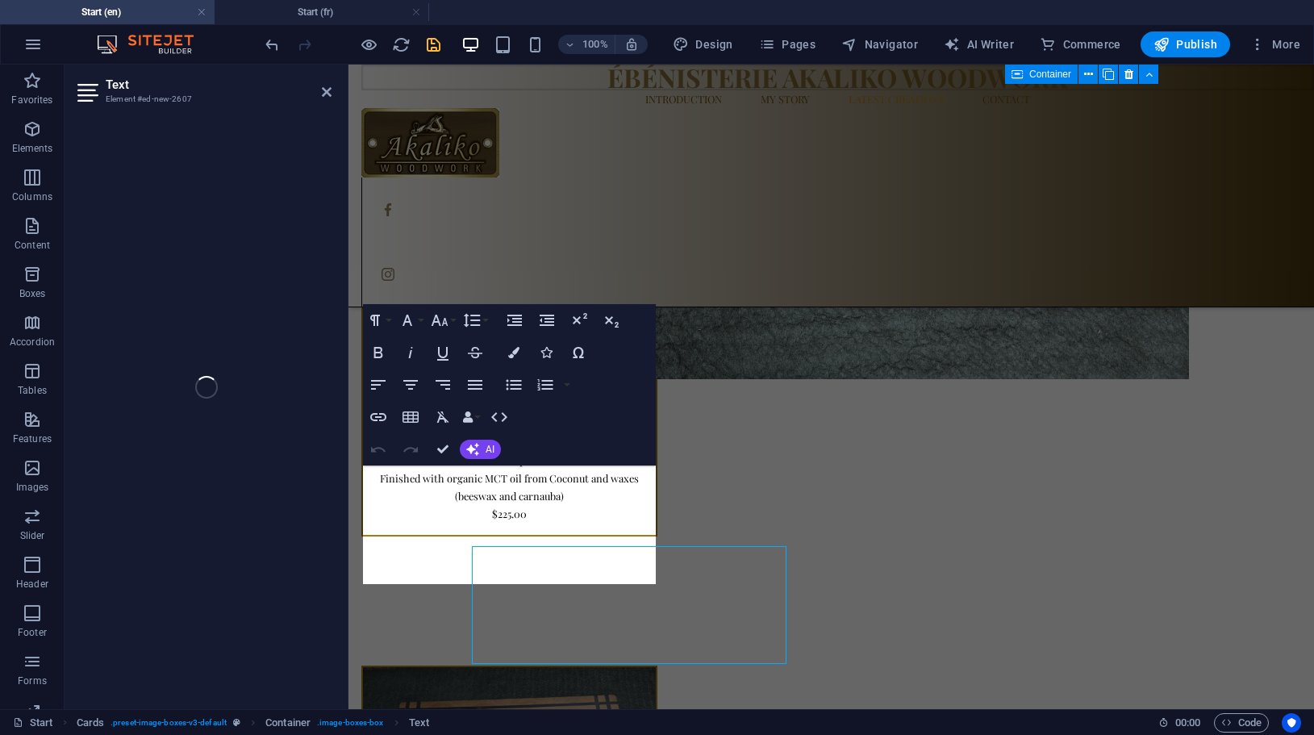
scroll to position [4322, 0]
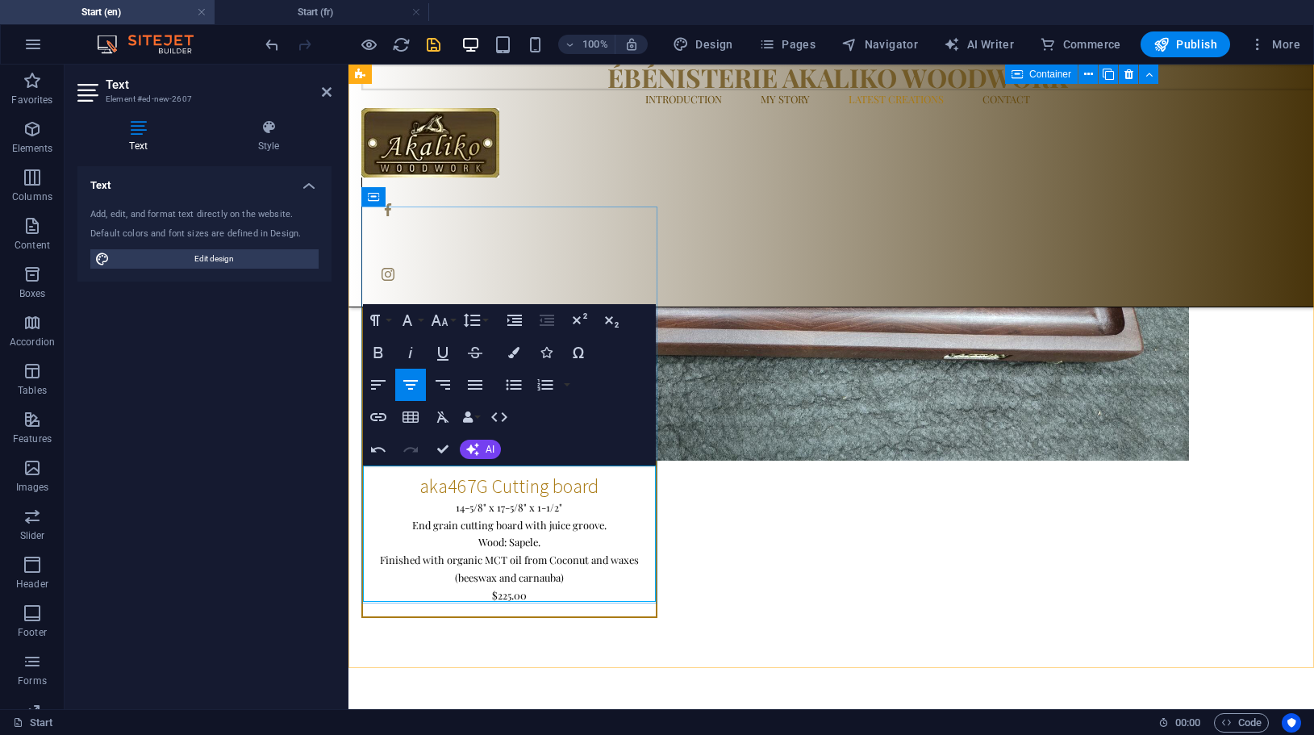
drag, startPoint x: 373, startPoint y: 470, endPoint x: 436, endPoint y: 481, distance: 63.8
drag, startPoint x: 381, startPoint y: 473, endPoint x: 503, endPoint y: 477, distance: 121.8
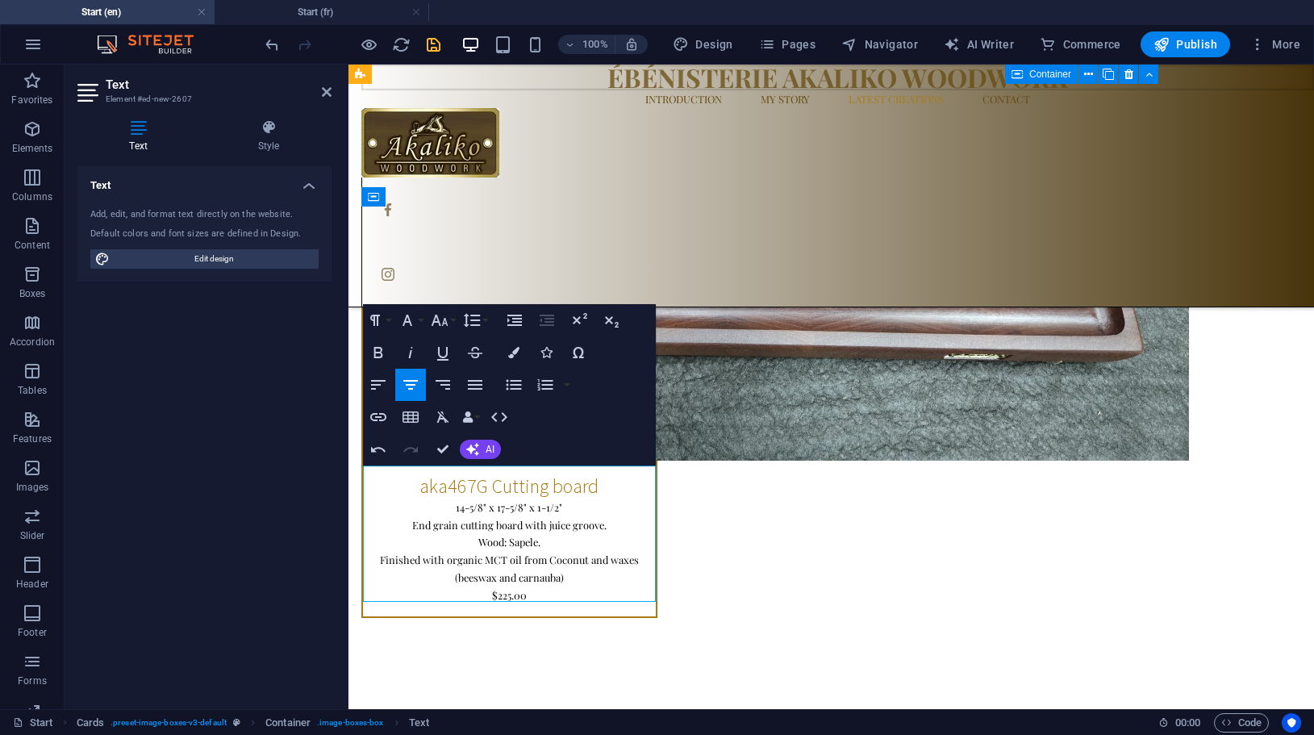
drag, startPoint x: 477, startPoint y: 491, endPoint x: 483, endPoint y: 515, distance: 24.3
drag, startPoint x: 411, startPoint y: 529, endPoint x: 536, endPoint y: 545, distance: 126.1
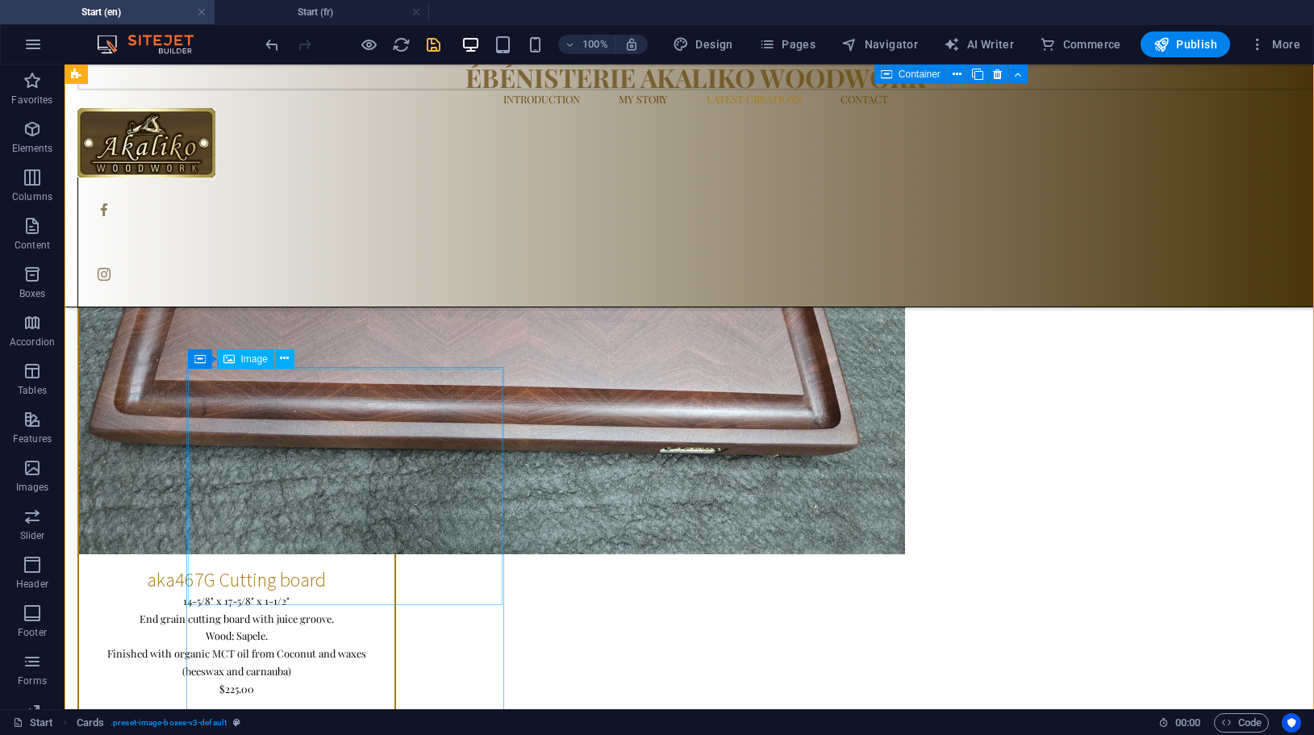
scroll to position [4205, 0]
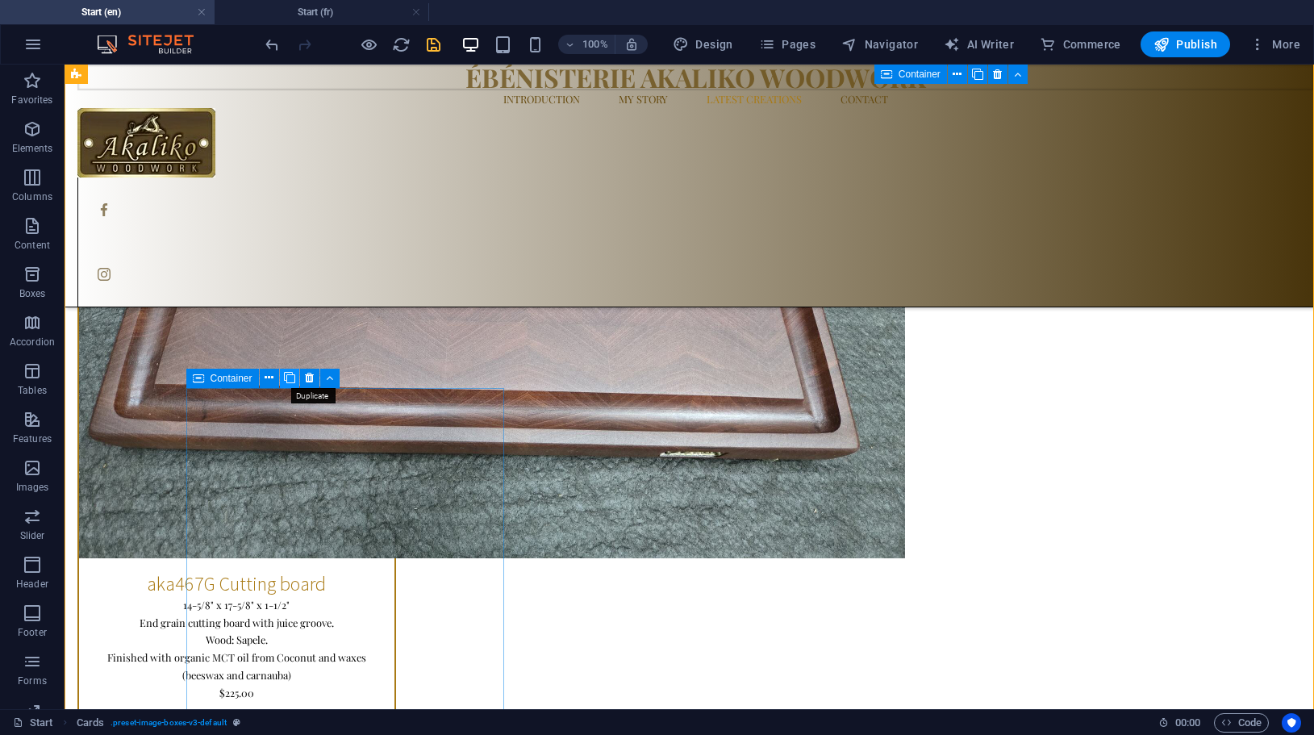
click at [287, 374] on icon at bounding box center [289, 377] width 11 height 17
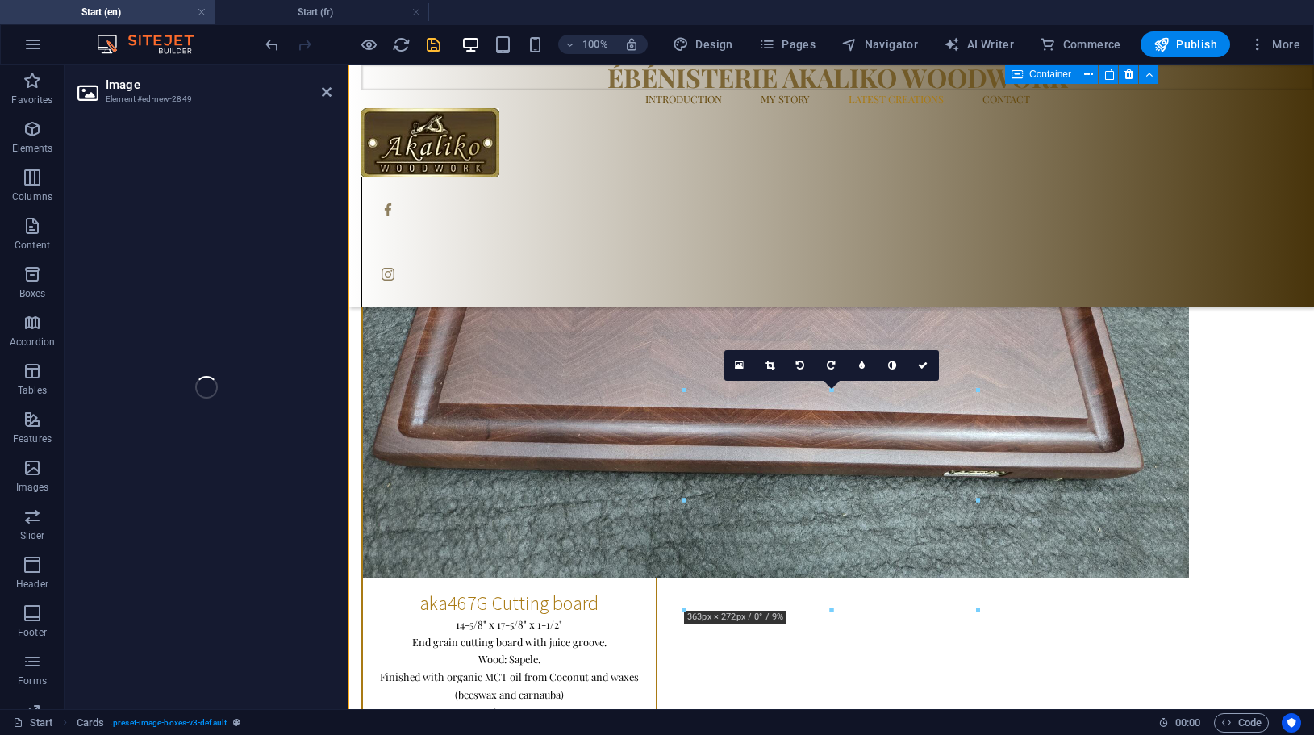
select select "%"
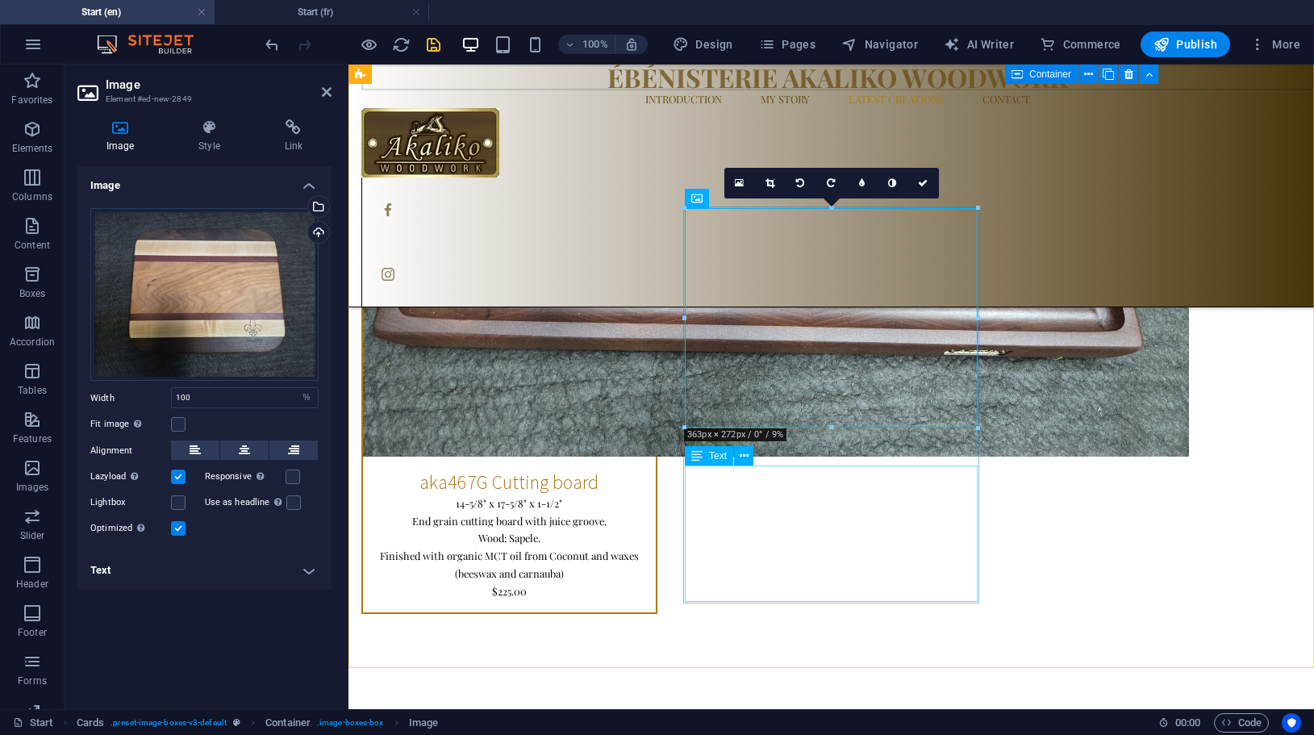
scroll to position [4328, 0]
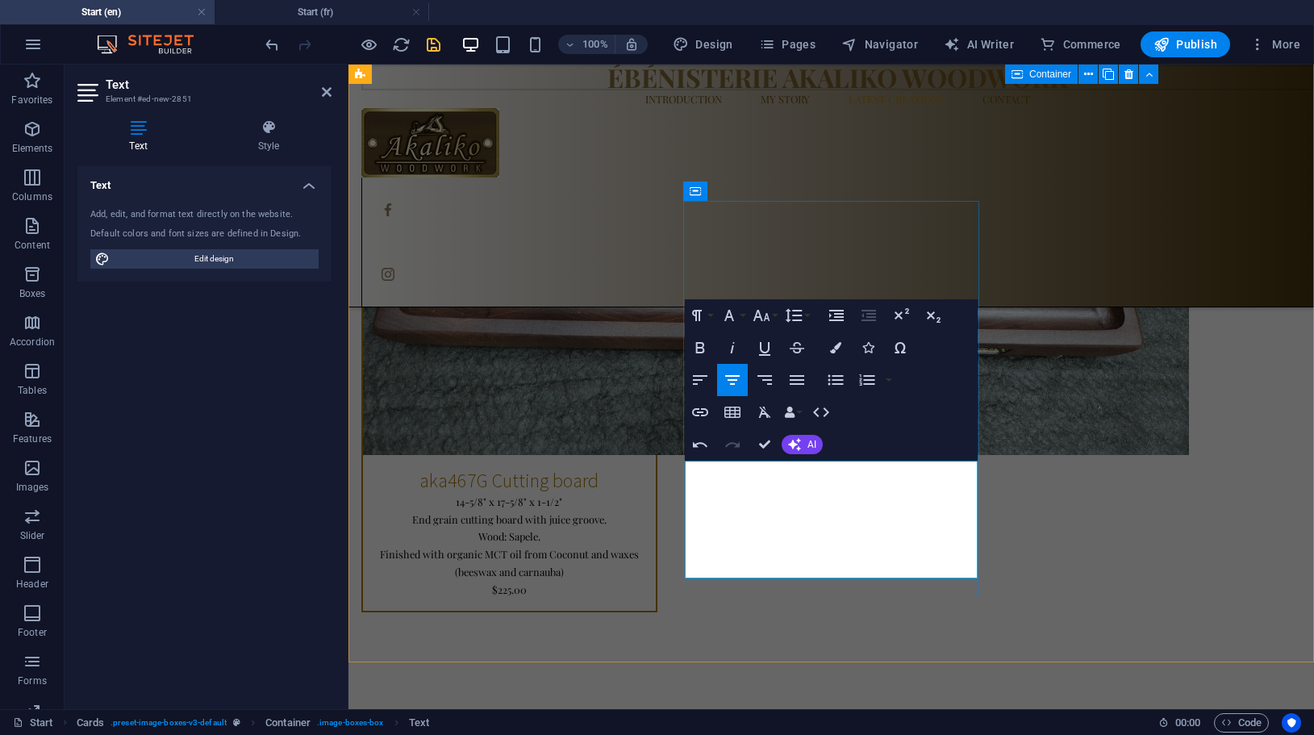
drag, startPoint x: 699, startPoint y: 467, endPoint x: 823, endPoint y: 475, distance: 123.7
drag, startPoint x: 759, startPoint y: 486, endPoint x: 971, endPoint y: 491, distance: 212.2
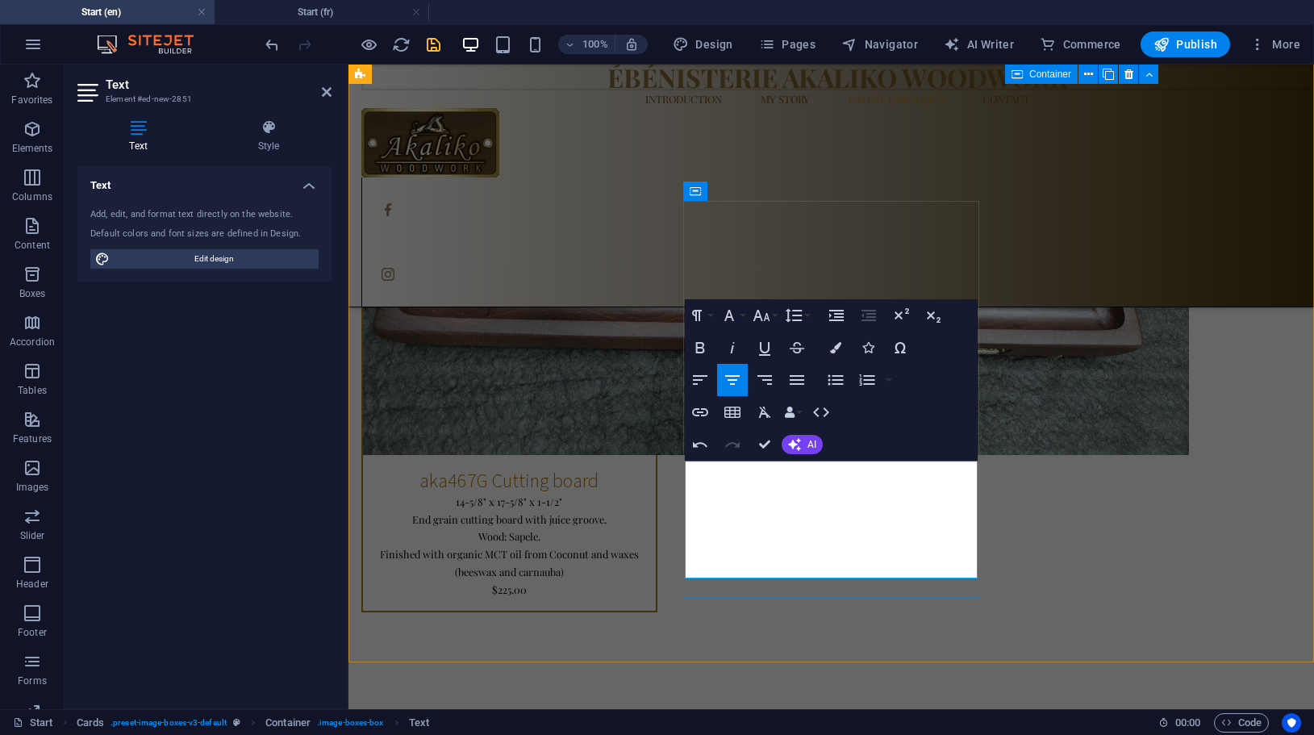
drag, startPoint x: 920, startPoint y: 505, endPoint x: 786, endPoint y: 541, distance: 138.0
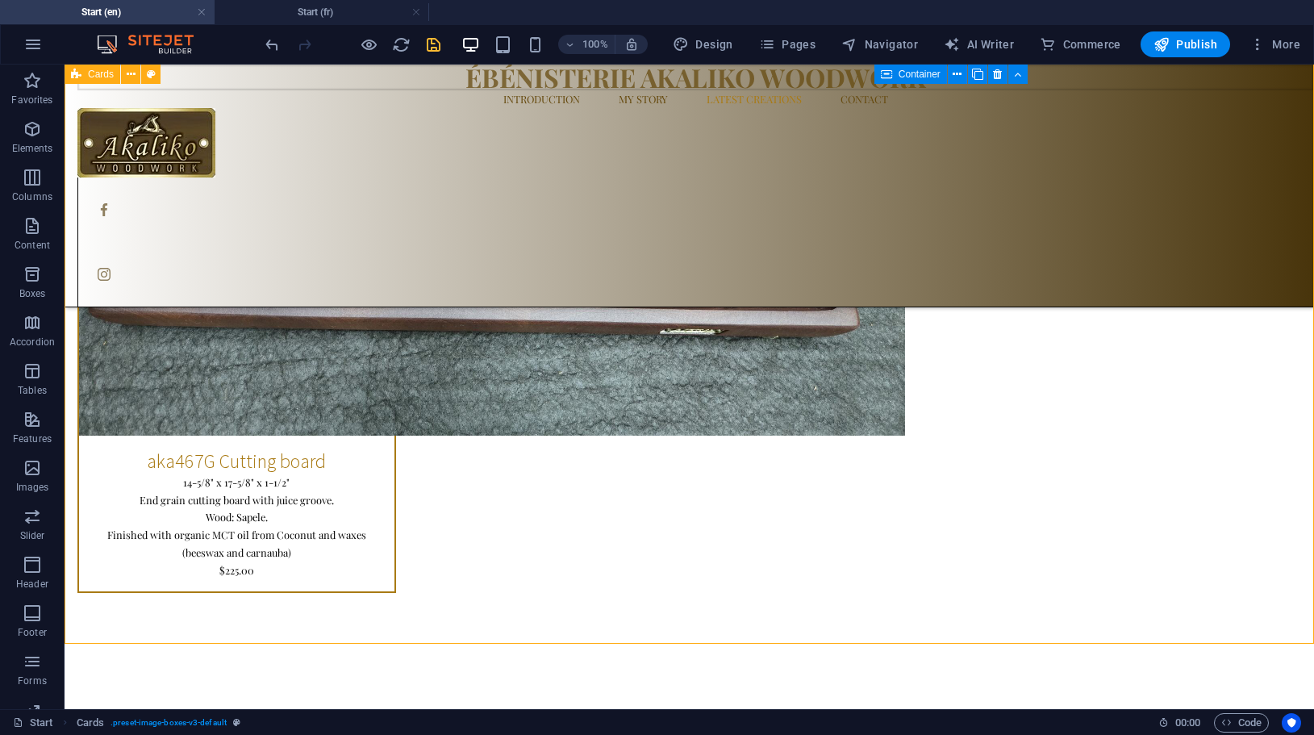
scroll to position [4409, 0]
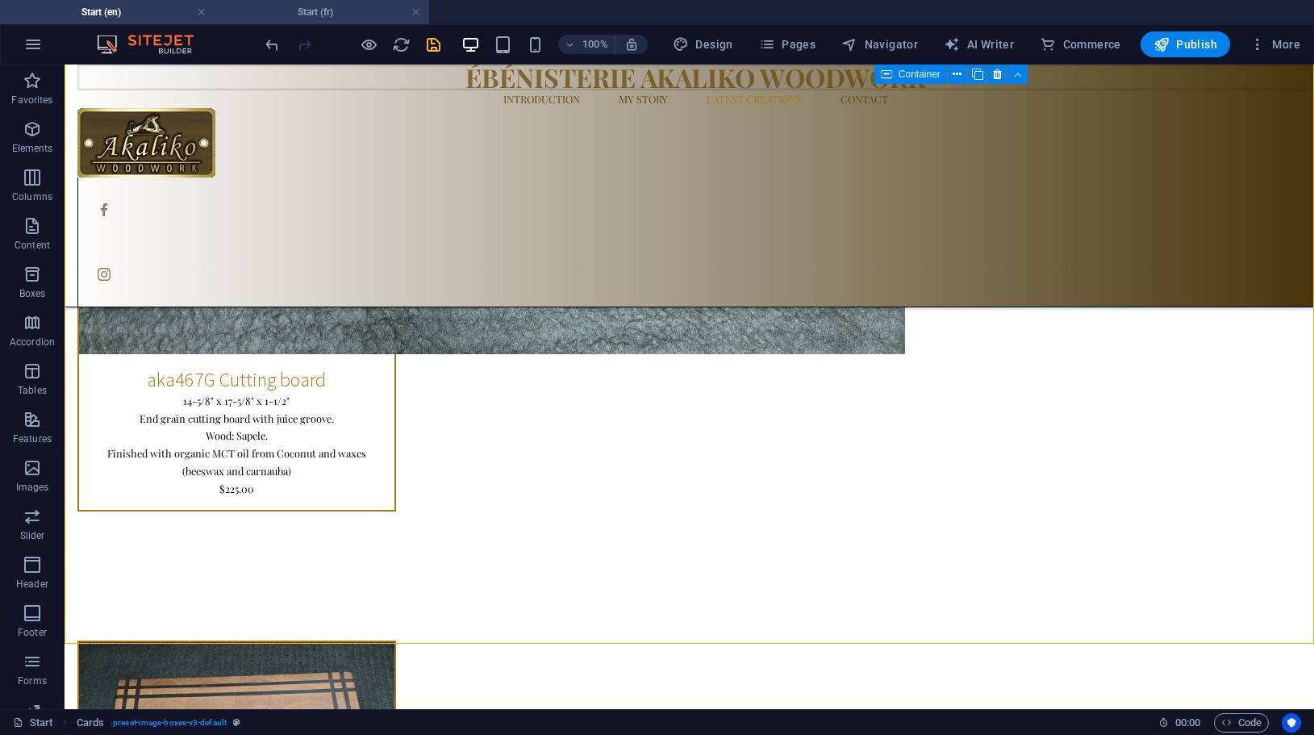
click at [318, 13] on h4 "Start (fr)" at bounding box center [322, 12] width 215 height 18
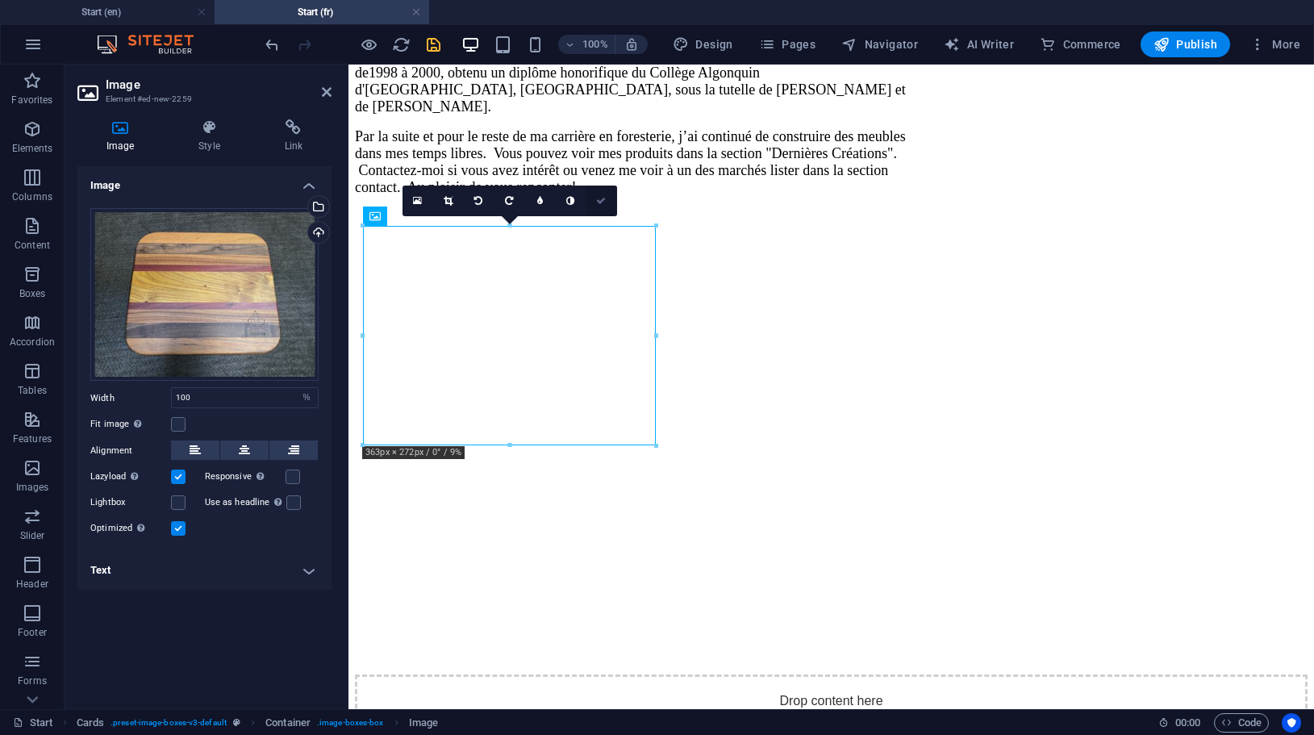
drag, startPoint x: 599, startPoint y: 197, endPoint x: 482, endPoint y: 150, distance: 126.7
click at [599, 197] on icon at bounding box center [601, 201] width 10 height 10
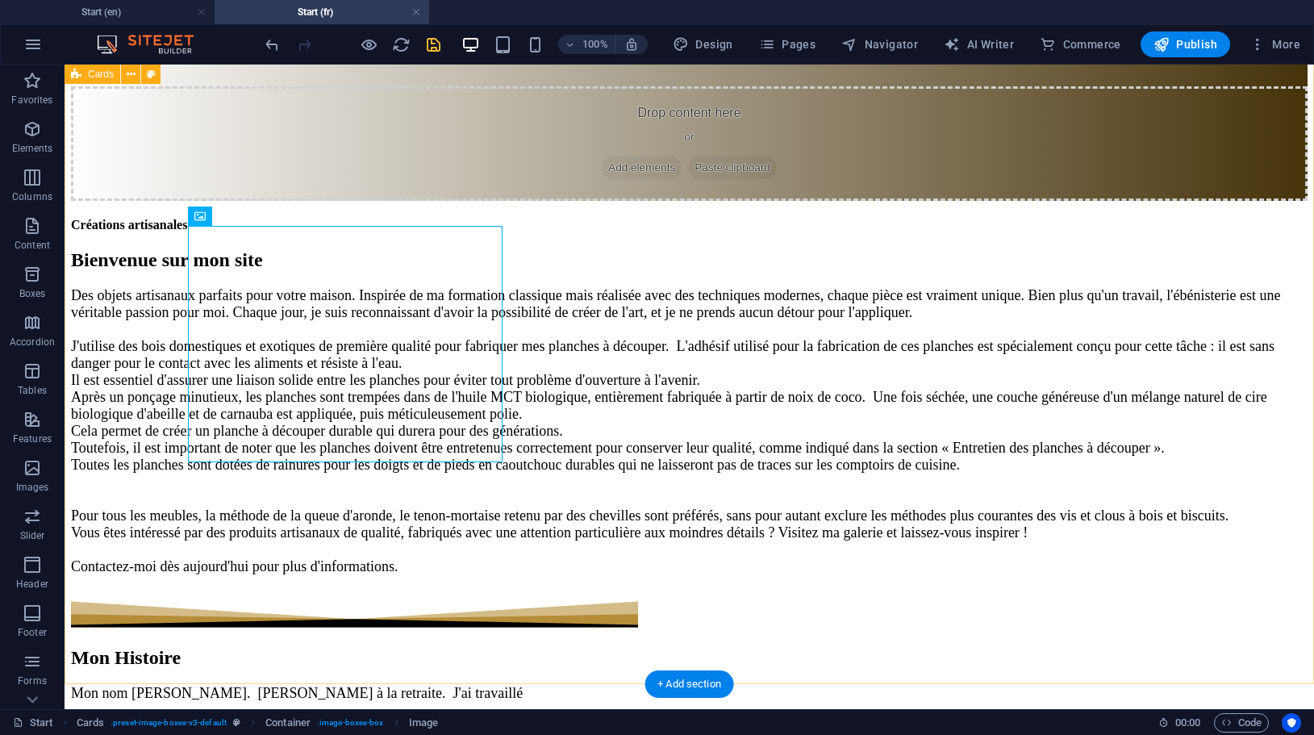
scroll to position [4443, 0]
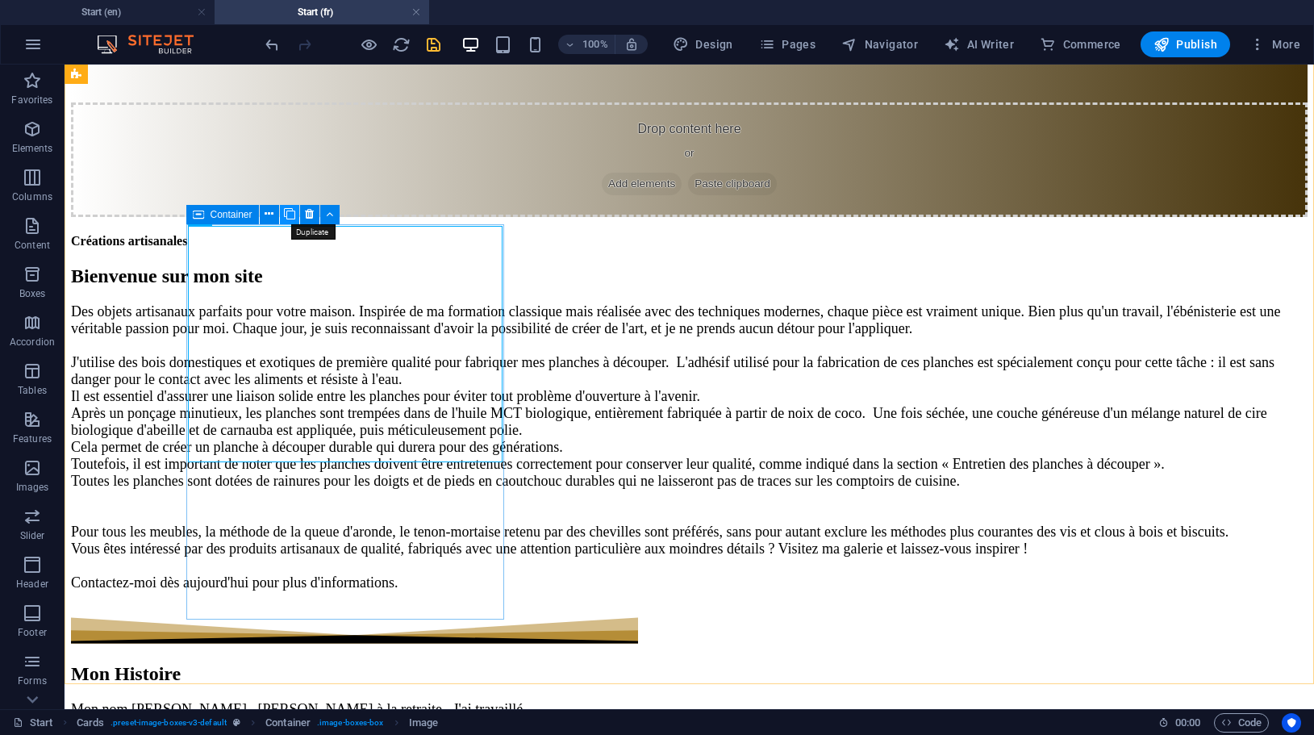
click at [286, 211] on icon at bounding box center [289, 214] width 11 height 17
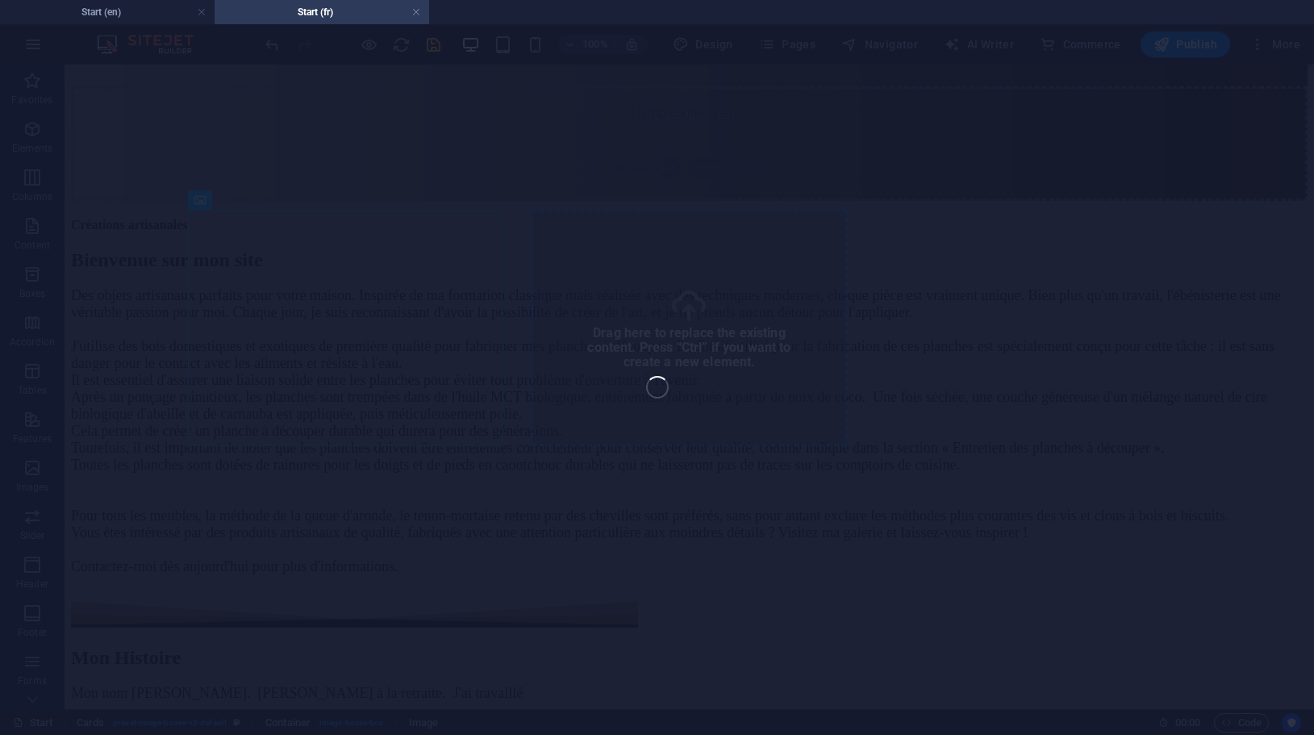
select select "%"
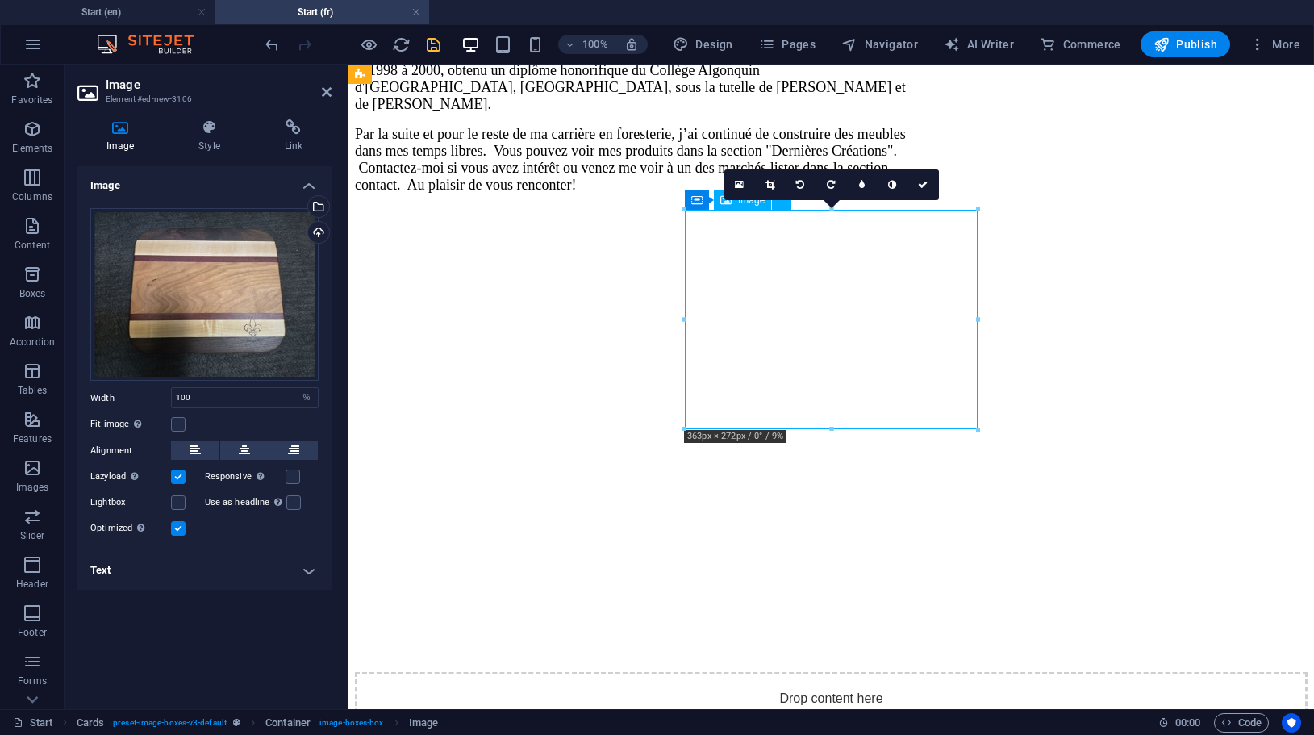
scroll to position [4475, 0]
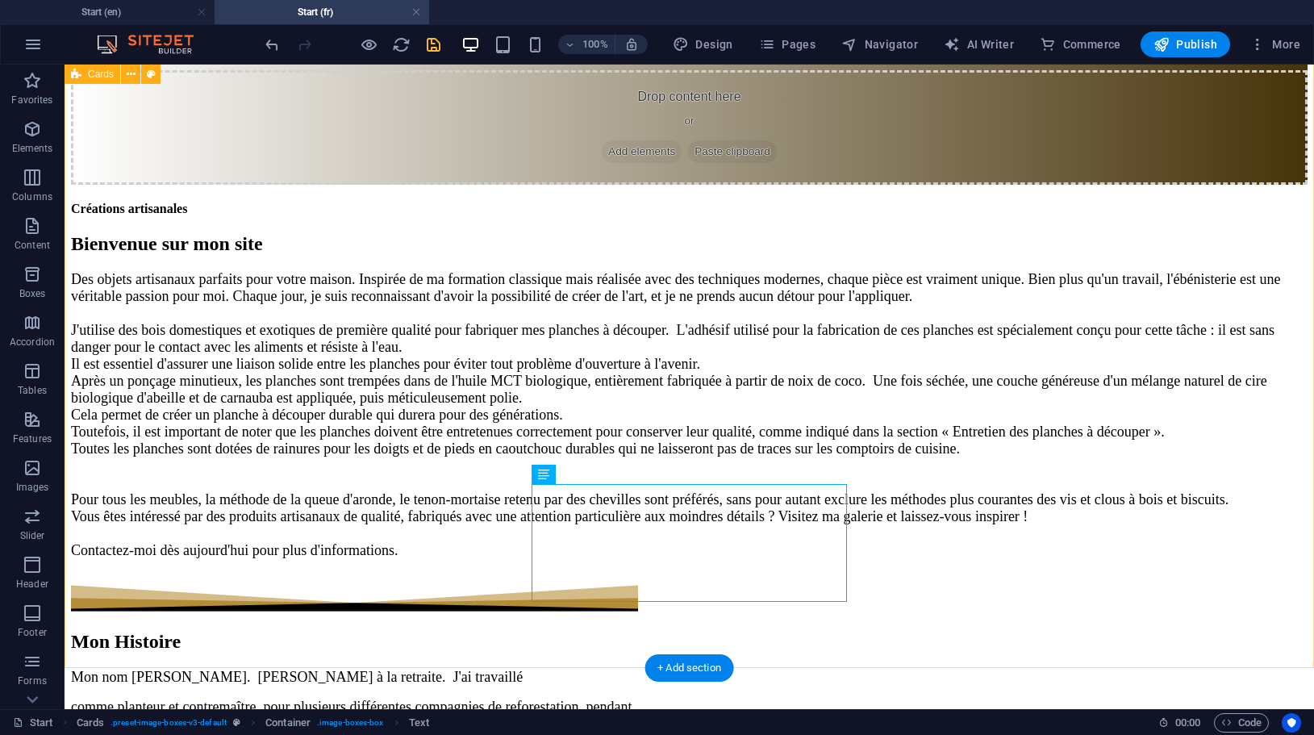
scroll to position [4459, 0]
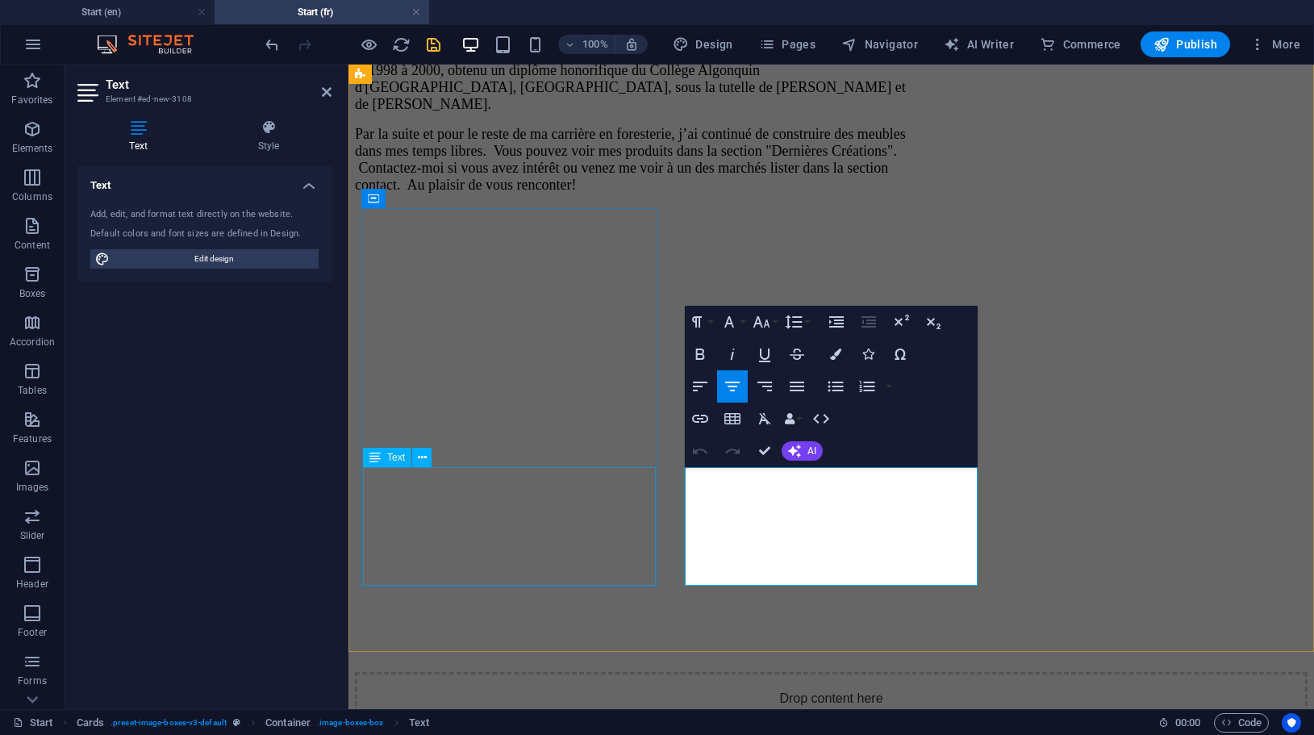
scroll to position [4475, 0]
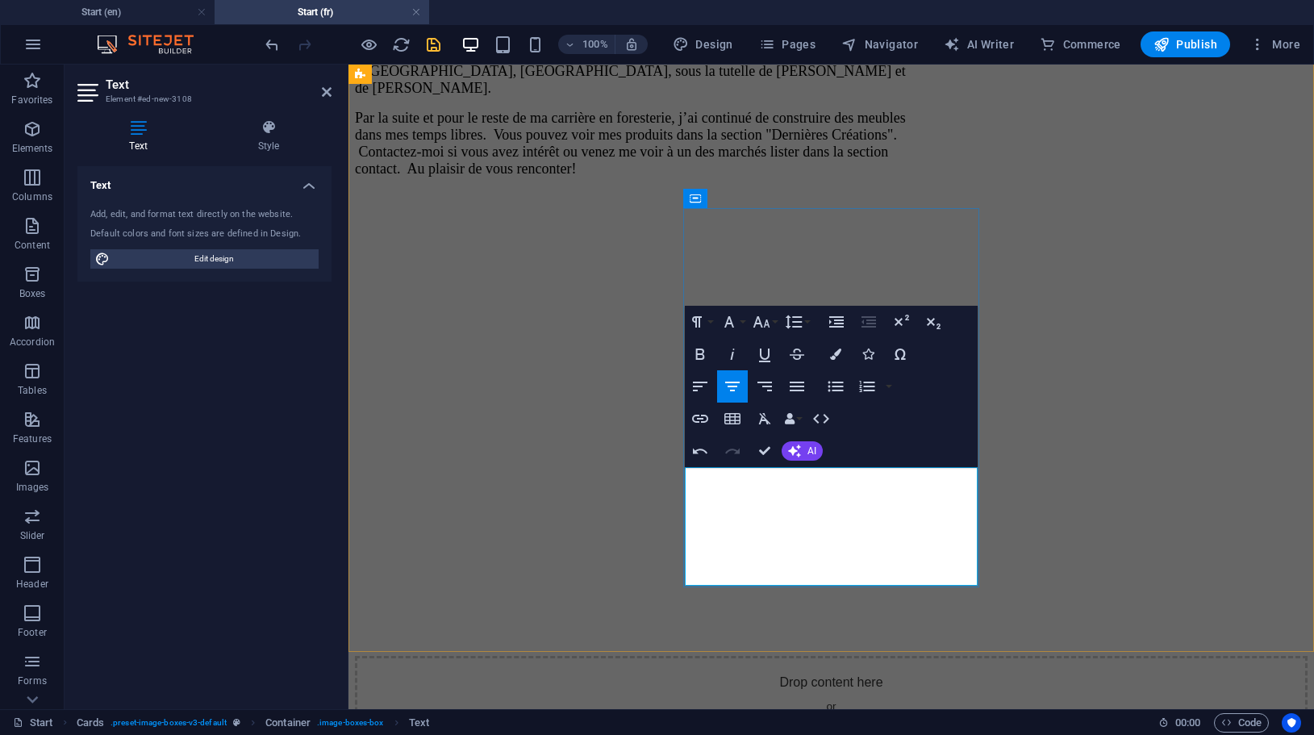
drag, startPoint x: 820, startPoint y: 478, endPoint x: 933, endPoint y: 479, distance: 112.9
drag, startPoint x: 914, startPoint y: 511, endPoint x: 869, endPoint y: 531, distance: 49.1
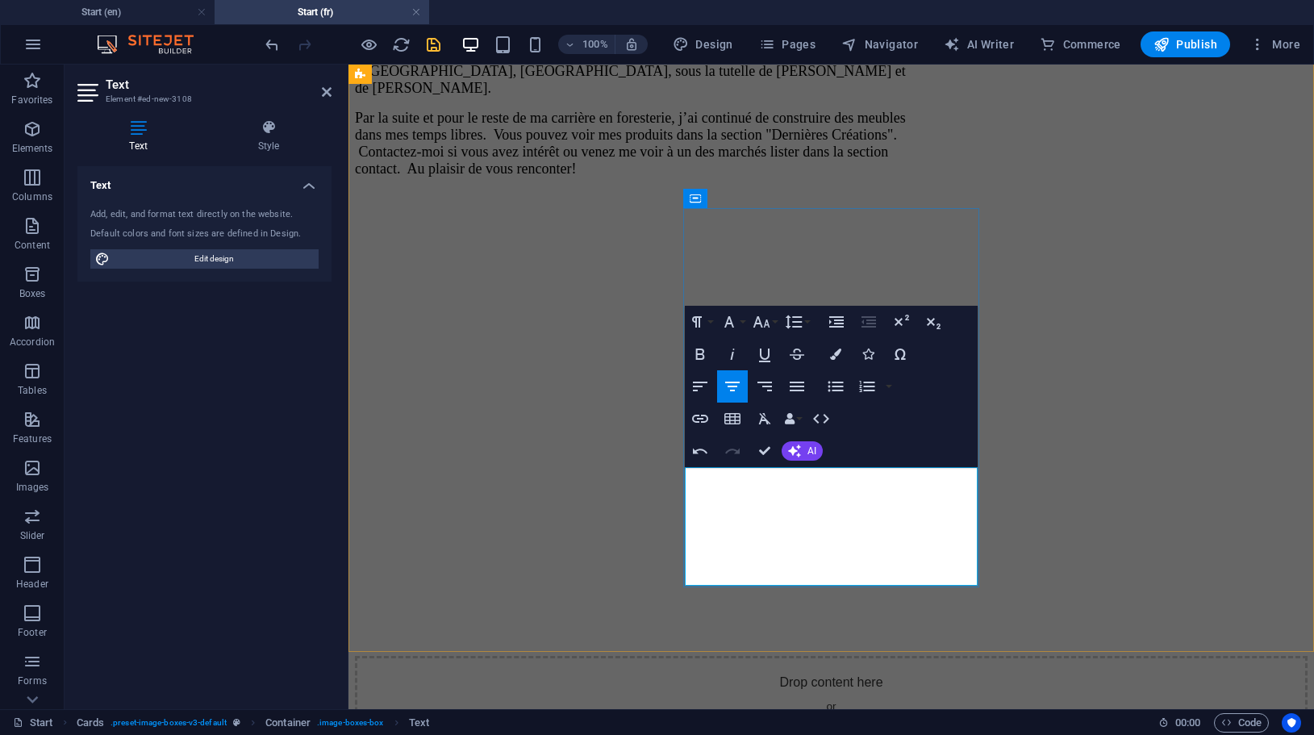
drag, startPoint x: 822, startPoint y: 551, endPoint x: 974, endPoint y: 559, distance: 152.7
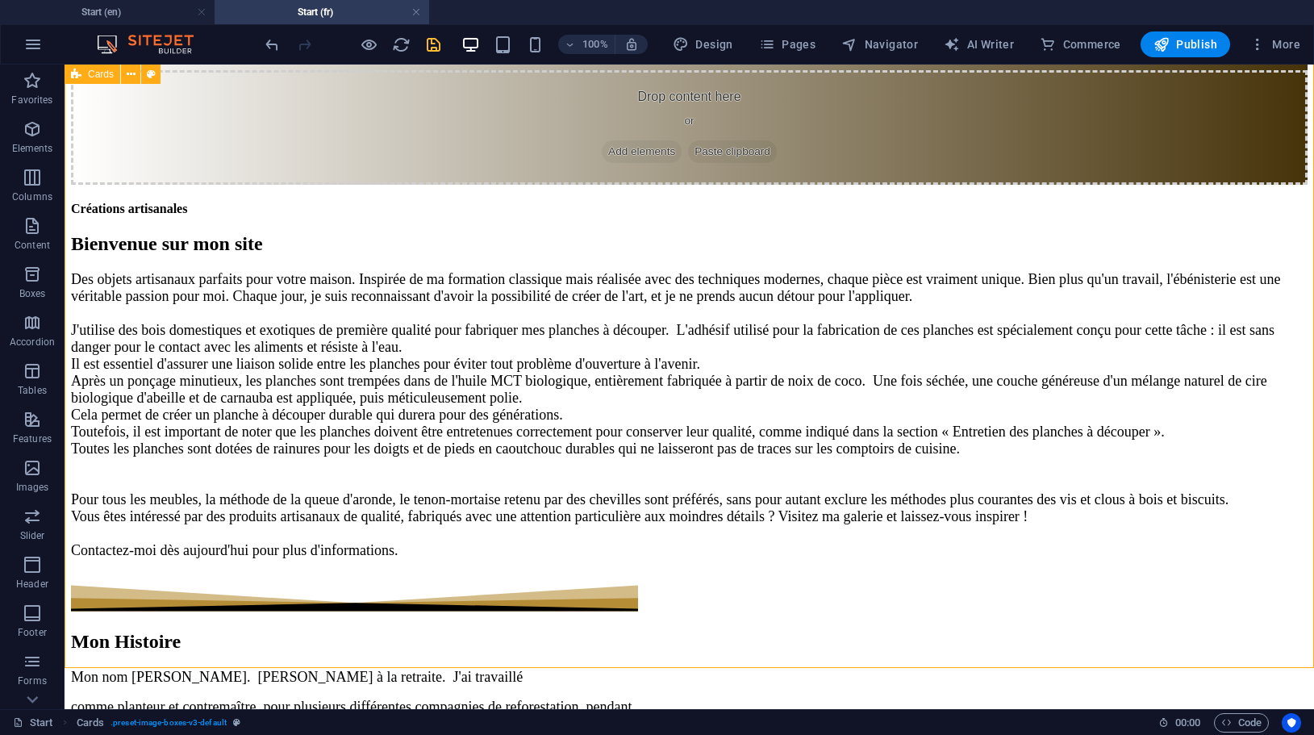
scroll to position [4459, 0]
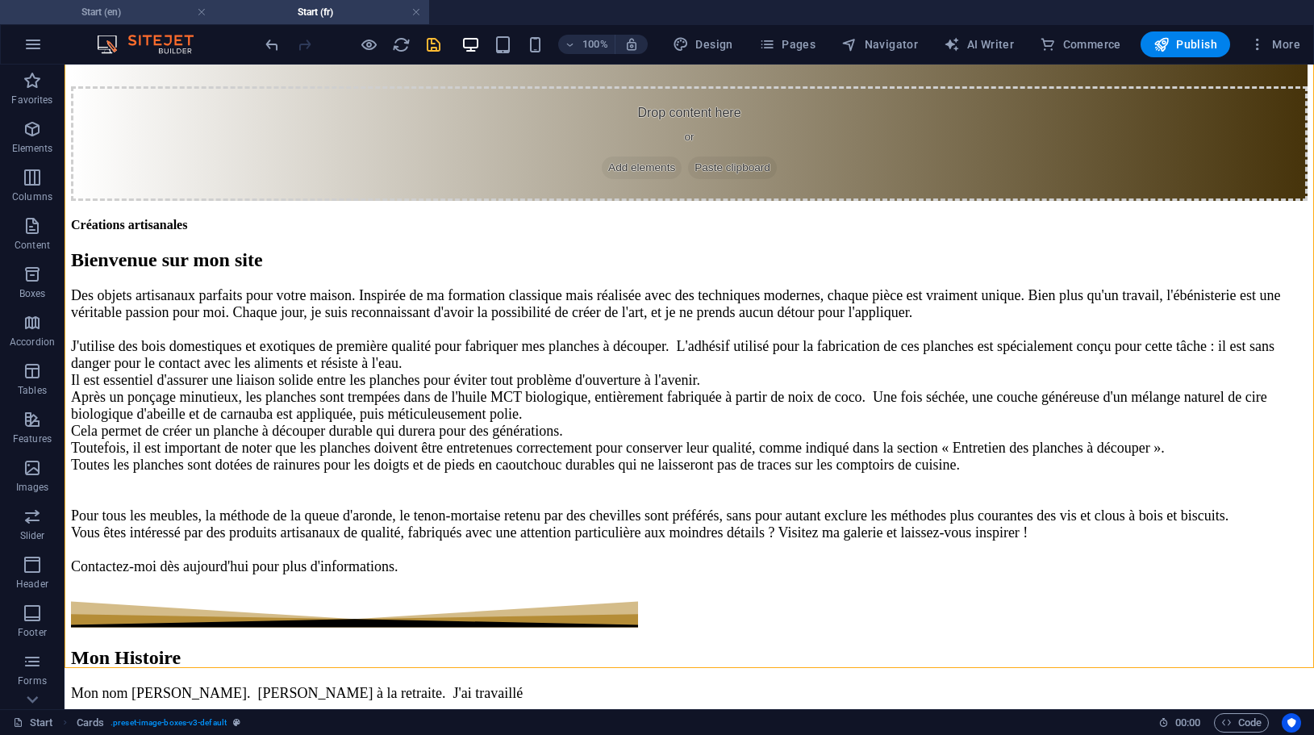
click at [92, 9] on h4 "Start (en)" at bounding box center [107, 12] width 215 height 18
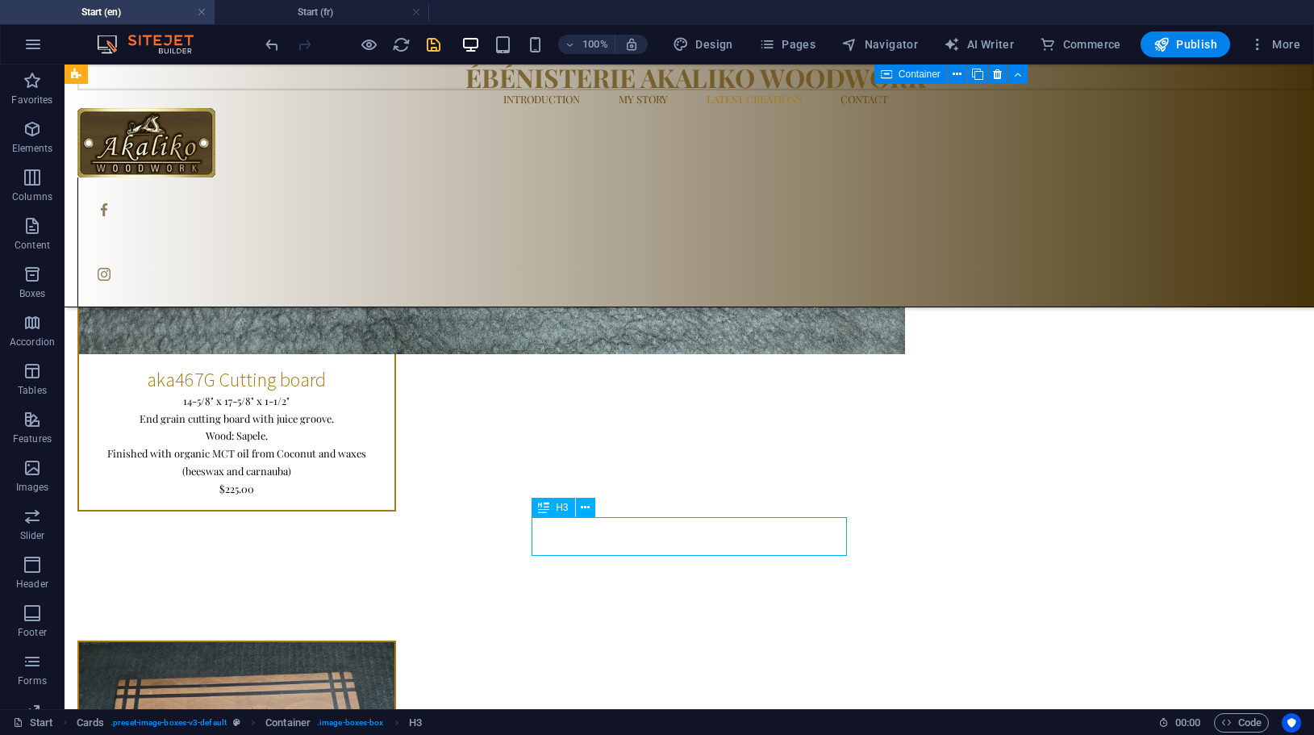
scroll to position [4345, 0]
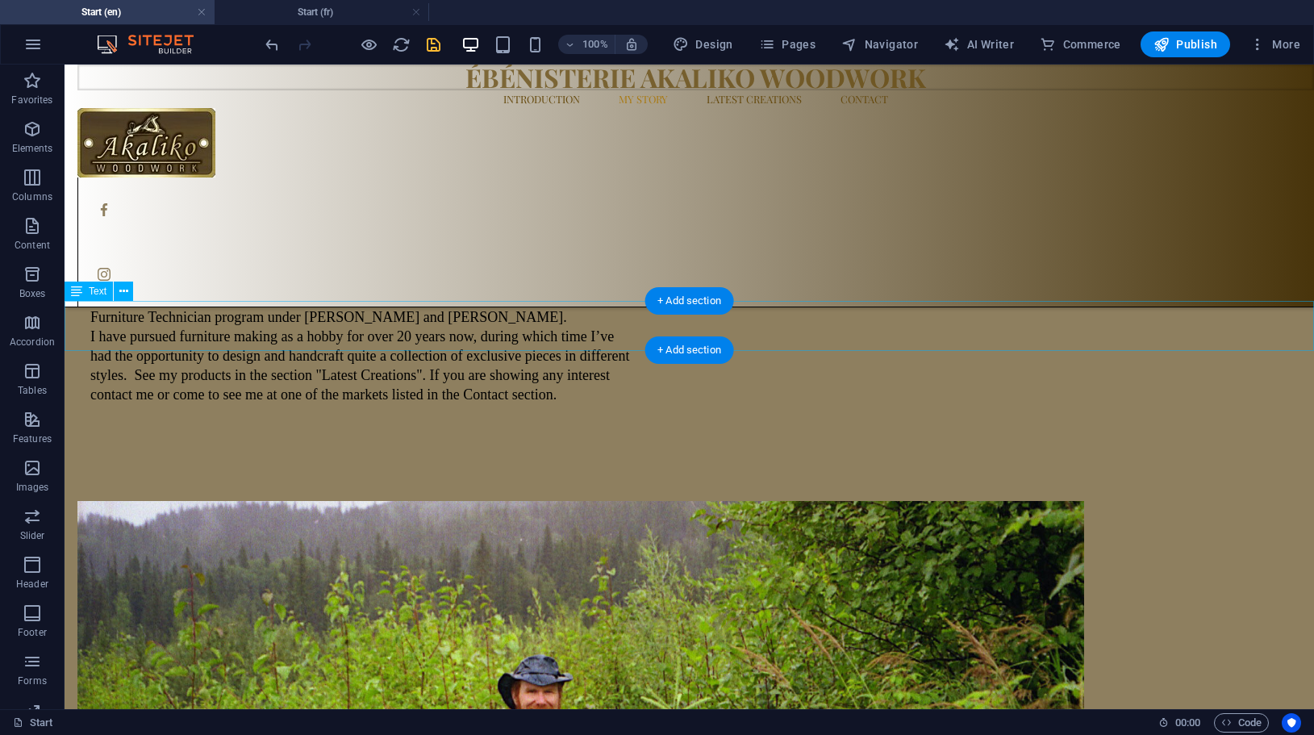
scroll to position [1169, 0]
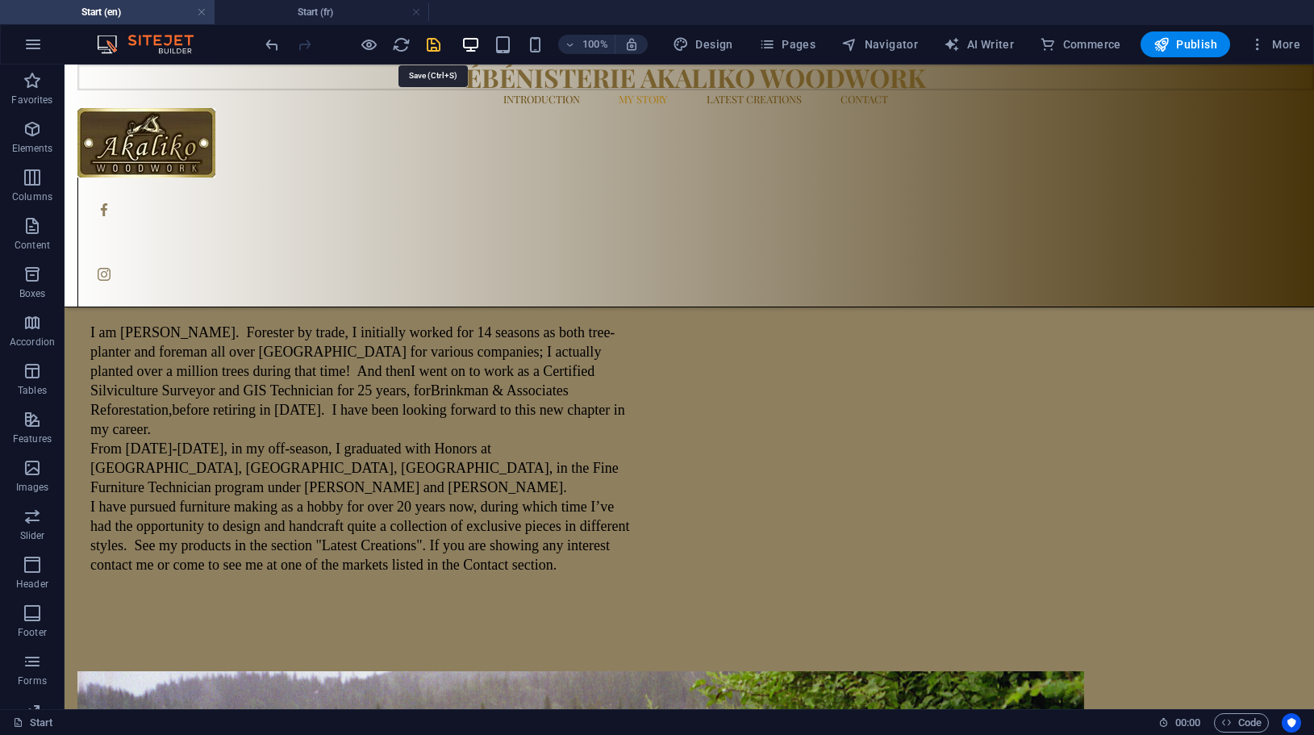
click at [433, 46] on icon "save" at bounding box center [433, 44] width 19 height 19
click at [1187, 46] on span "Publish" at bounding box center [1185, 44] width 64 height 16
